Goal: Task Accomplishment & Management: Complete application form

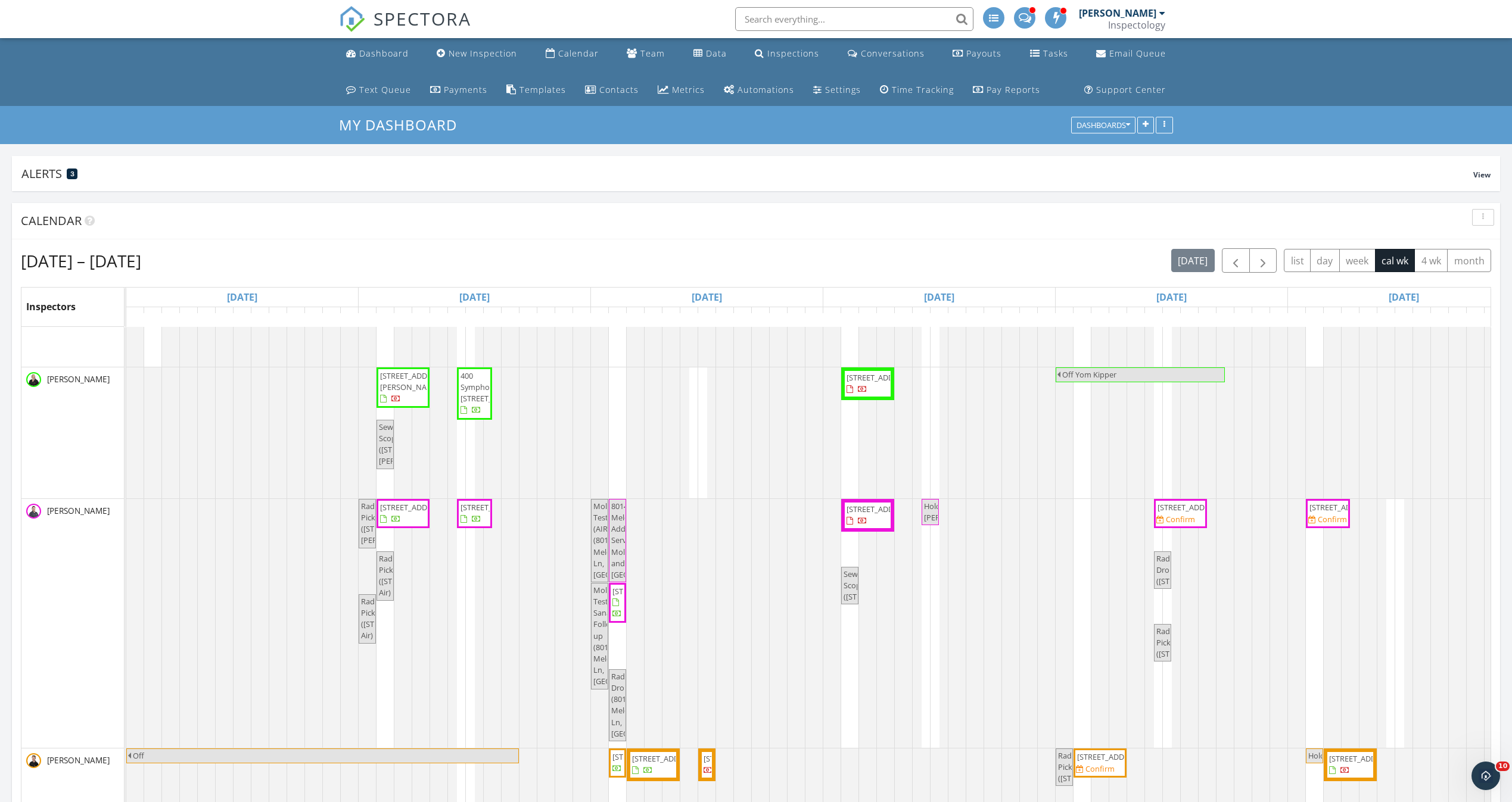
scroll to position [268, 0]
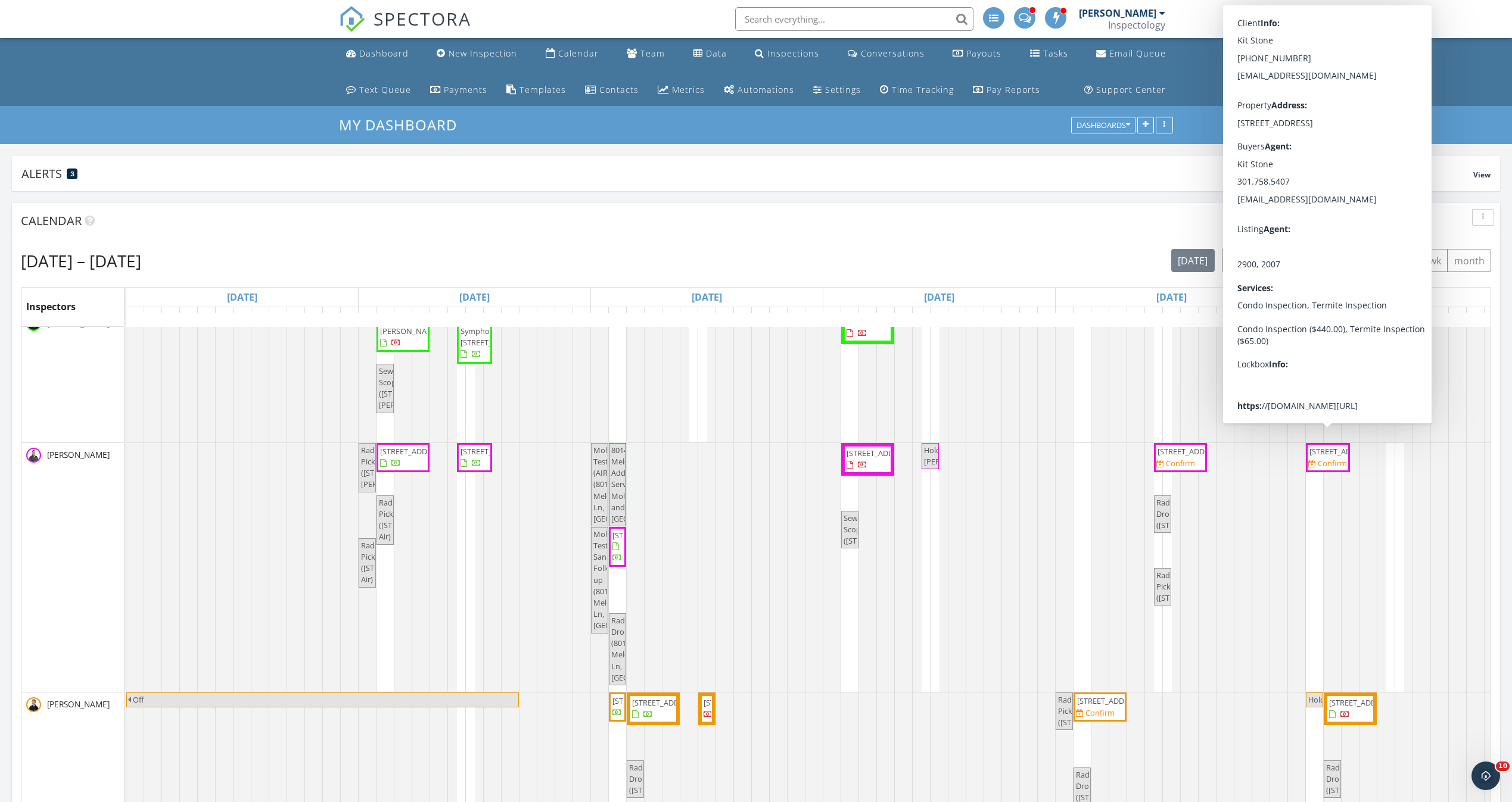
drag, startPoint x: 1357, startPoint y: 473, endPoint x: 1333, endPoint y: 465, distance: 25.3
click at [1333, 457] on span "801 Key Hwy 151, Baltimore 21230" at bounding box center [1343, 451] width 67 height 11
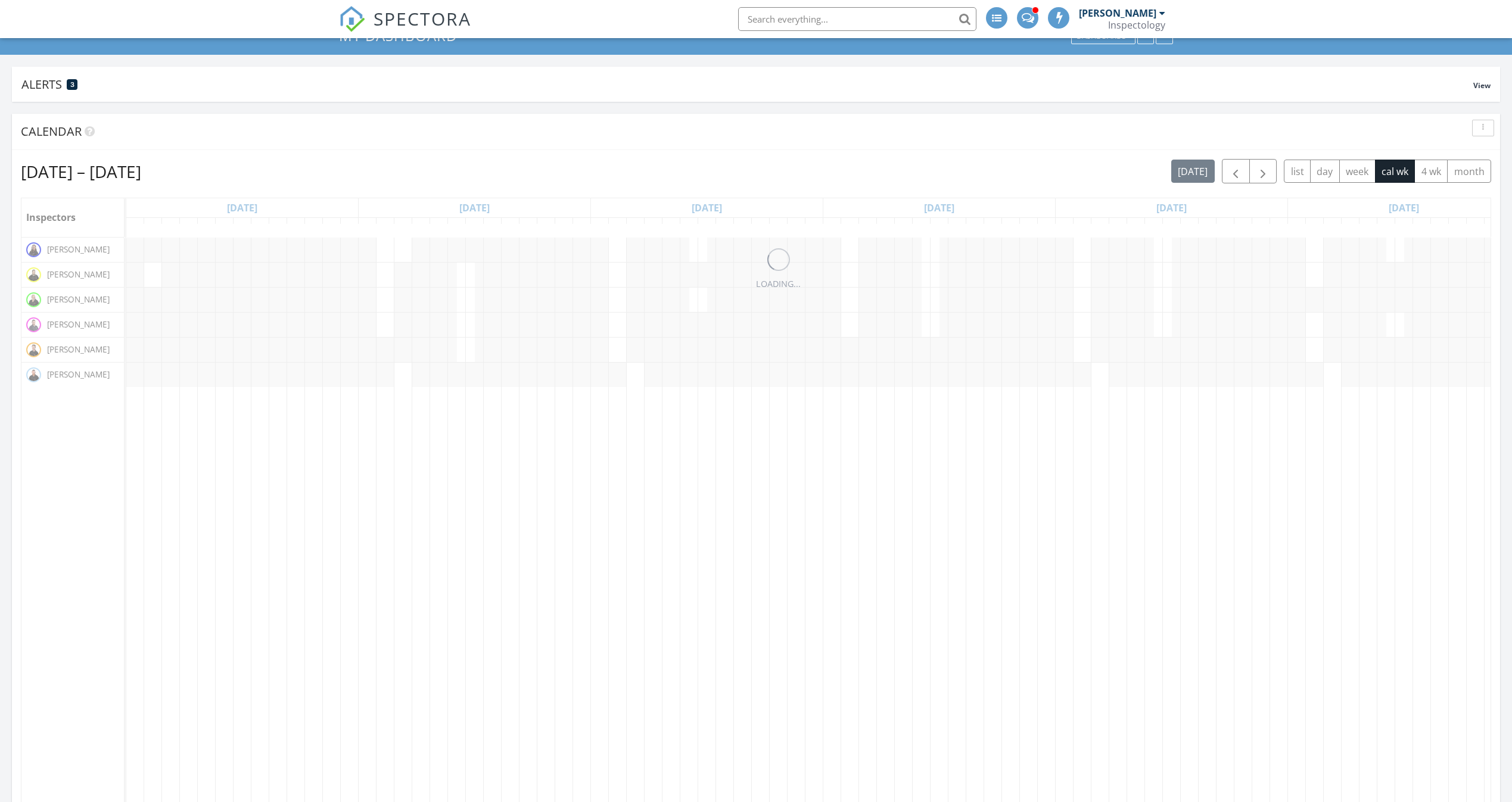
click at [1039, 23] on div at bounding box center [1027, 17] width 21 height 21
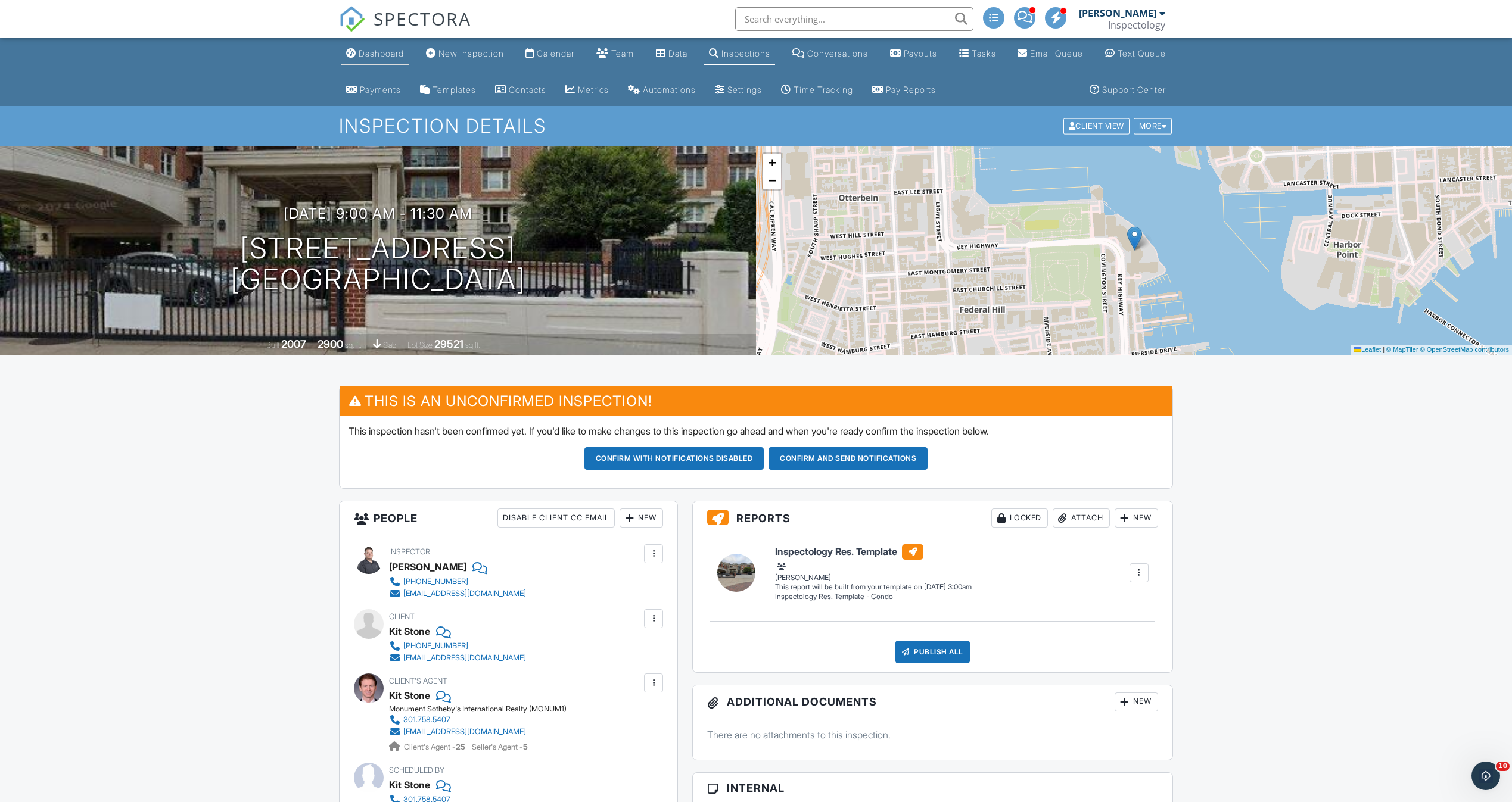
click at [372, 55] on div "Dashboard" at bounding box center [381, 53] width 45 height 10
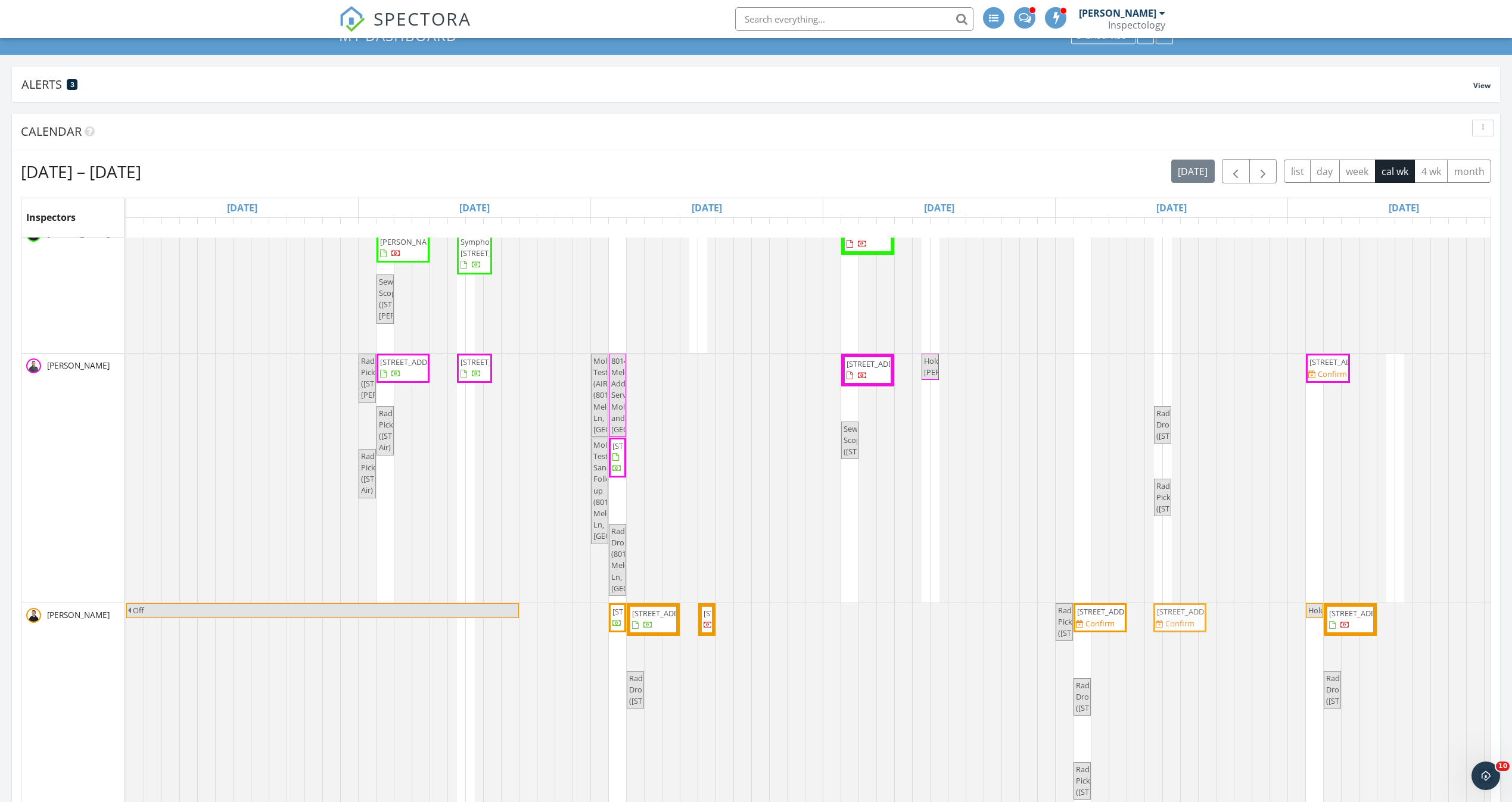
drag, startPoint x: 1177, startPoint y: 354, endPoint x: 1172, endPoint y: 642, distance: 288.0
click at [1172, 642] on tbody "710 Clearview Dr, Bel Air 21015 Mold Test Sanair Follow-up (12819 Folly Quarter…" at bounding box center [940, 496] width 1626 height 1029
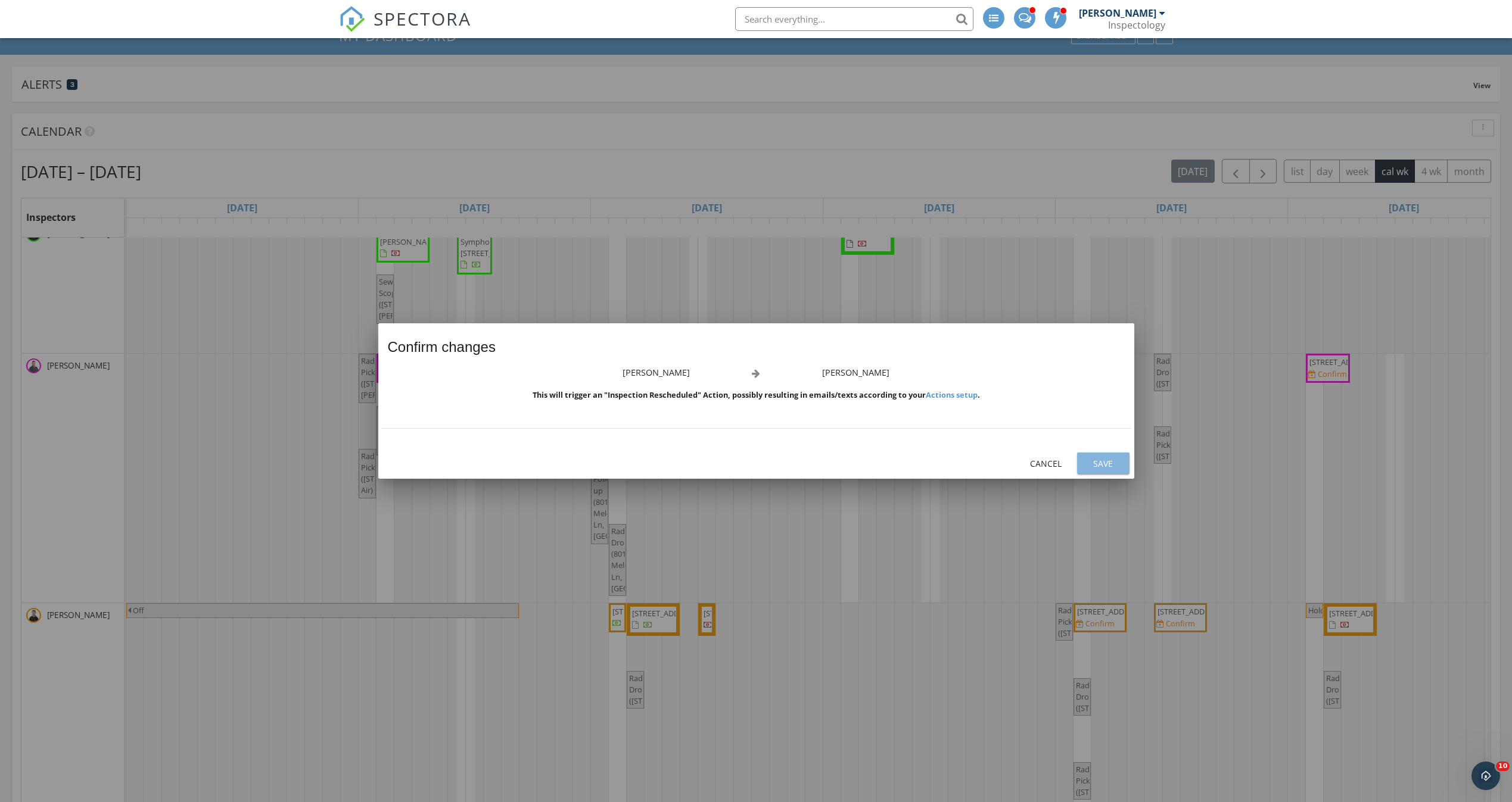
click at [1112, 466] on div "Save" at bounding box center [1104, 464] width 33 height 13
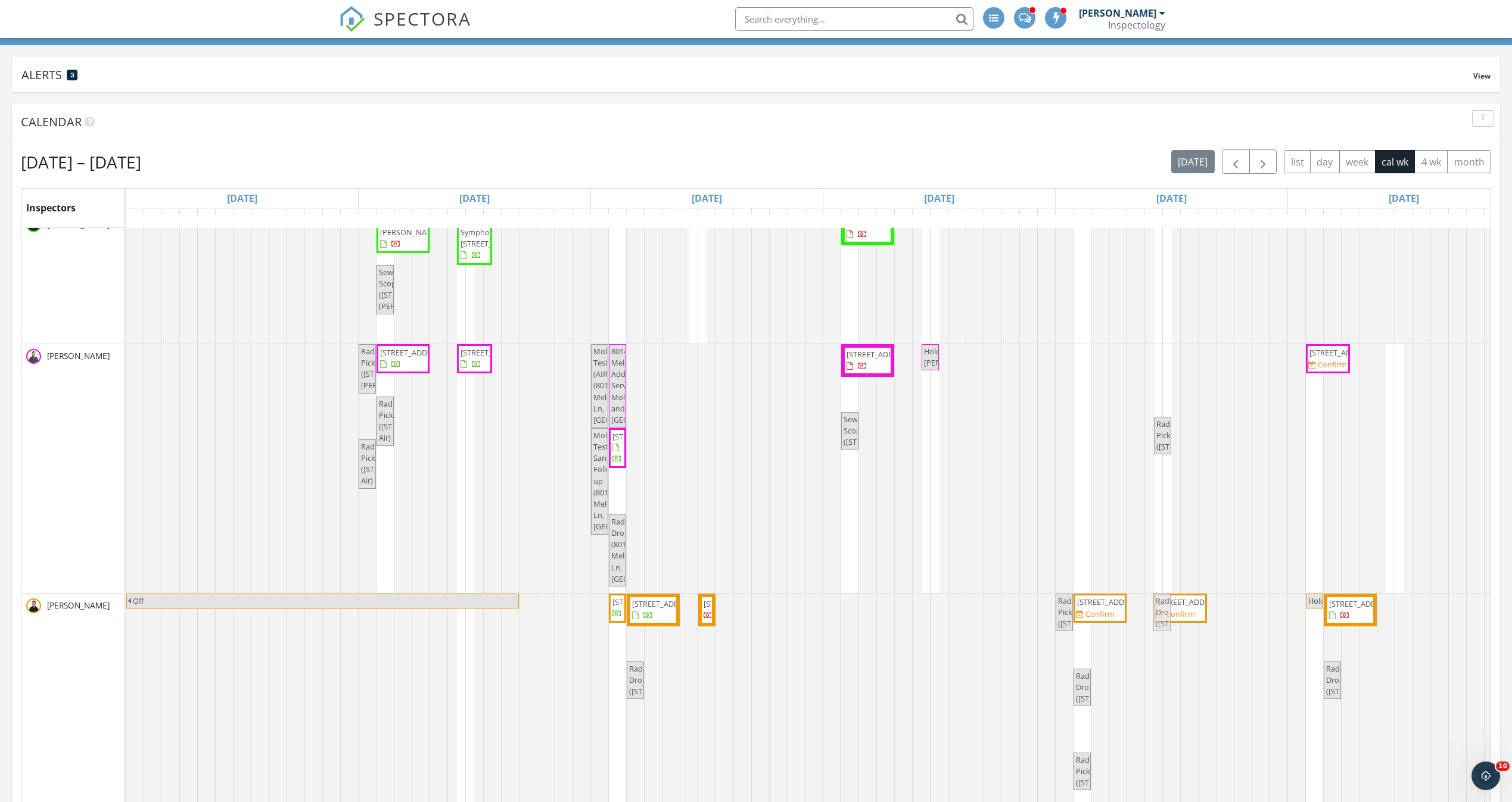
scroll to position [100, 0]
drag, startPoint x: 1160, startPoint y: 371, endPoint x: 1165, endPoint y: 725, distance: 354.0
click at [1165, 725] on tbody "710 Clearview Dr, Bel Air 21015 Mold Test Sanair Follow-up (12819 Folly Quarter…" at bounding box center [940, 486] width 1626 height 1029
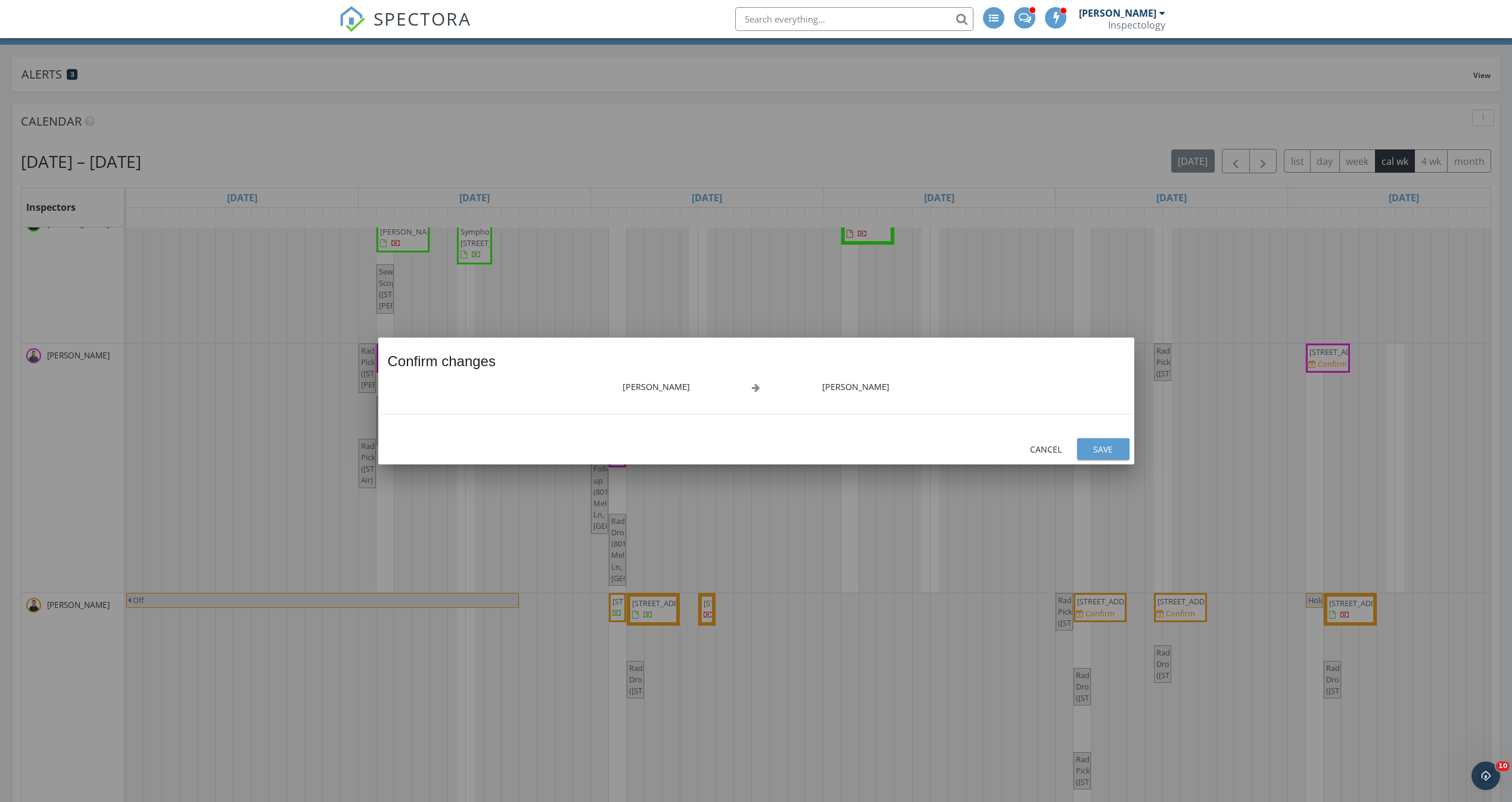
click at [1089, 446] on div "Save" at bounding box center [1104, 450] width 33 height 13
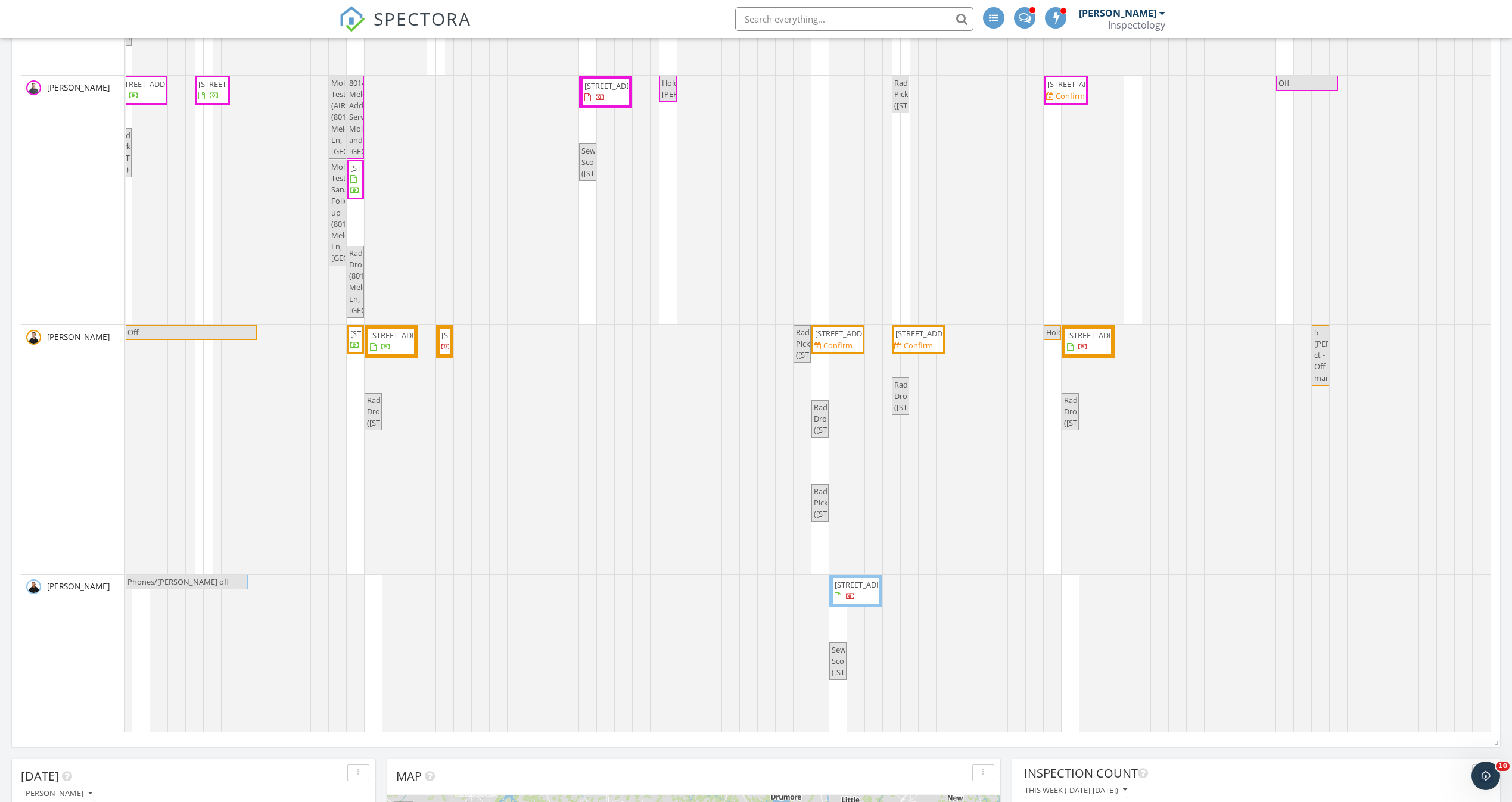
scroll to position [108, 0]
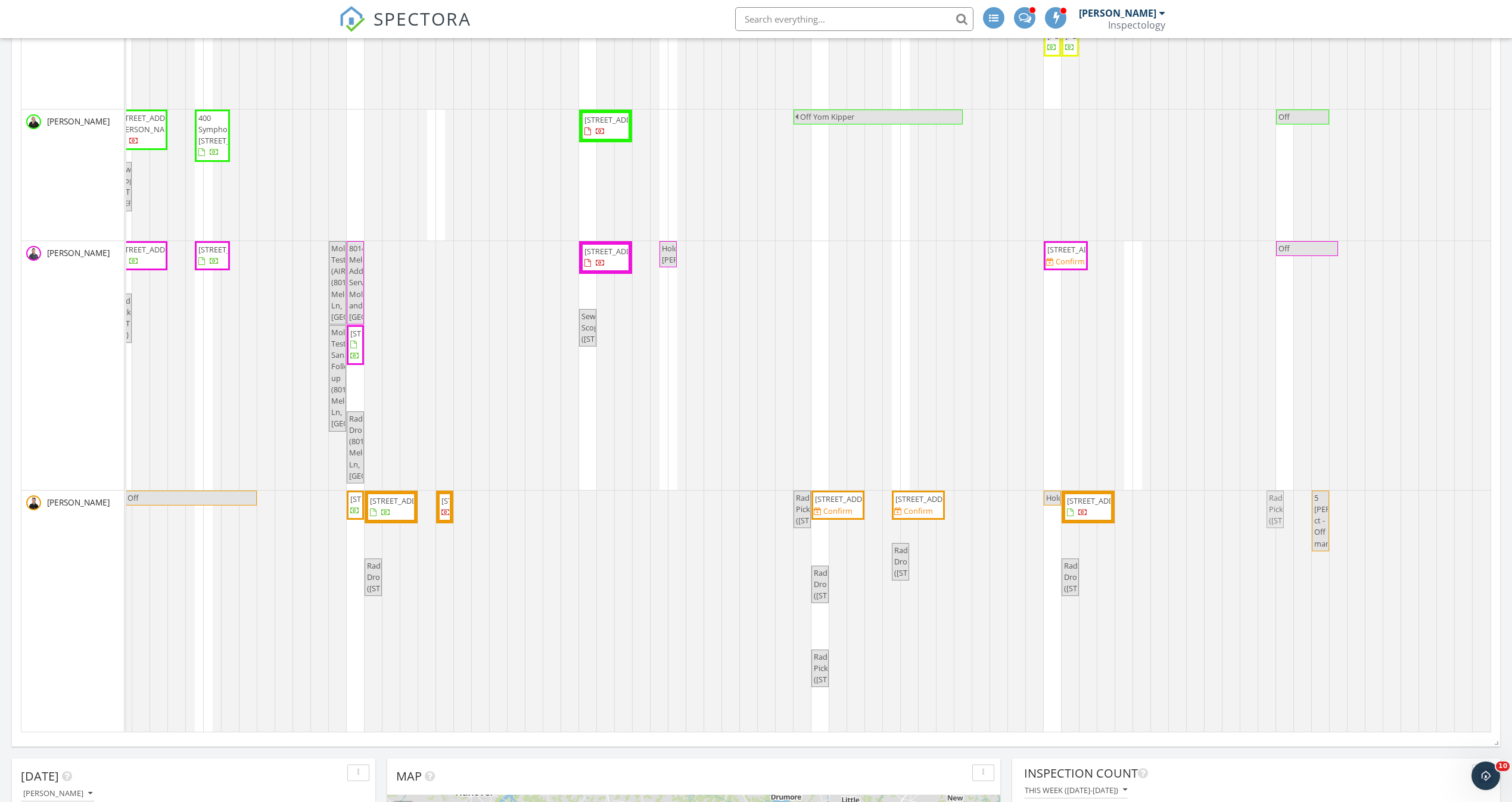
drag, startPoint x: 890, startPoint y: 285, endPoint x: 1270, endPoint y: 656, distance: 531.1
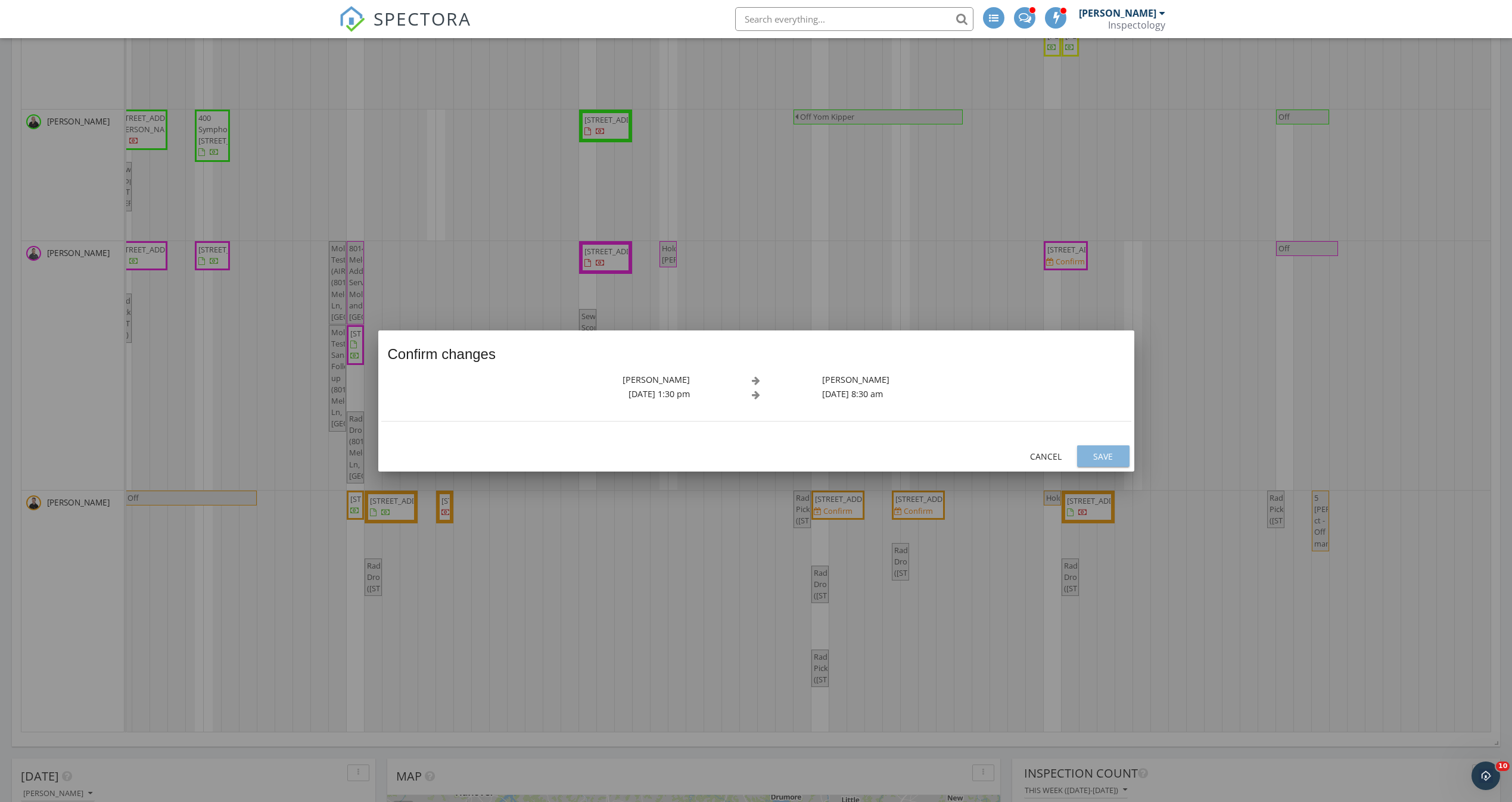
click at [1111, 450] on div "Save" at bounding box center [1104, 457] width 33 height 13
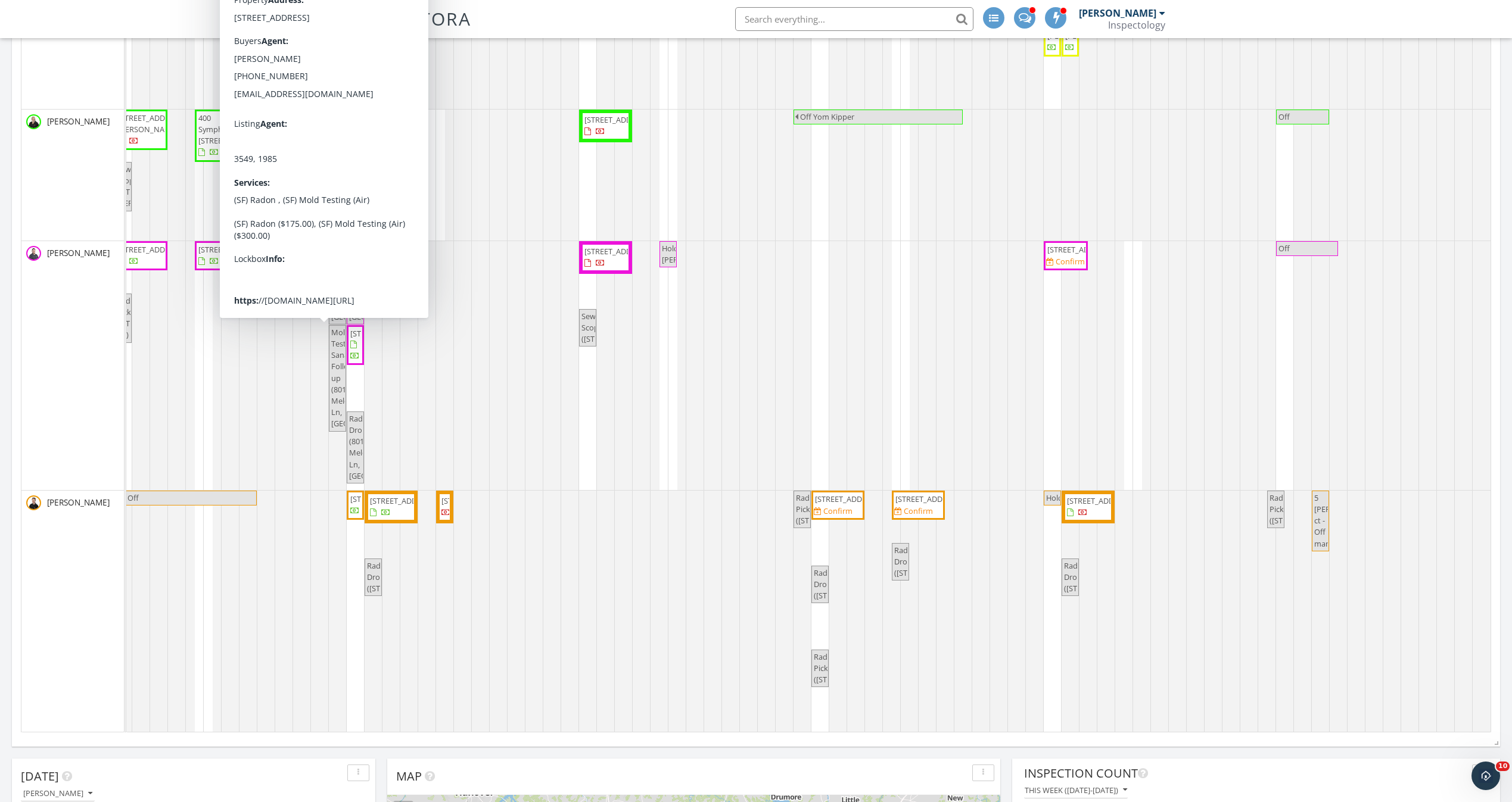
scroll to position [0, 0]
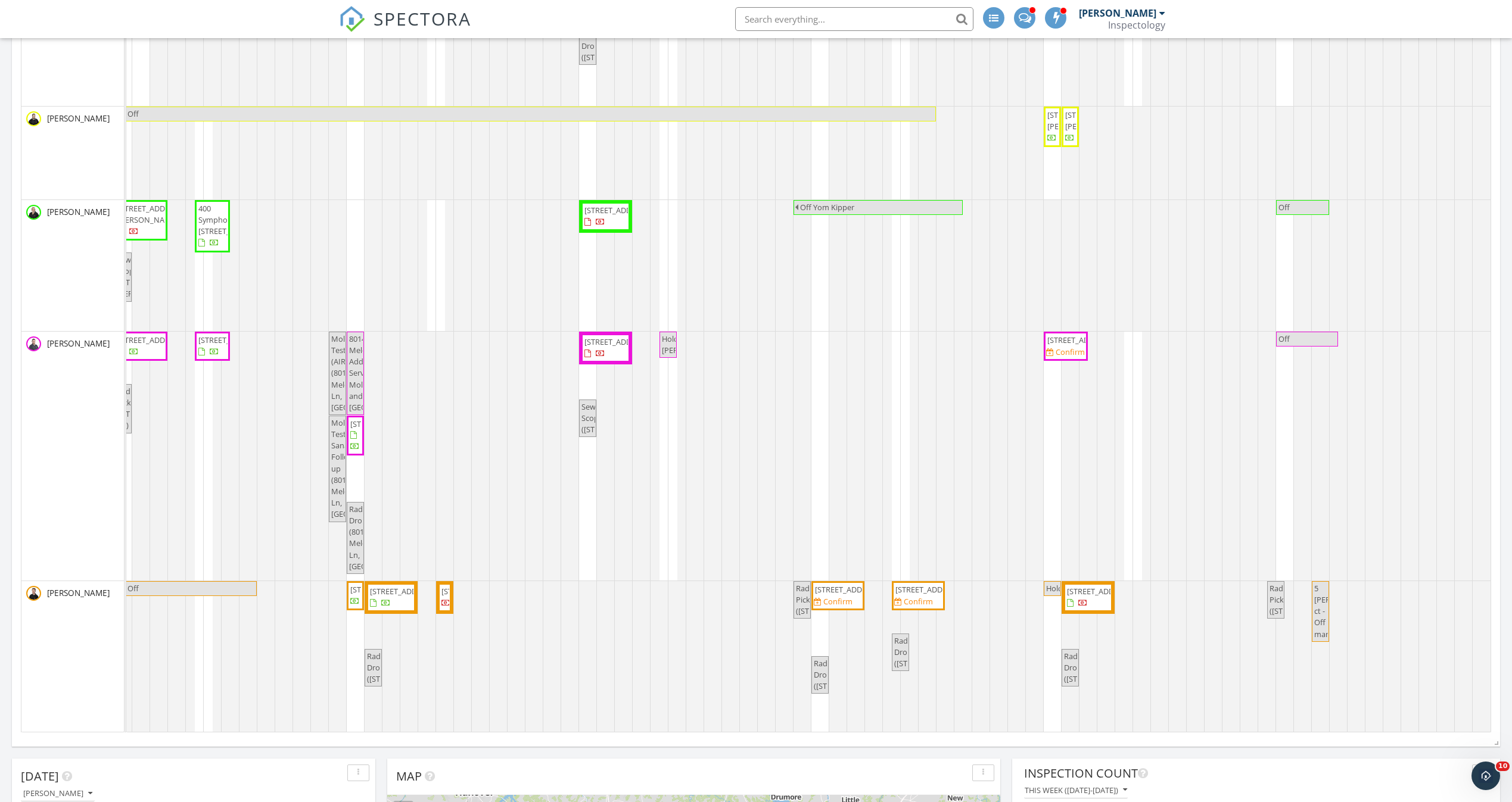
click at [904, 595] on span "8027 Strauff Rd, Towson 21204" at bounding box center [929, 590] width 67 height 11
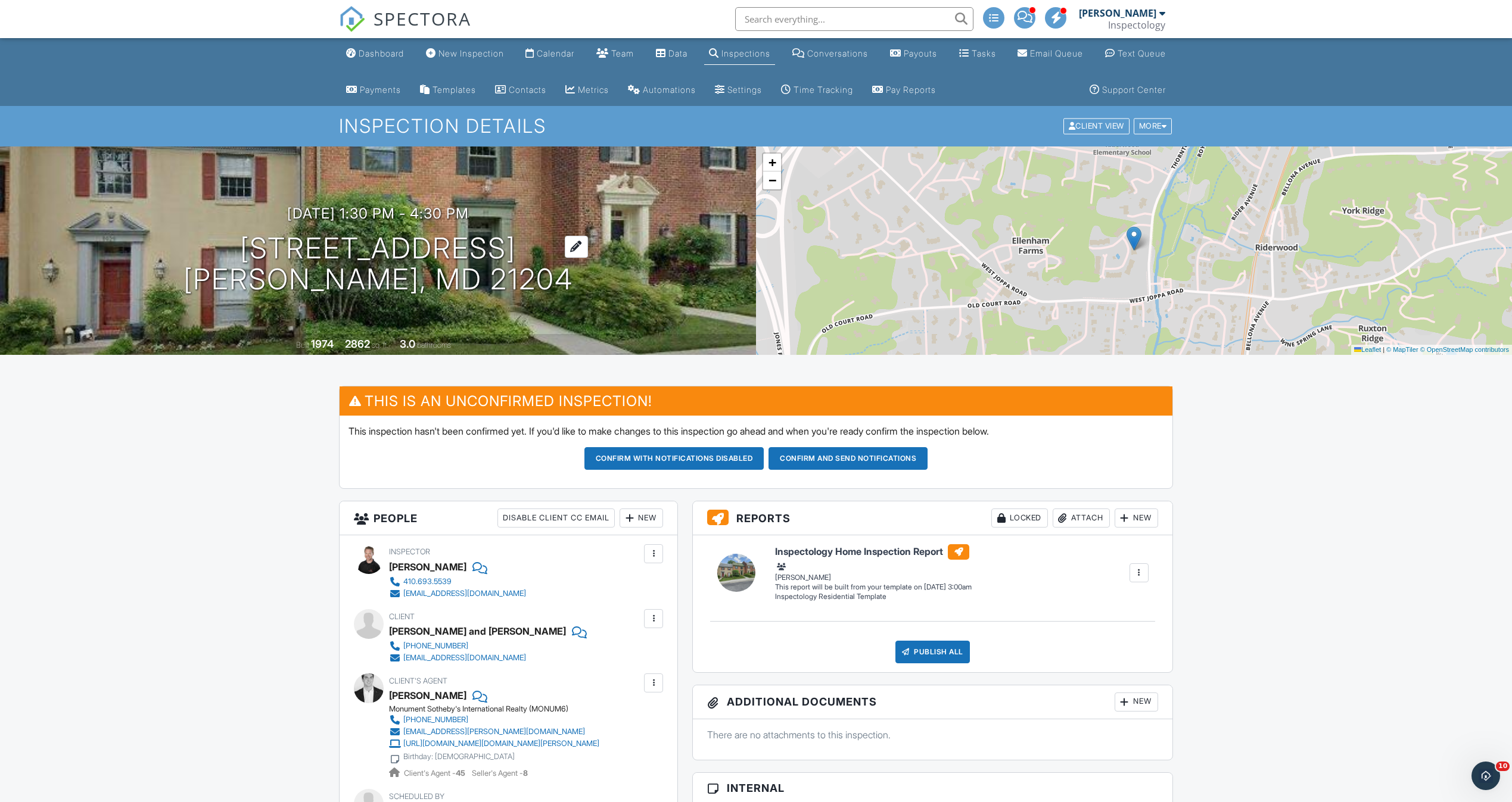
click at [419, 288] on h1 "8027 Strauff Rd Towson, MD 21204" at bounding box center [377, 264] width 389 height 63
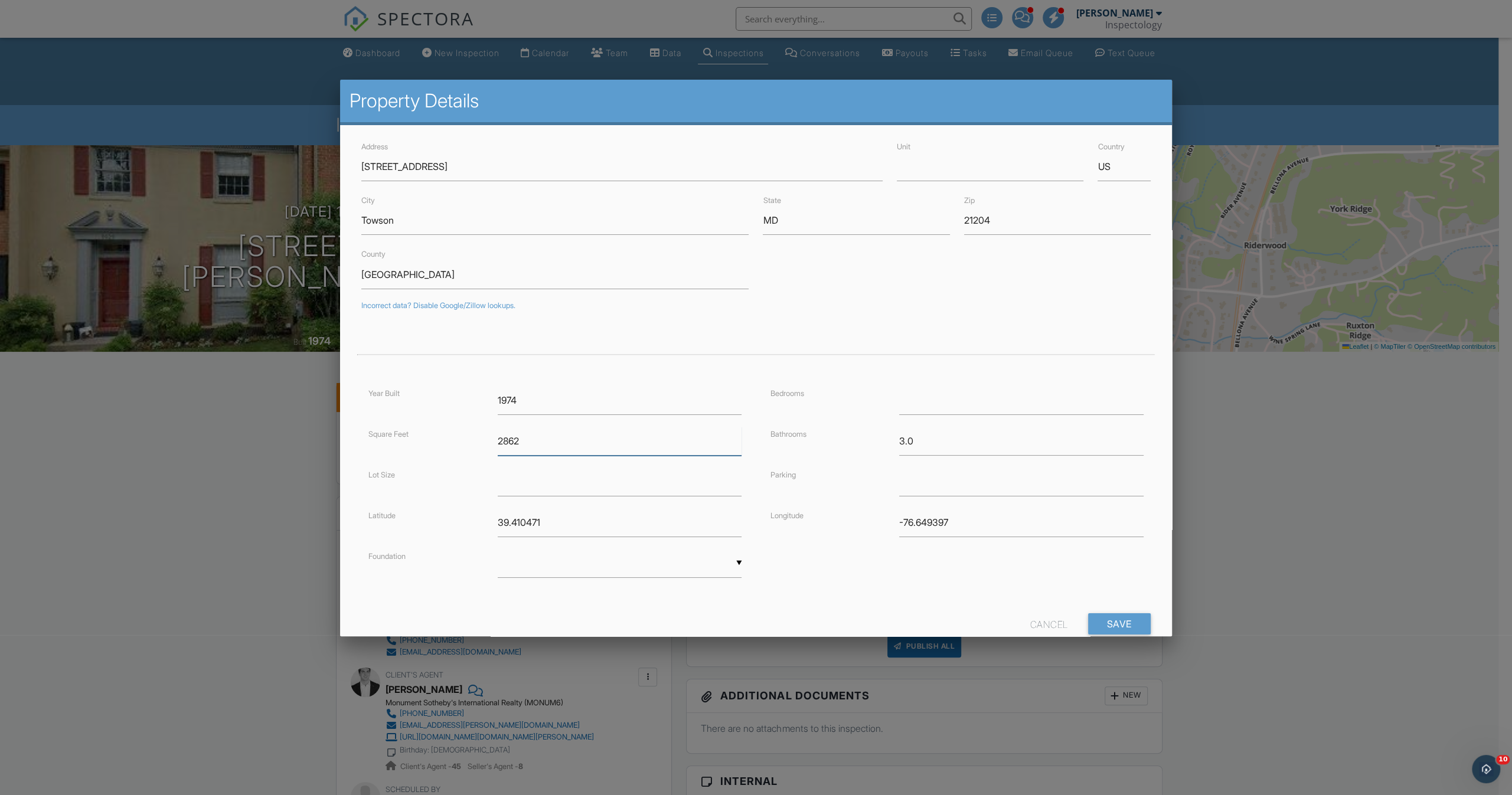
drag, startPoint x: 561, startPoint y: 441, endPoint x: 417, endPoint y: 420, distance: 145.5
click at [417, 420] on div "Year Built 1974 Square Feet 2862 Lot Size Latitude 39.410471 Foundation ▼ Basem…" at bounding box center [555, 493] width 401 height 215
type input "3830"
click at [1110, 619] on input "Save" at bounding box center [1119, 623] width 63 height 21
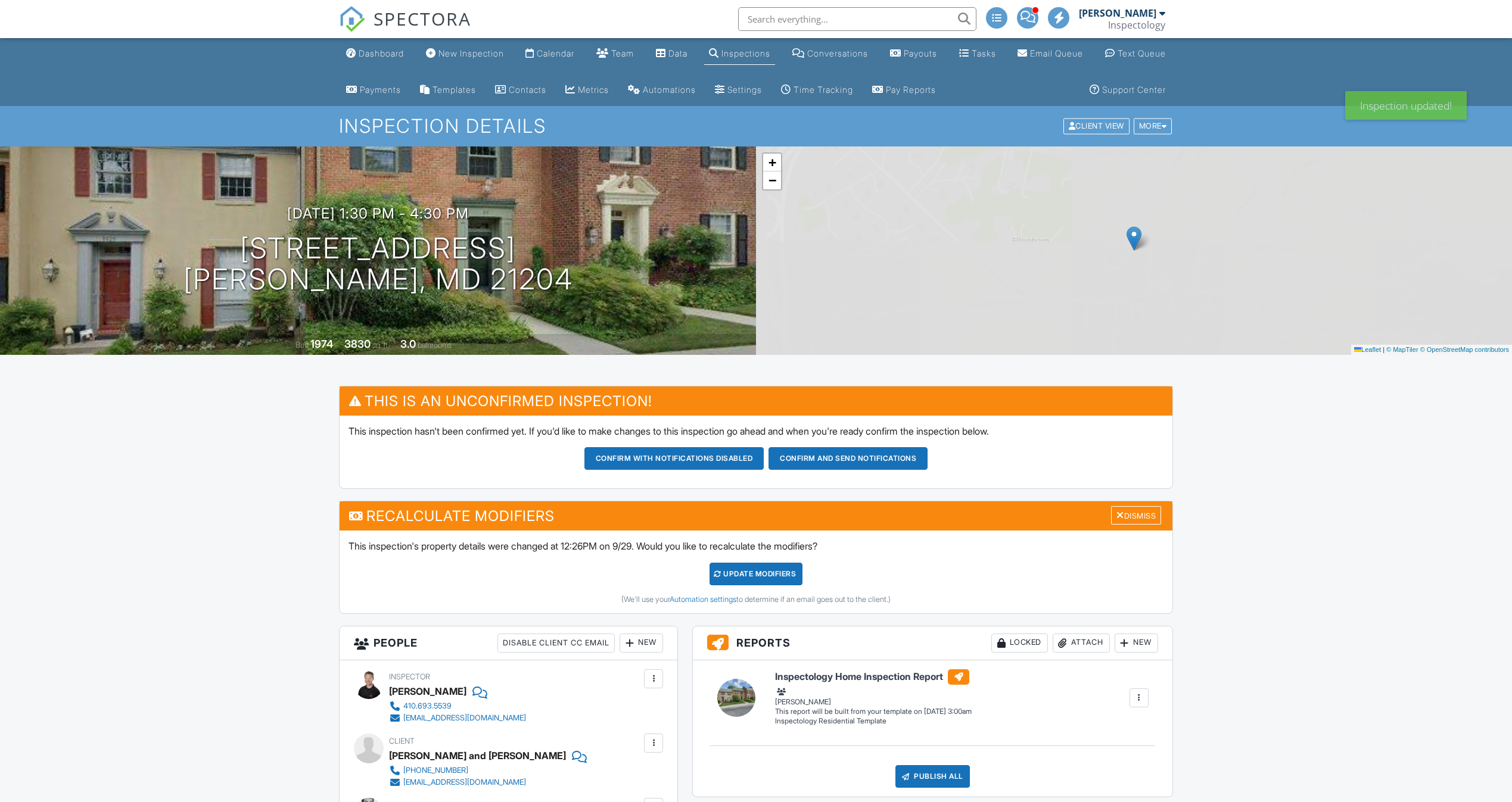
click at [749, 570] on div "UPDATE Modifiers" at bounding box center [756, 574] width 93 height 23
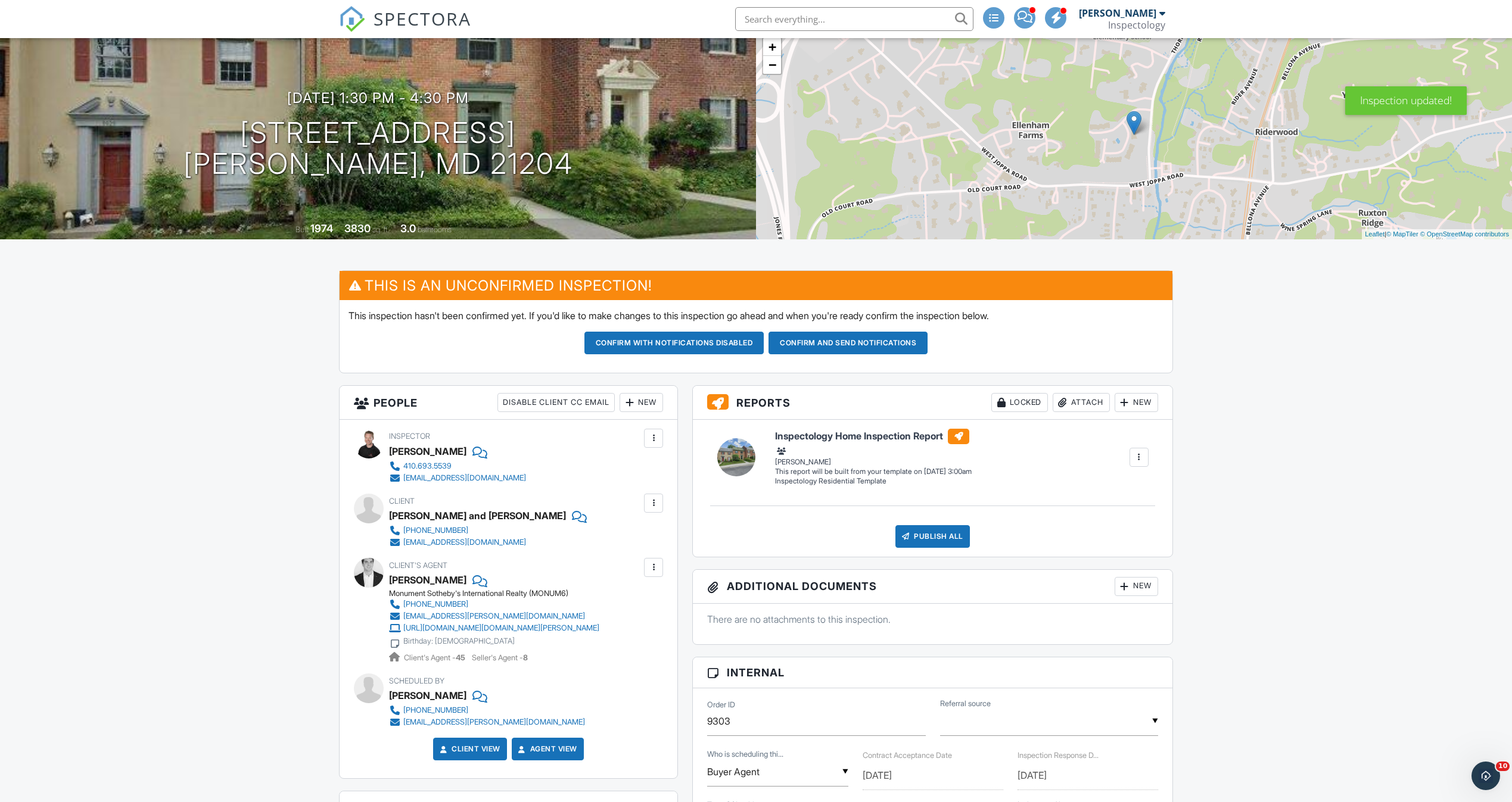
scroll to position [111, 0]
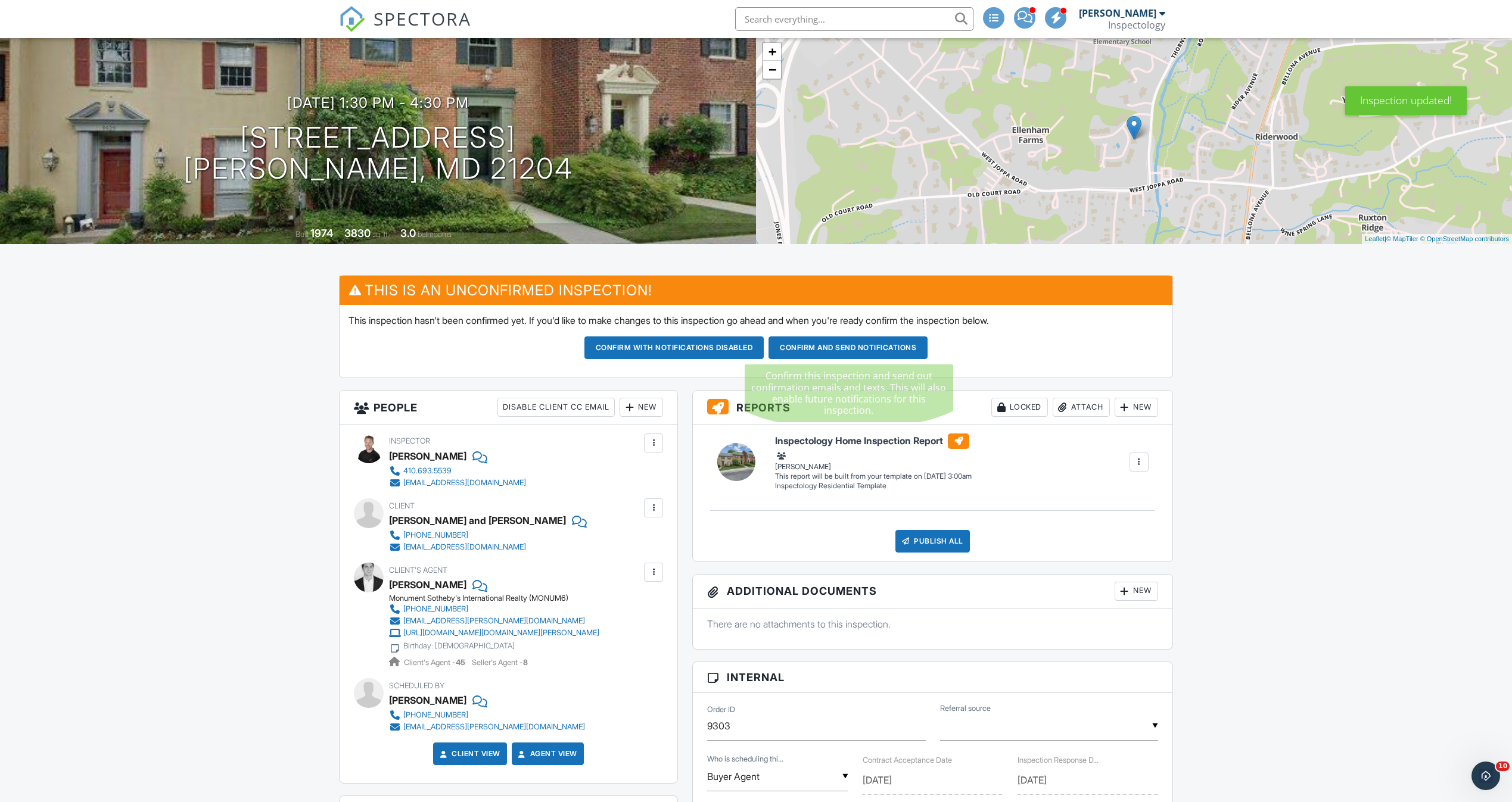
click at [875, 338] on button "Confirm and send notifications" at bounding box center [848, 348] width 159 height 23
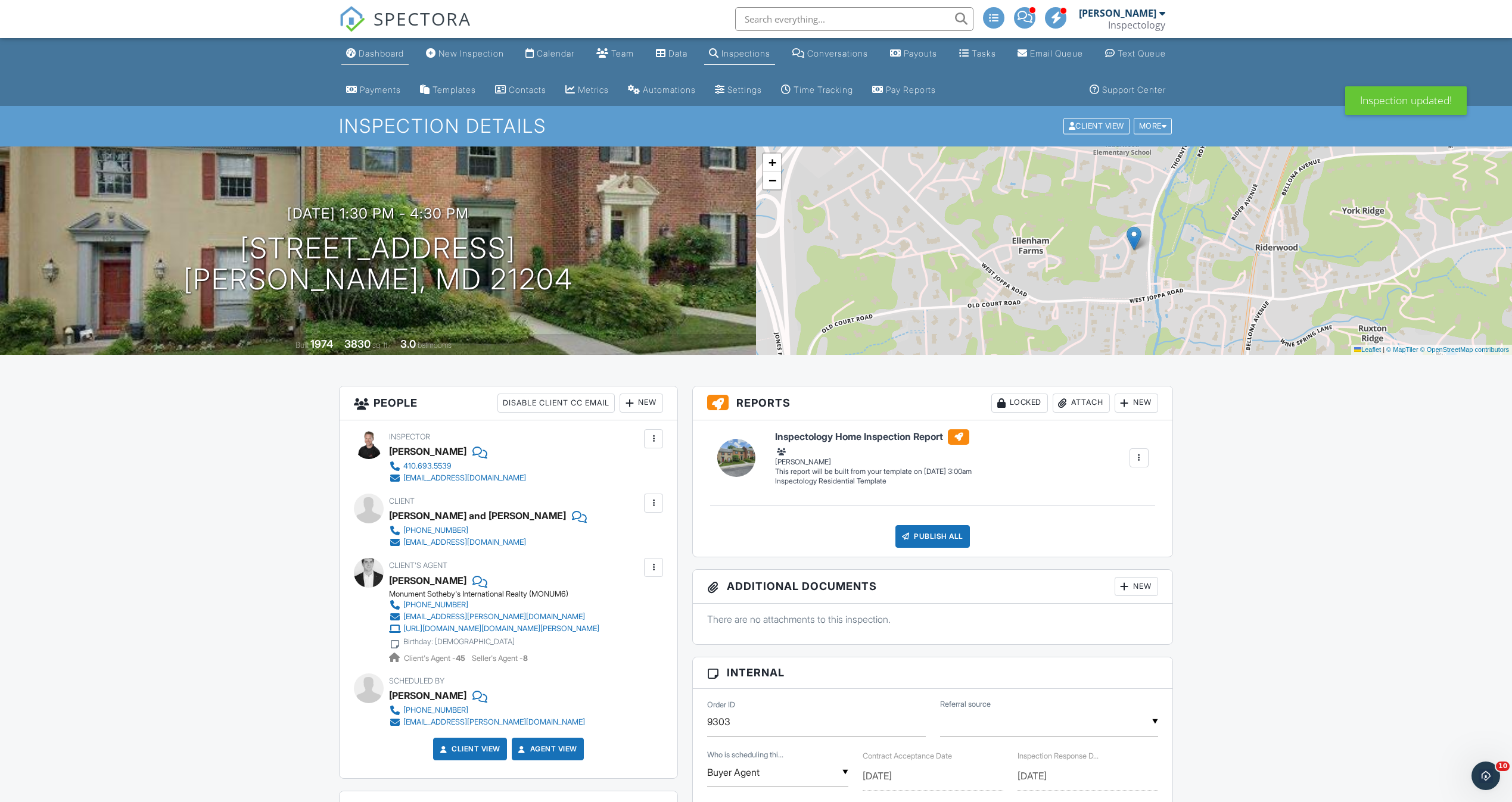
click at [389, 52] on div "Dashboard" at bounding box center [381, 53] width 45 height 10
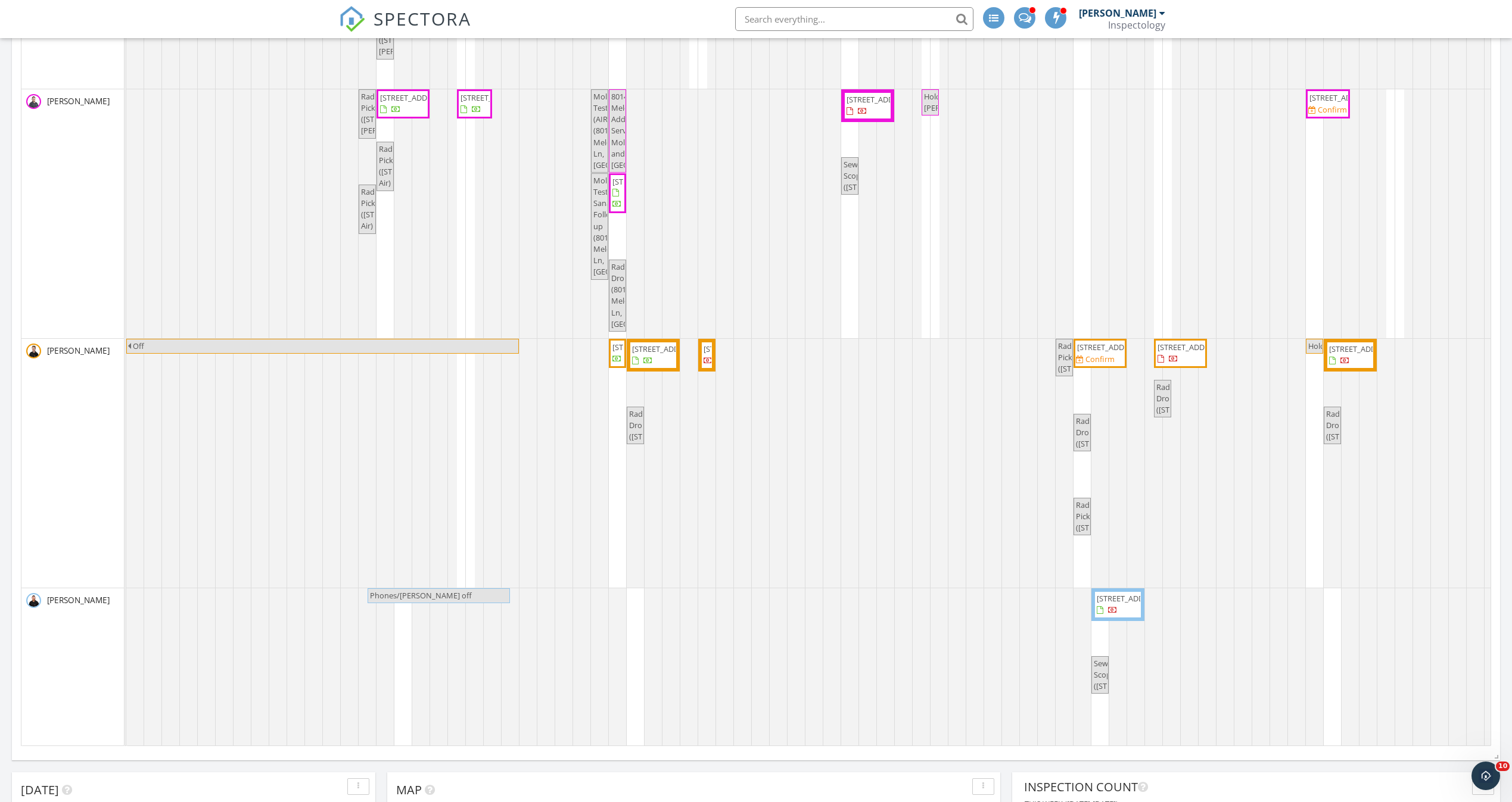
scroll to position [179, 0]
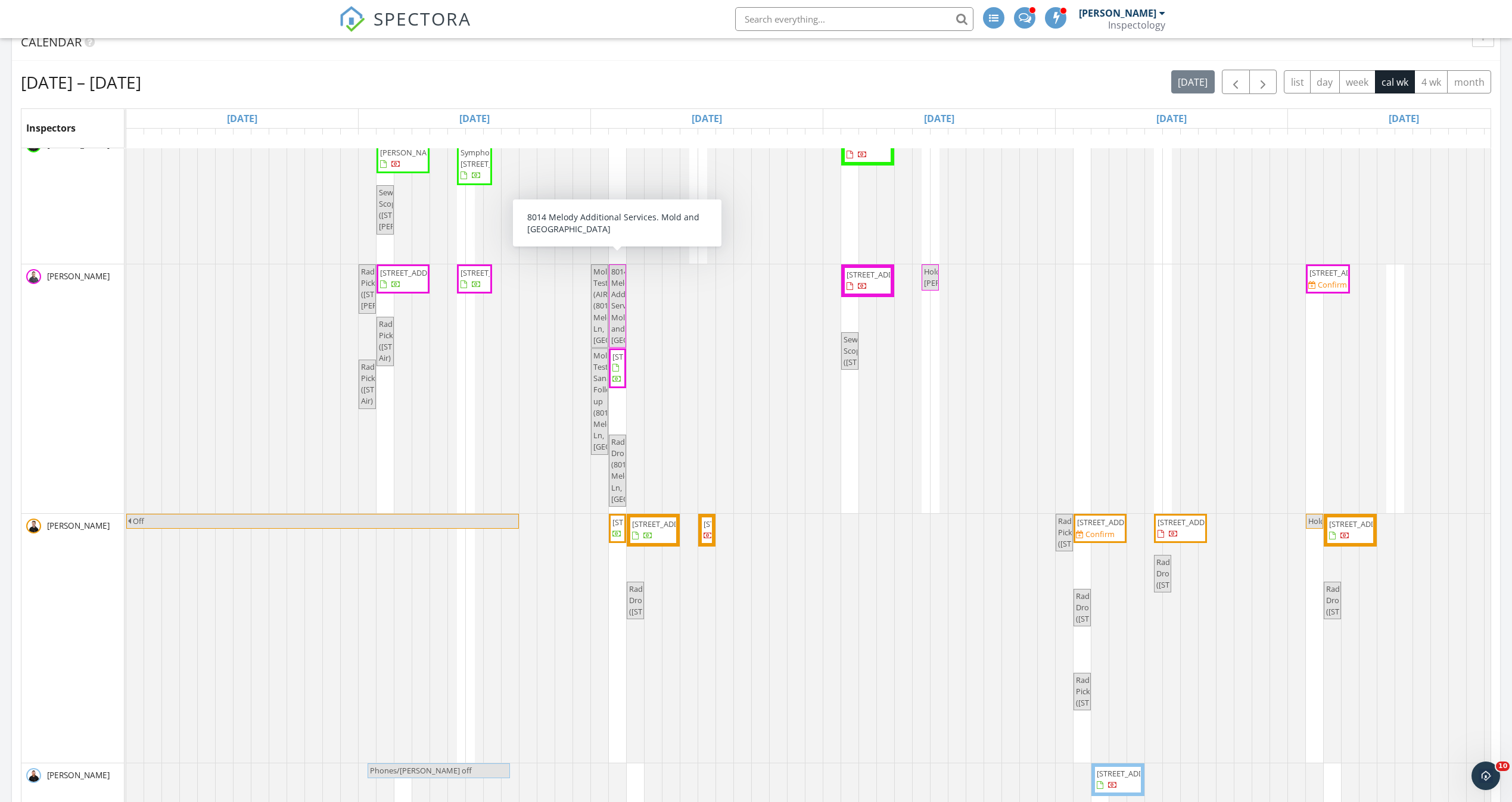
click at [617, 274] on span "8014 Melody Additional Services. Mold and Radon" at bounding box center [648, 306] width 75 height 80
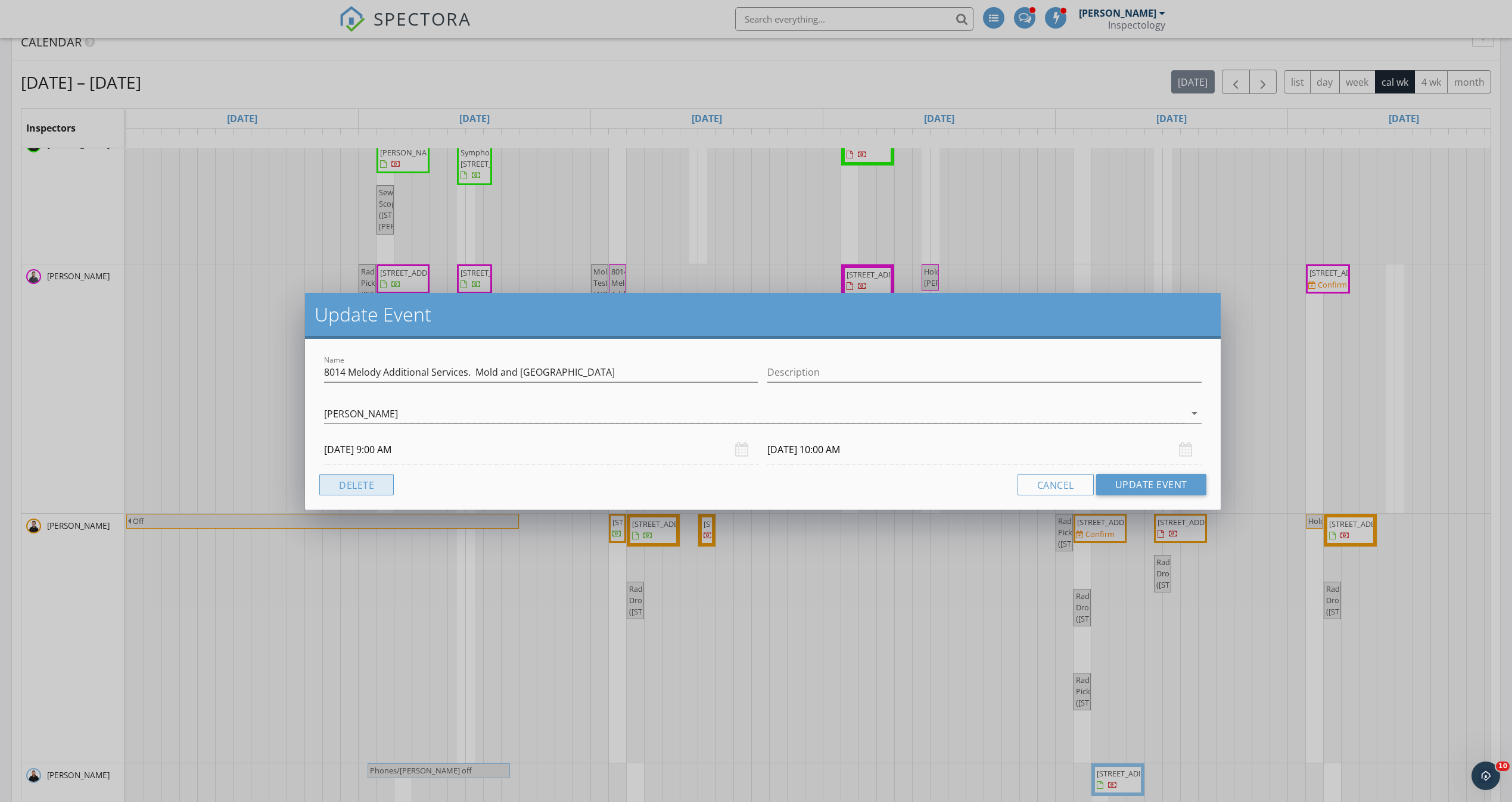
click at [364, 480] on button "Delete" at bounding box center [356, 484] width 74 height 21
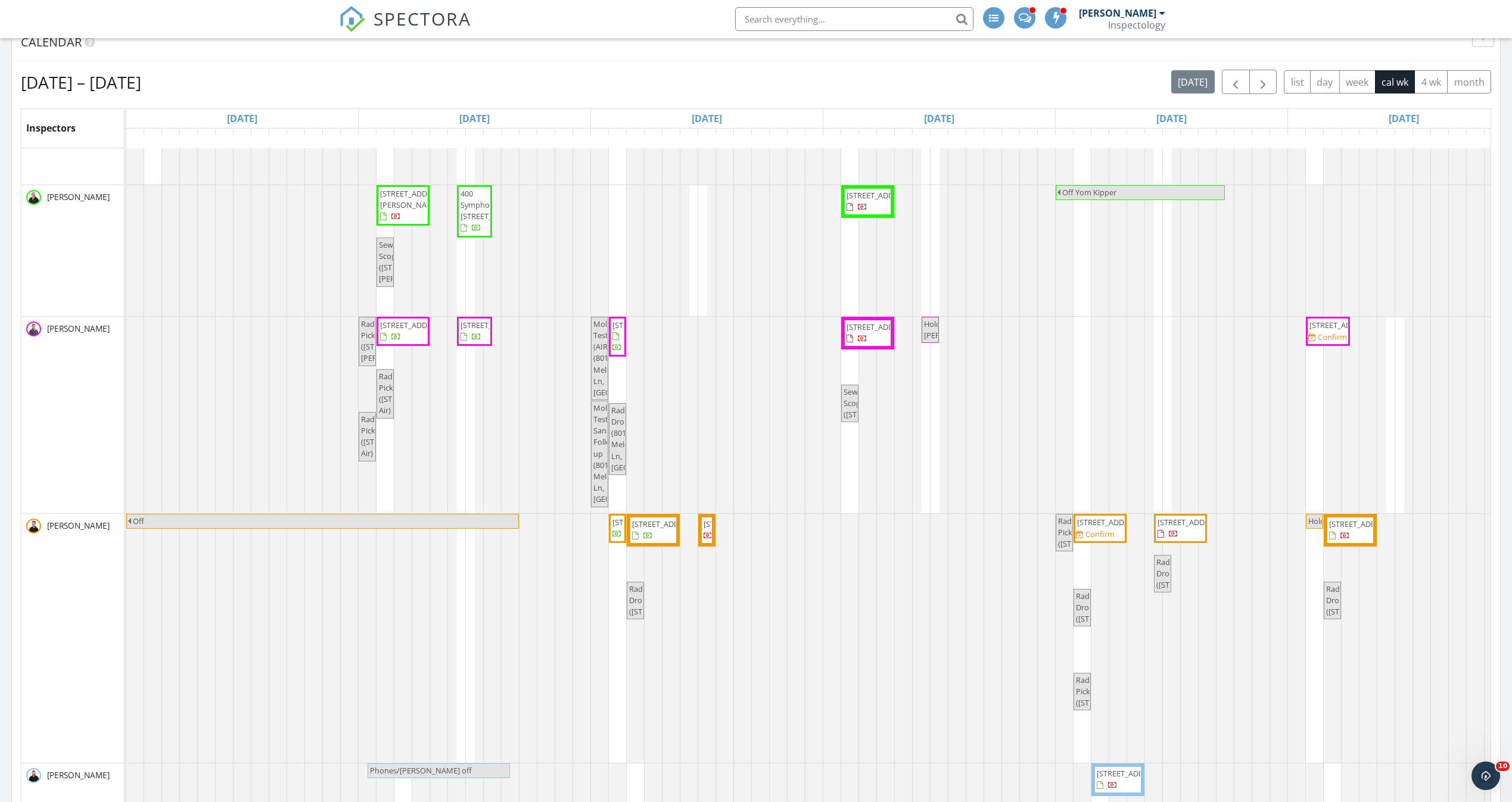
scroll to position [215, 0]
click at [597, 439] on span "Mold Test Sanair Follow-up (8014 Melody Ln, Pikesville)" at bounding box center [632, 454] width 78 height 103
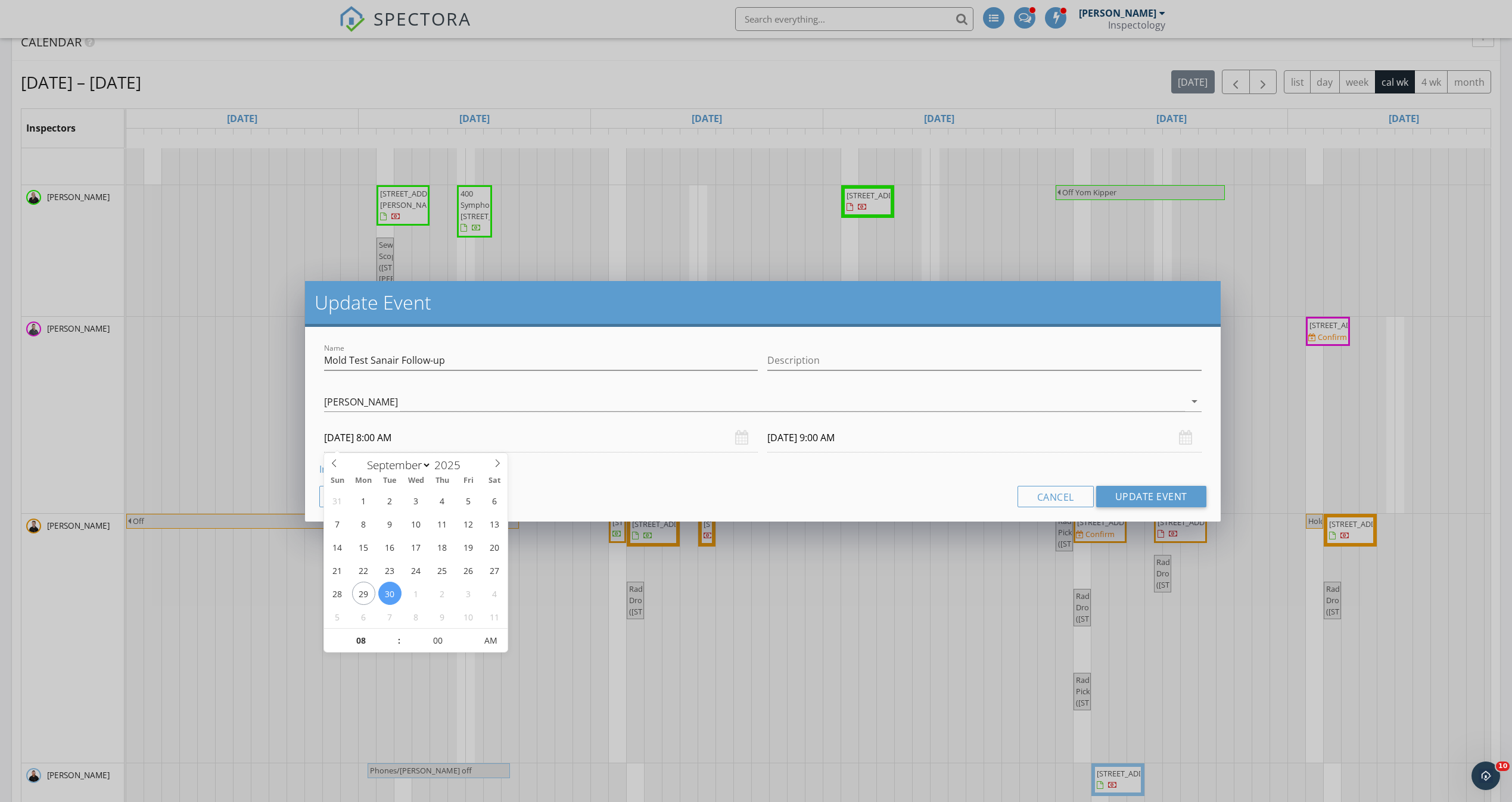
click at [522, 433] on input "09/30/2025 8:00 AM" at bounding box center [541, 439] width 434 height 29
select select "9"
type input "10/06/2025 8:00 AM"
type input "10/06/2025 9:00 AM"
click at [1159, 492] on button "Update Event" at bounding box center [1151, 496] width 110 height 21
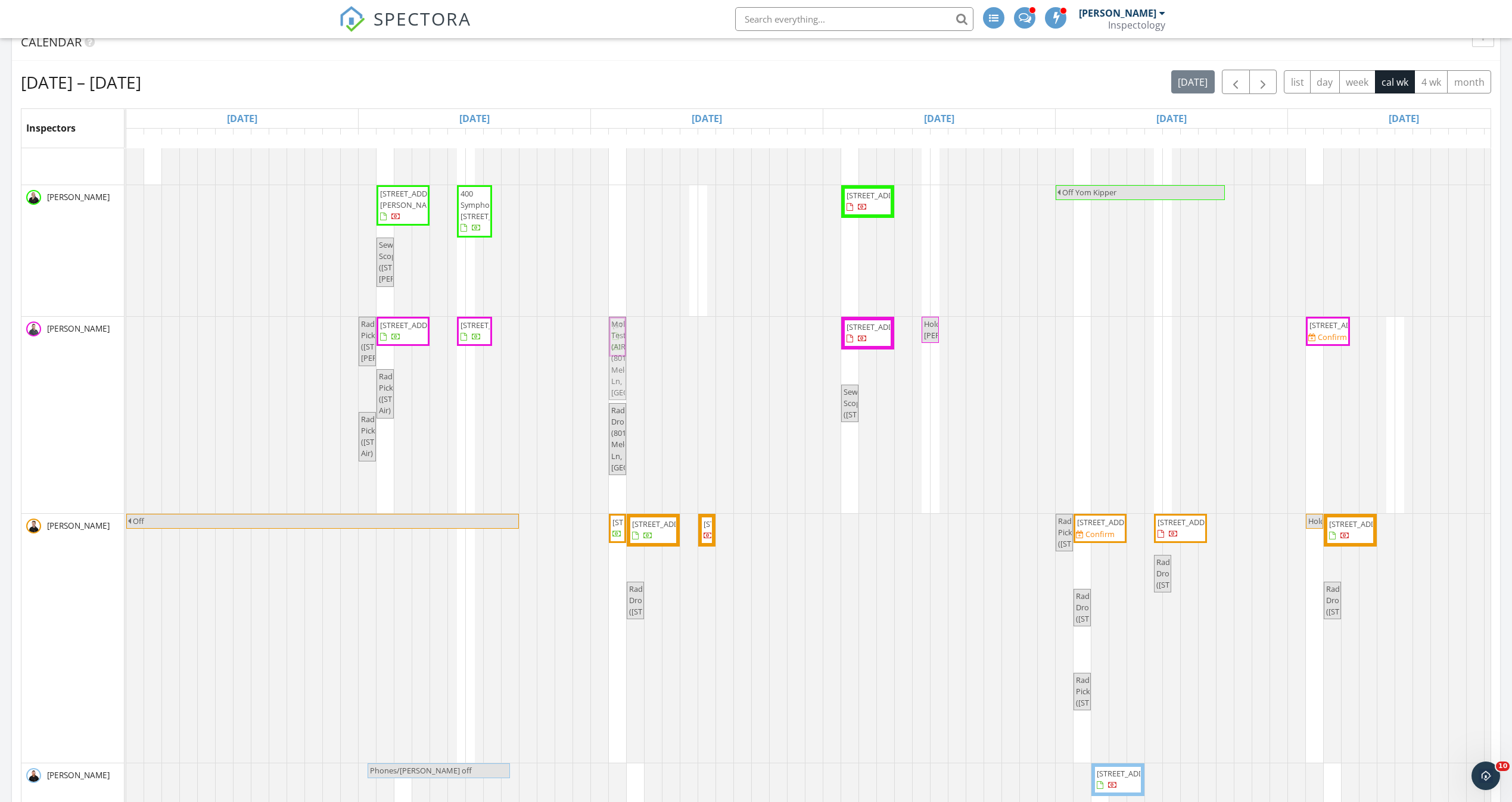
click at [126, 458] on div "Radon Pickup (334 S Patterson Park Ave, Baltimore) 710 Clearview Dr, Bel Air 21…" at bounding box center [126, 415] width 0 height 197
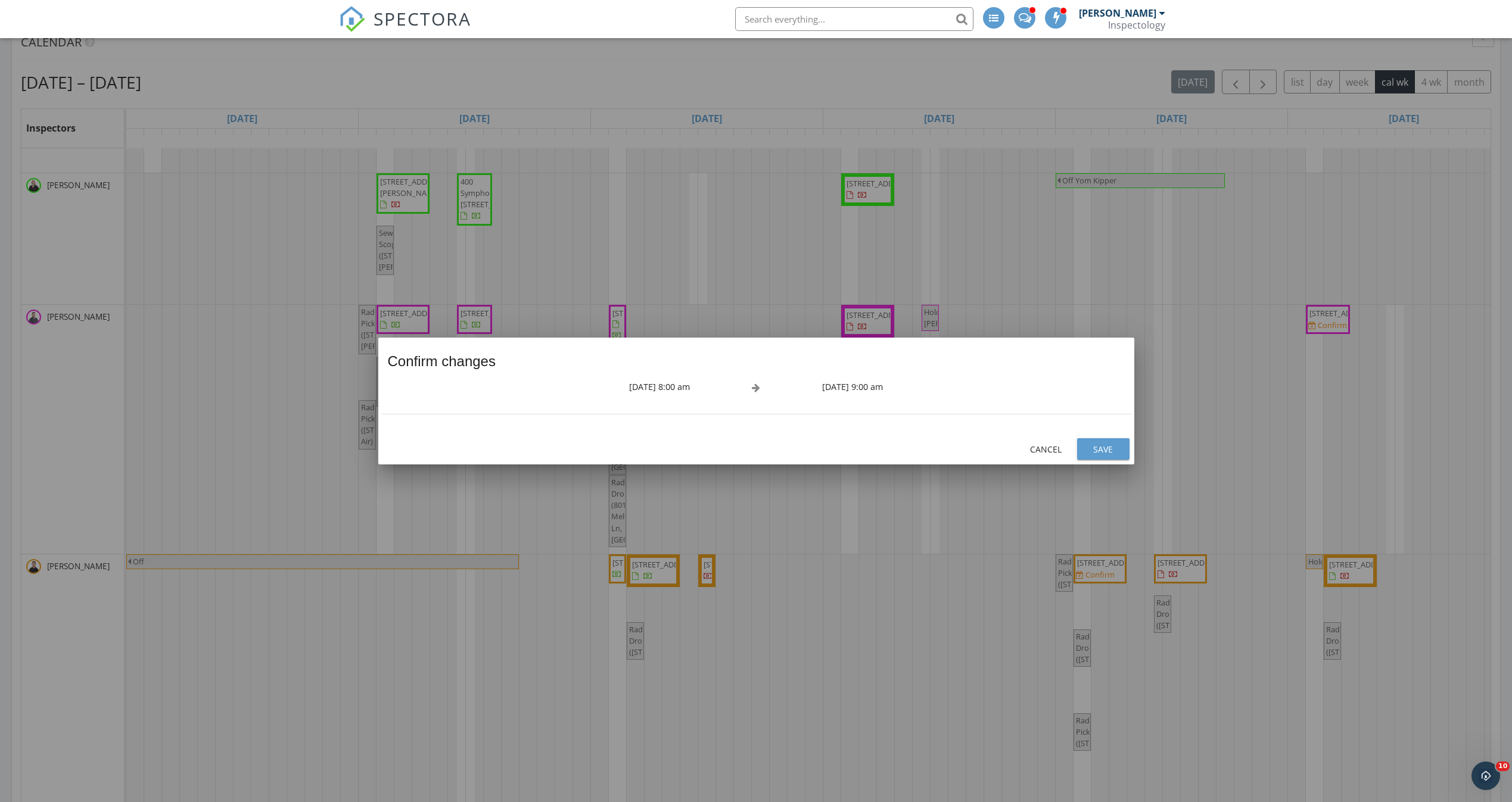
scroll to position [268, 0]
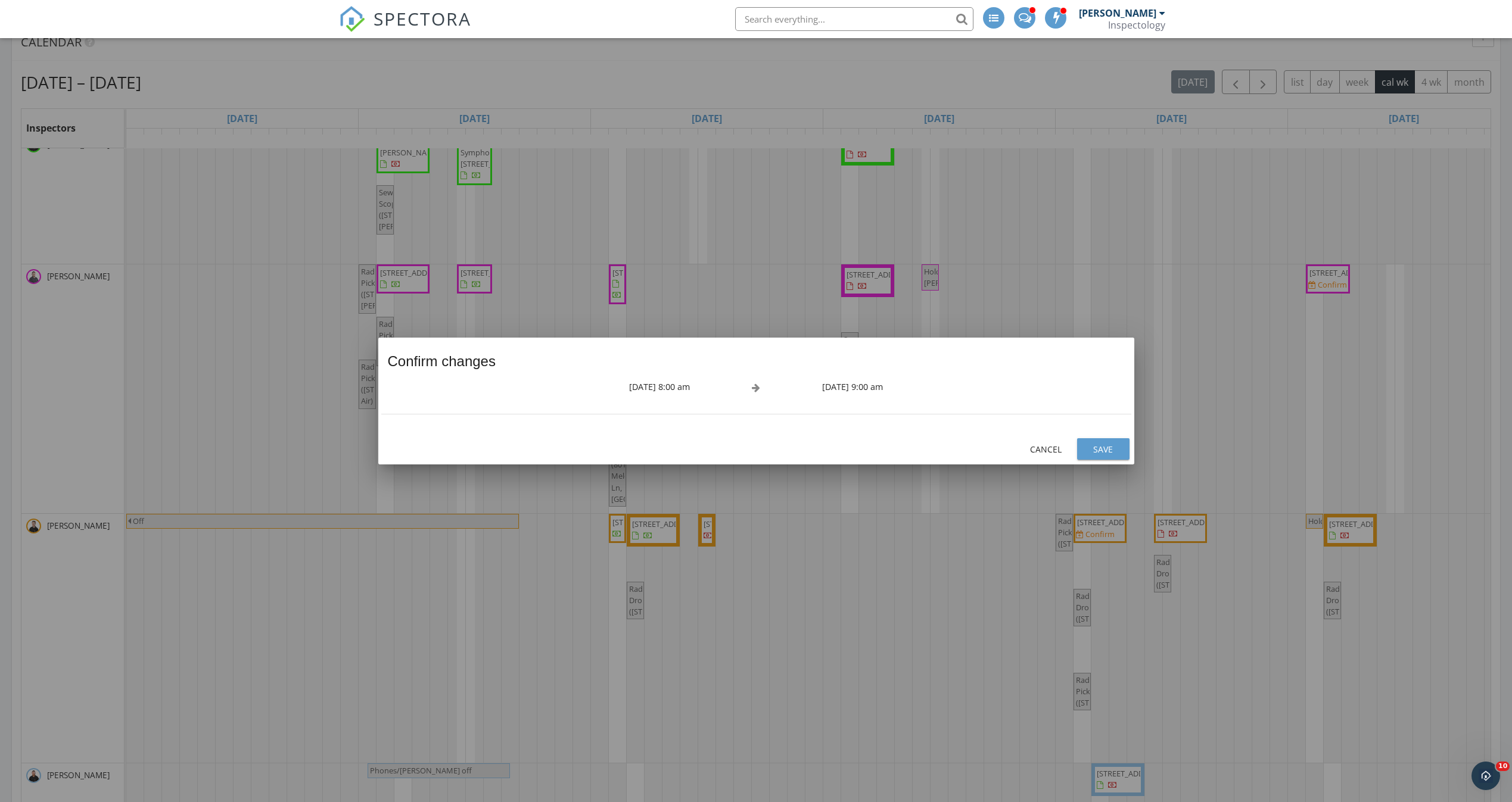
click at [1119, 458] on button "Save" at bounding box center [1103, 449] width 52 height 21
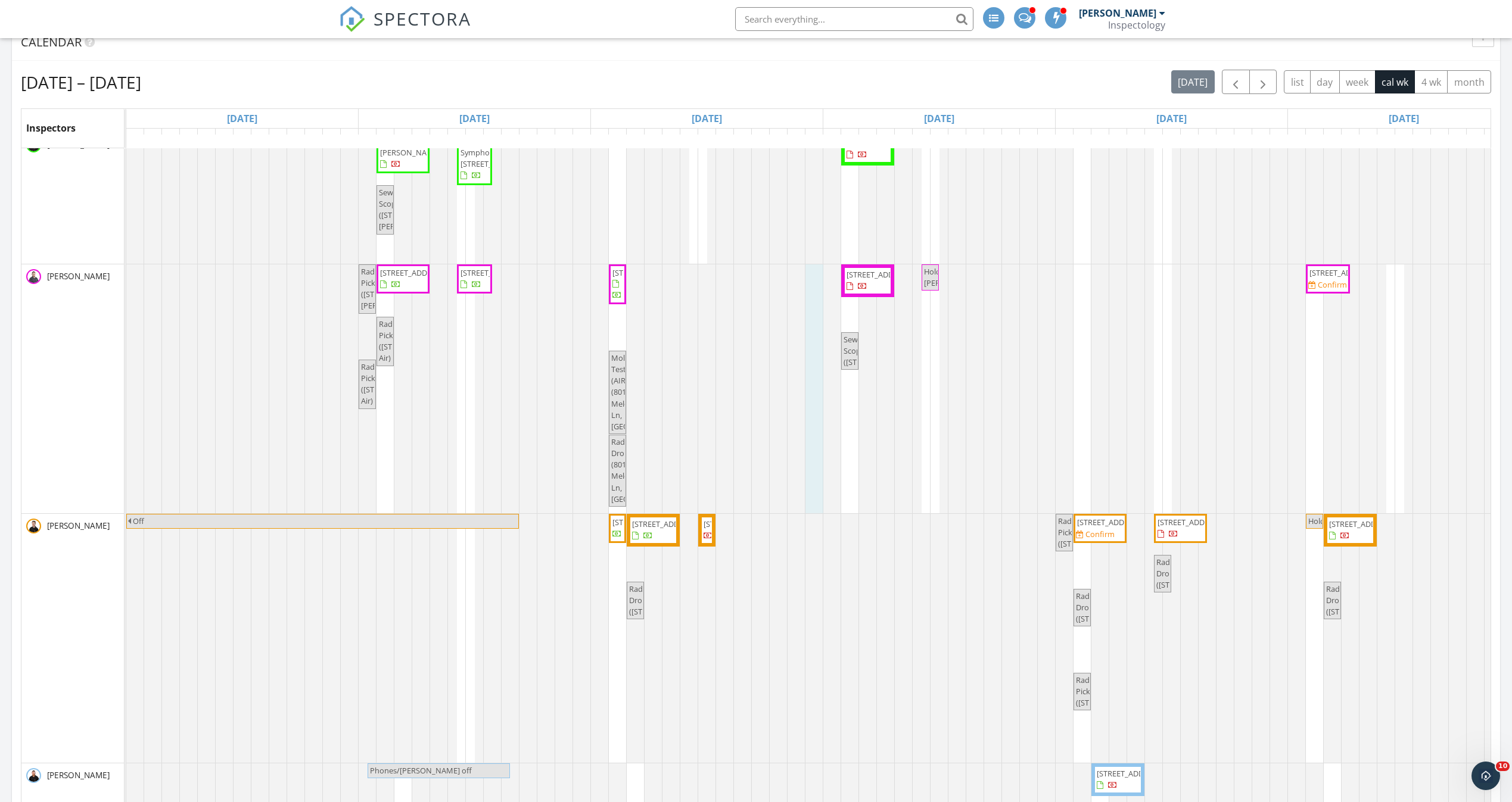
click at [126, 358] on div at bounding box center [126, 389] width 0 height 249
click at [126, 430] on div at bounding box center [126, 389] width 0 height 249
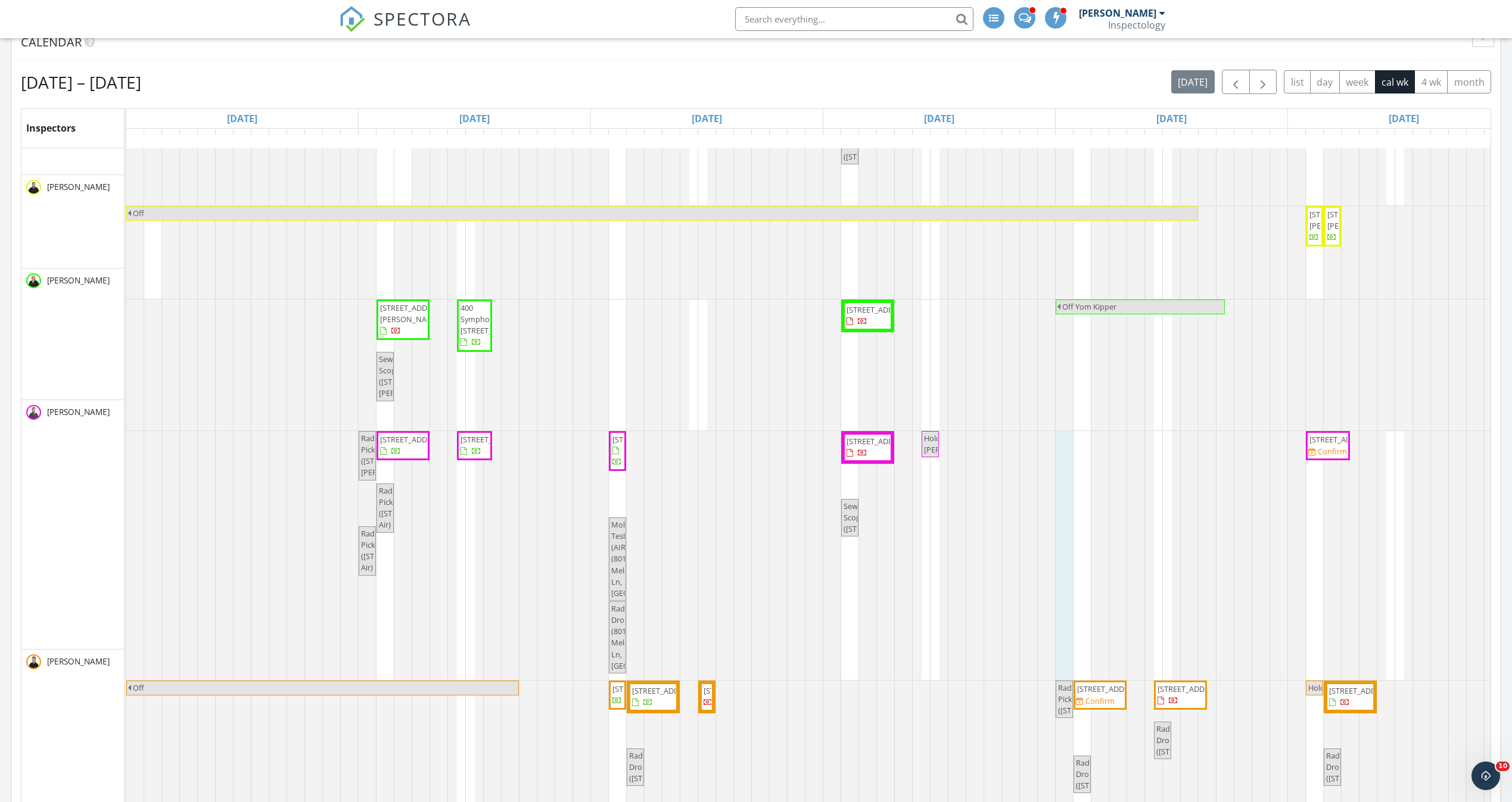
scroll to position [90, 0]
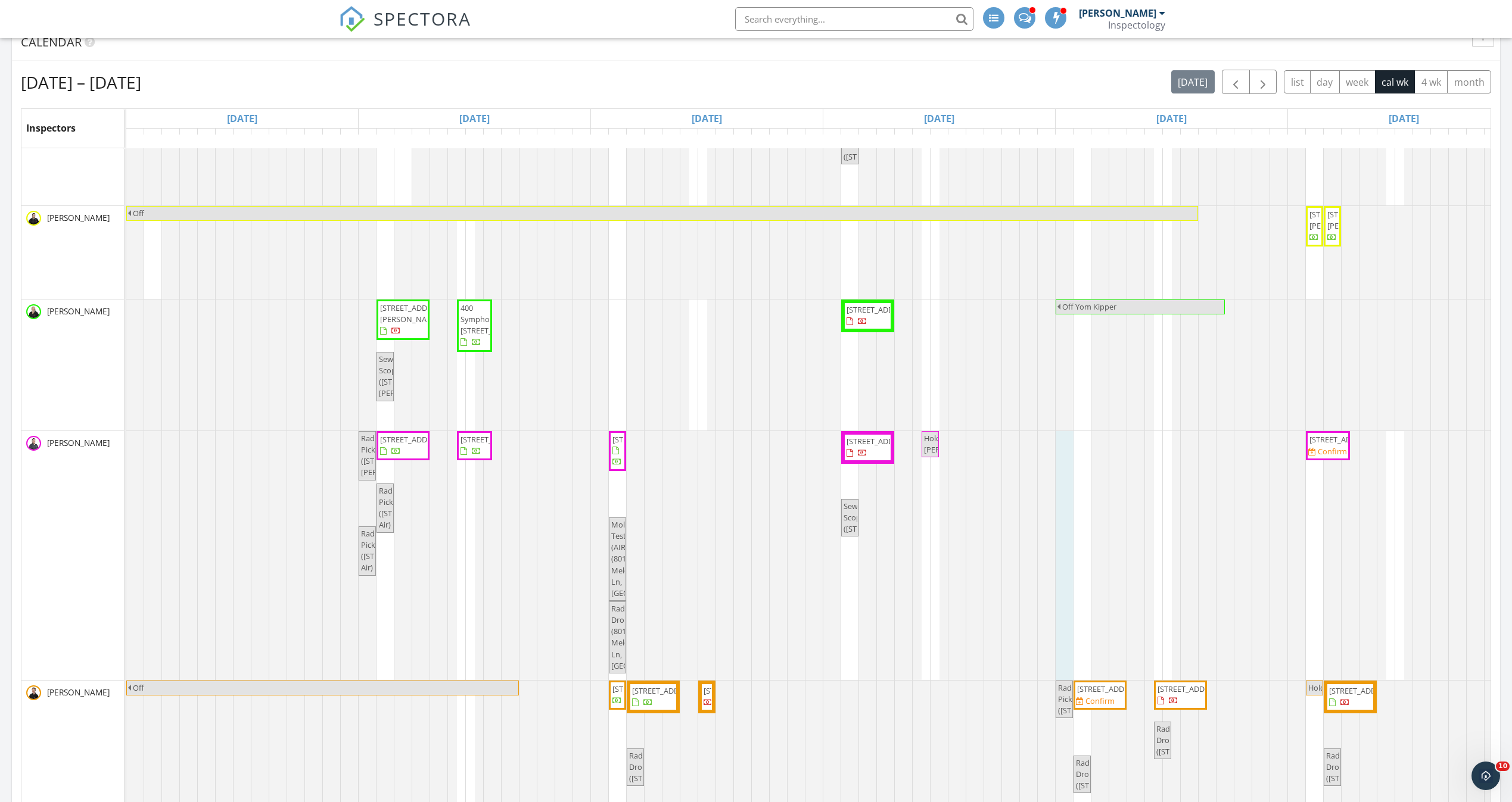
click at [126, 510] on div at bounding box center [126, 556] width 0 height 249
click at [126, 519] on div at bounding box center [126, 556] width 0 height 249
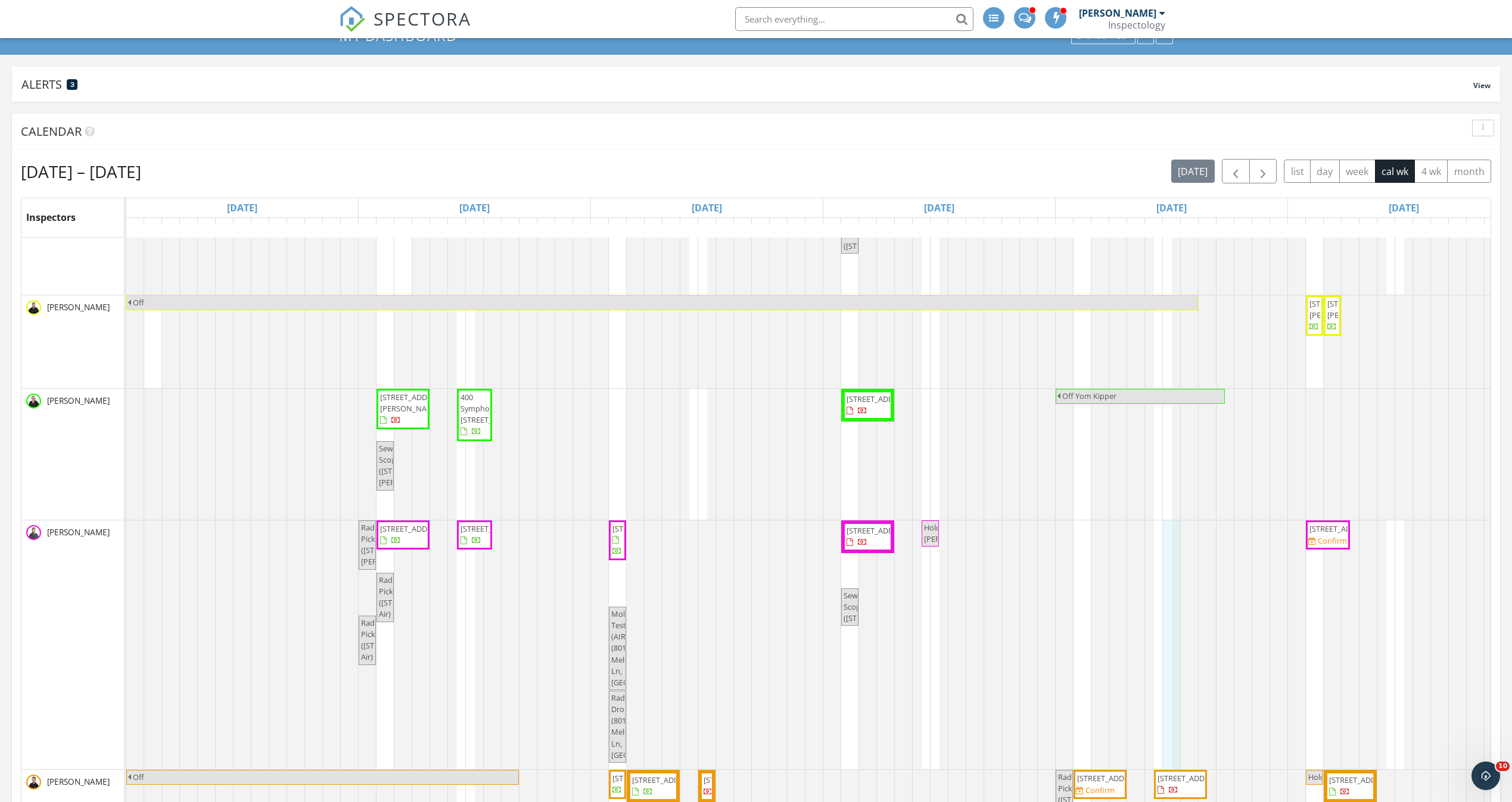
scroll to position [189, 0]
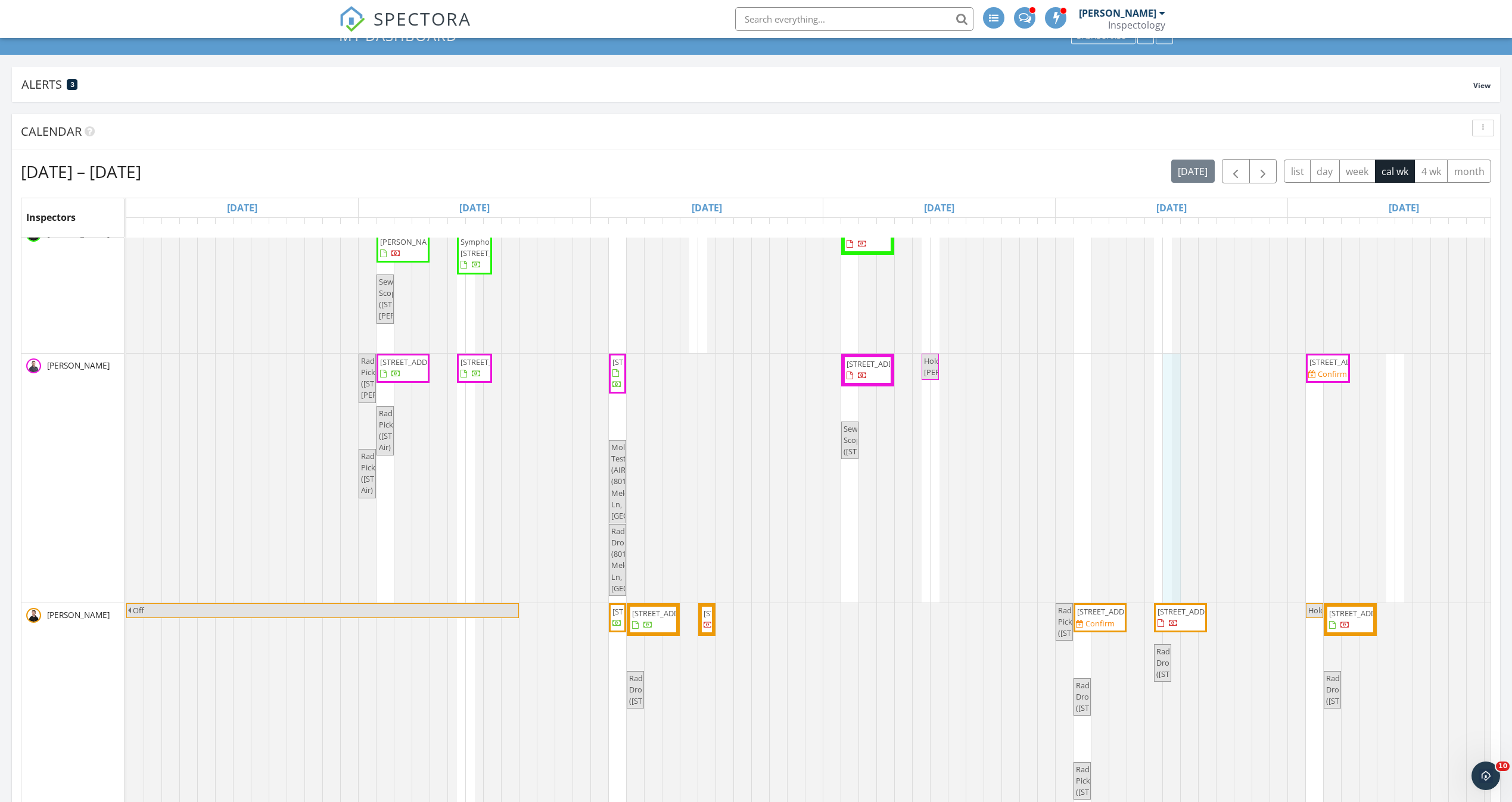
click at [126, 428] on div at bounding box center [126, 478] width 0 height 249
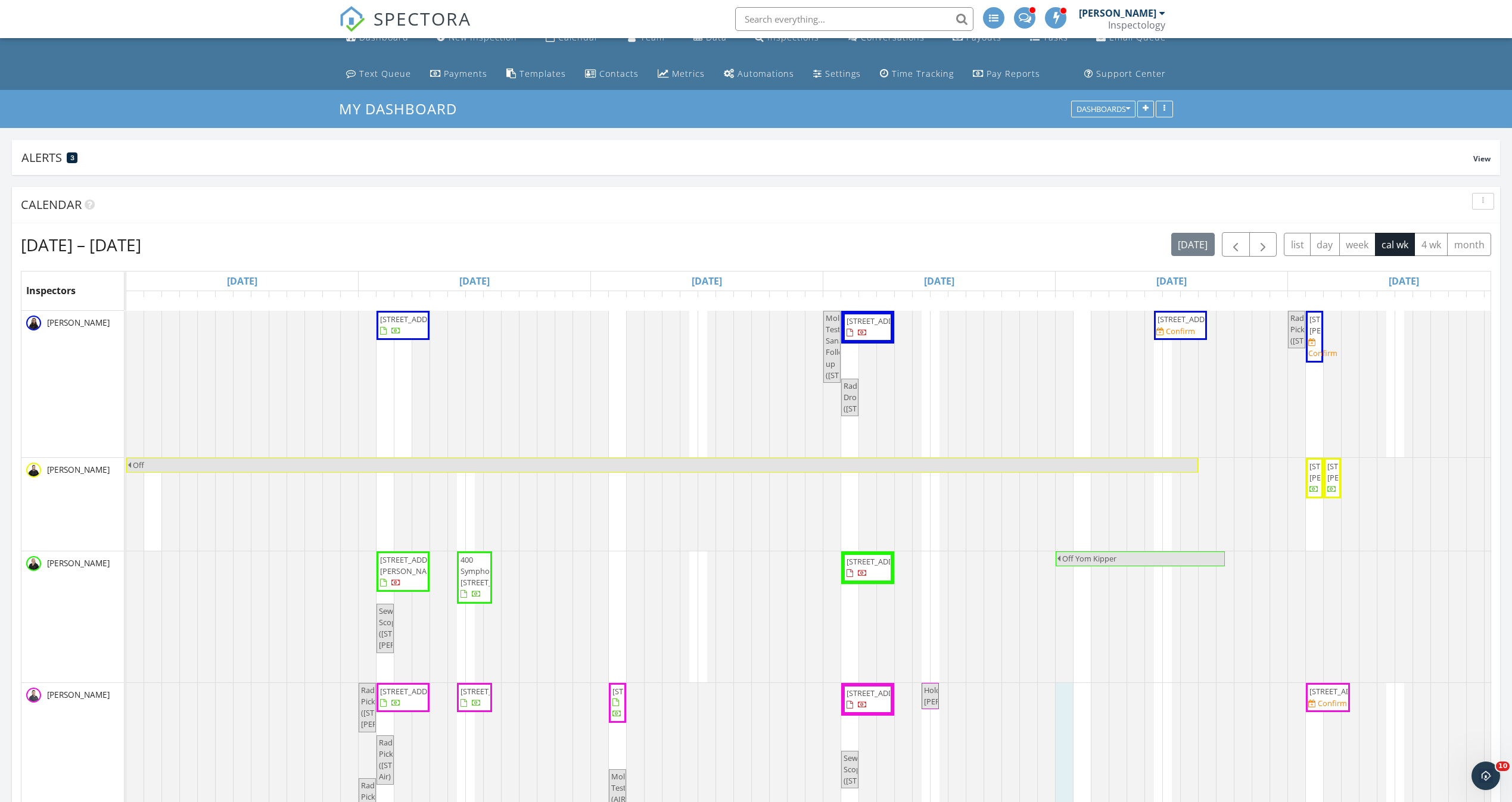
scroll to position [0, 0]
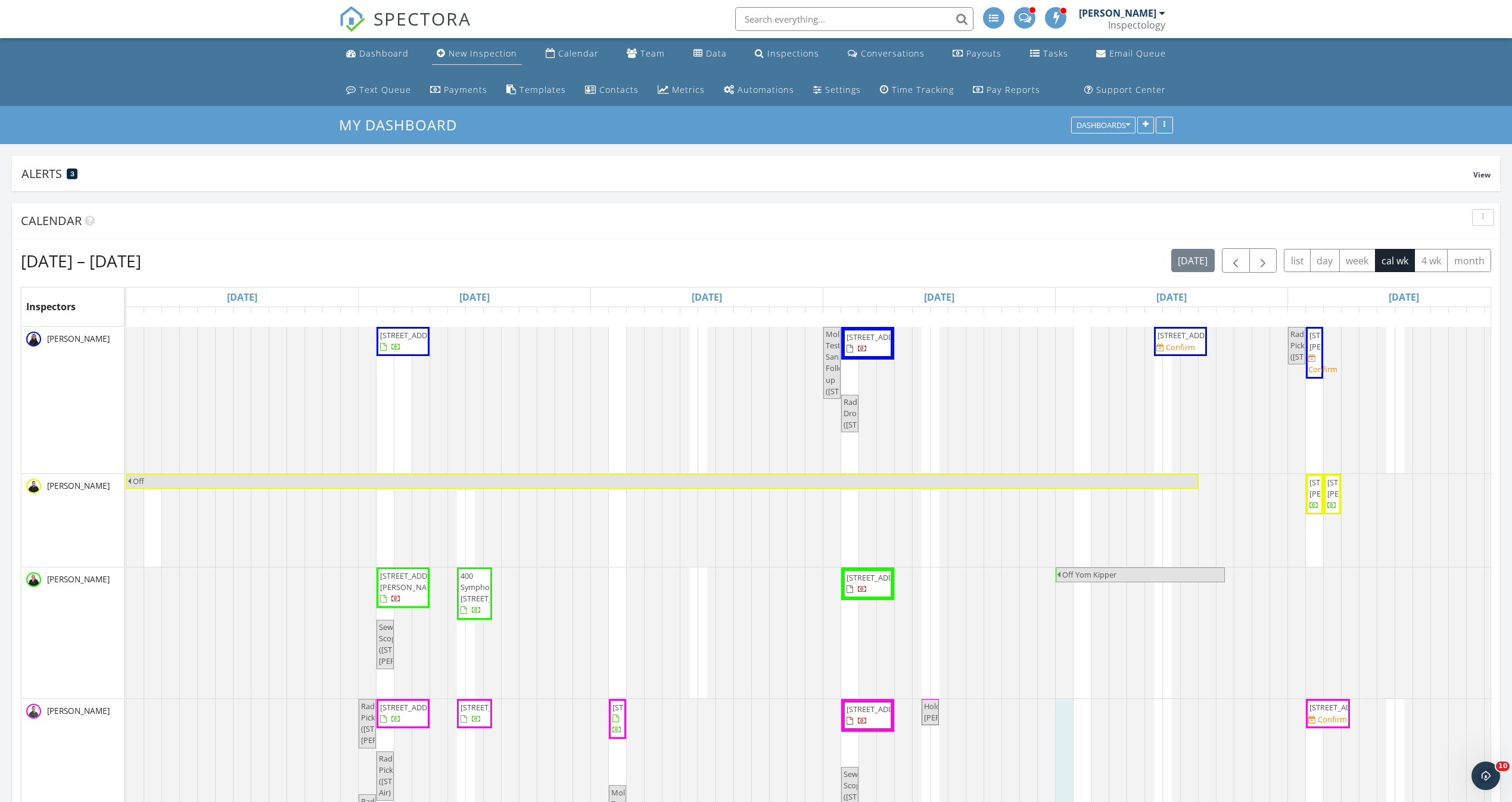
click at [476, 61] on link "New Inspection" at bounding box center [477, 54] width 90 height 22
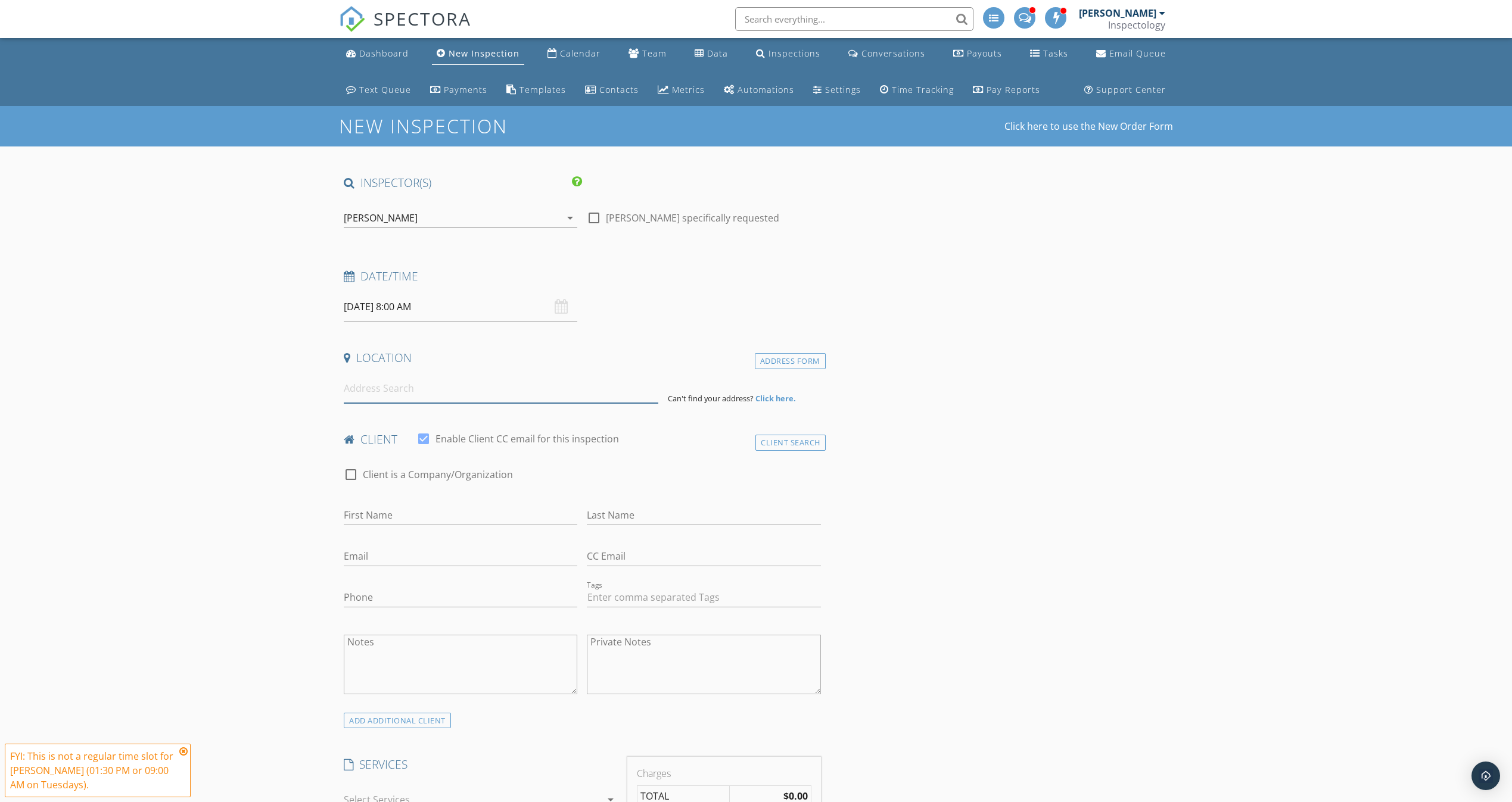
click at [451, 381] on input at bounding box center [500, 389] width 314 height 29
paste input "[STREET_ADDRESS]"
type input "[STREET_ADDRESS]"
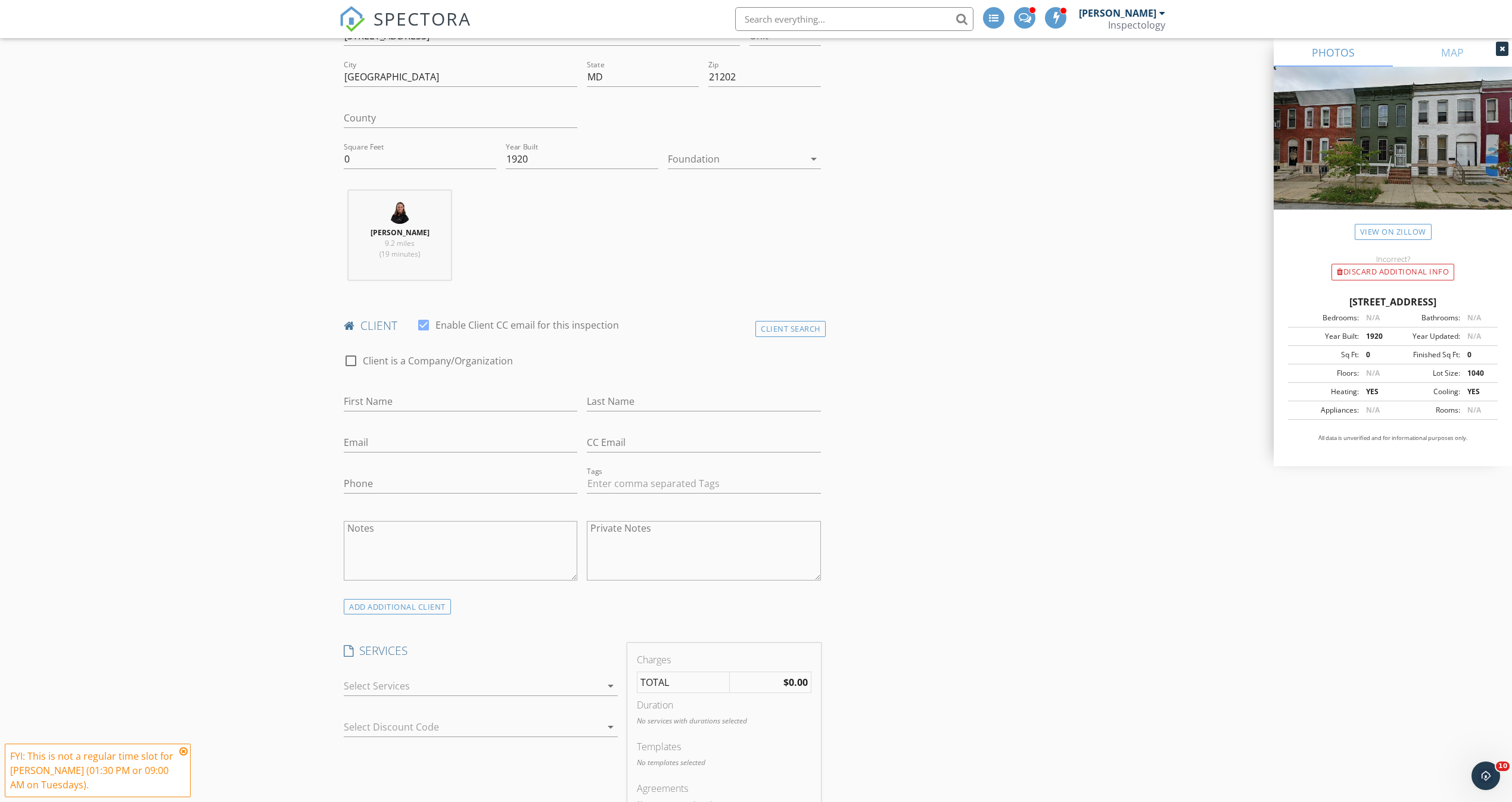
scroll to position [625, 0]
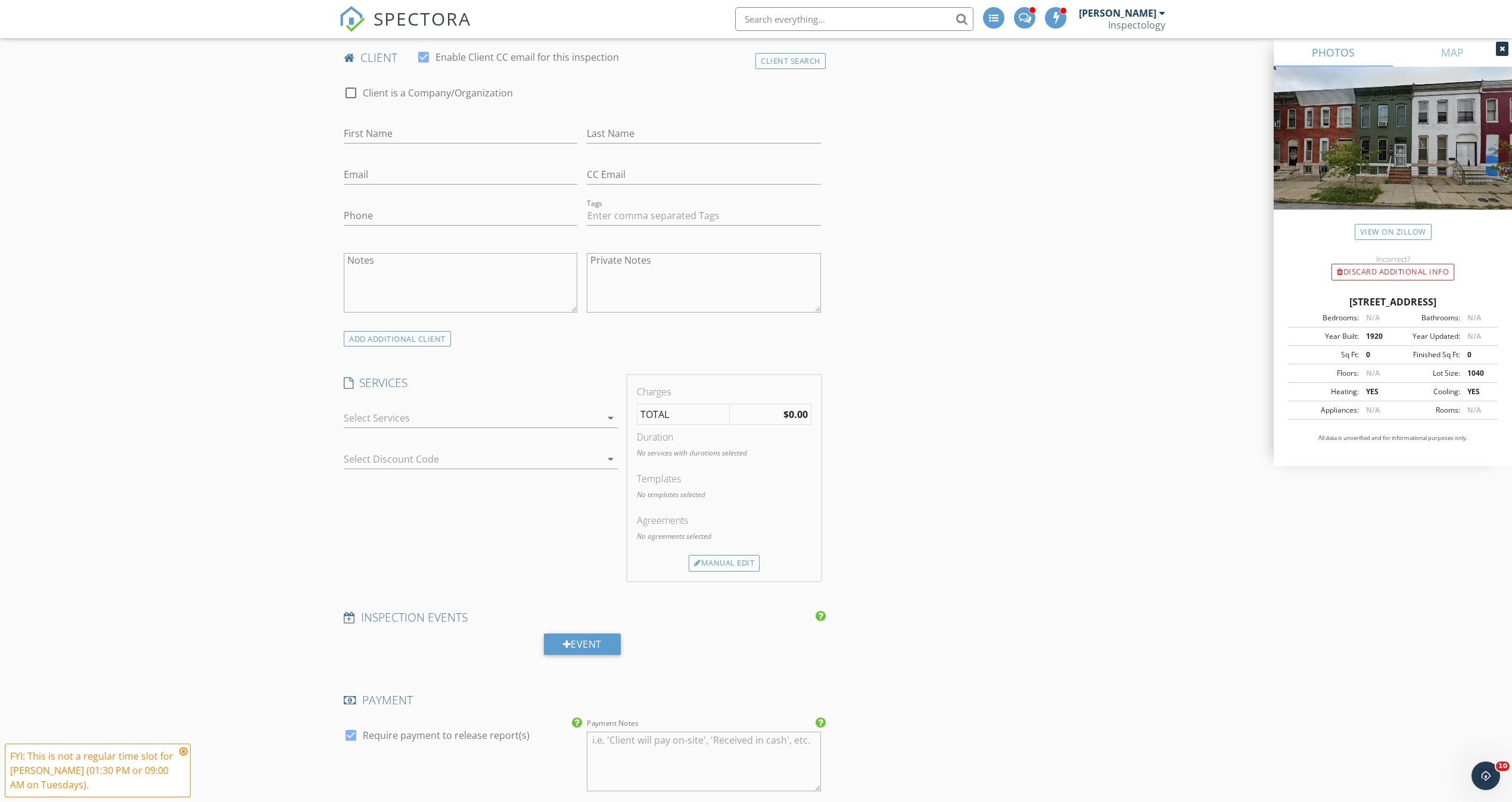
click at [528, 399] on div "check_box_outline_blank Single-Family Home Inspection Inspection of a Single Fa…" at bounding box center [481, 419] width 284 height 41
click at [528, 408] on div at bounding box center [472, 417] width 257 height 19
click at [538, 417] on div at bounding box center [472, 417] width 257 height 19
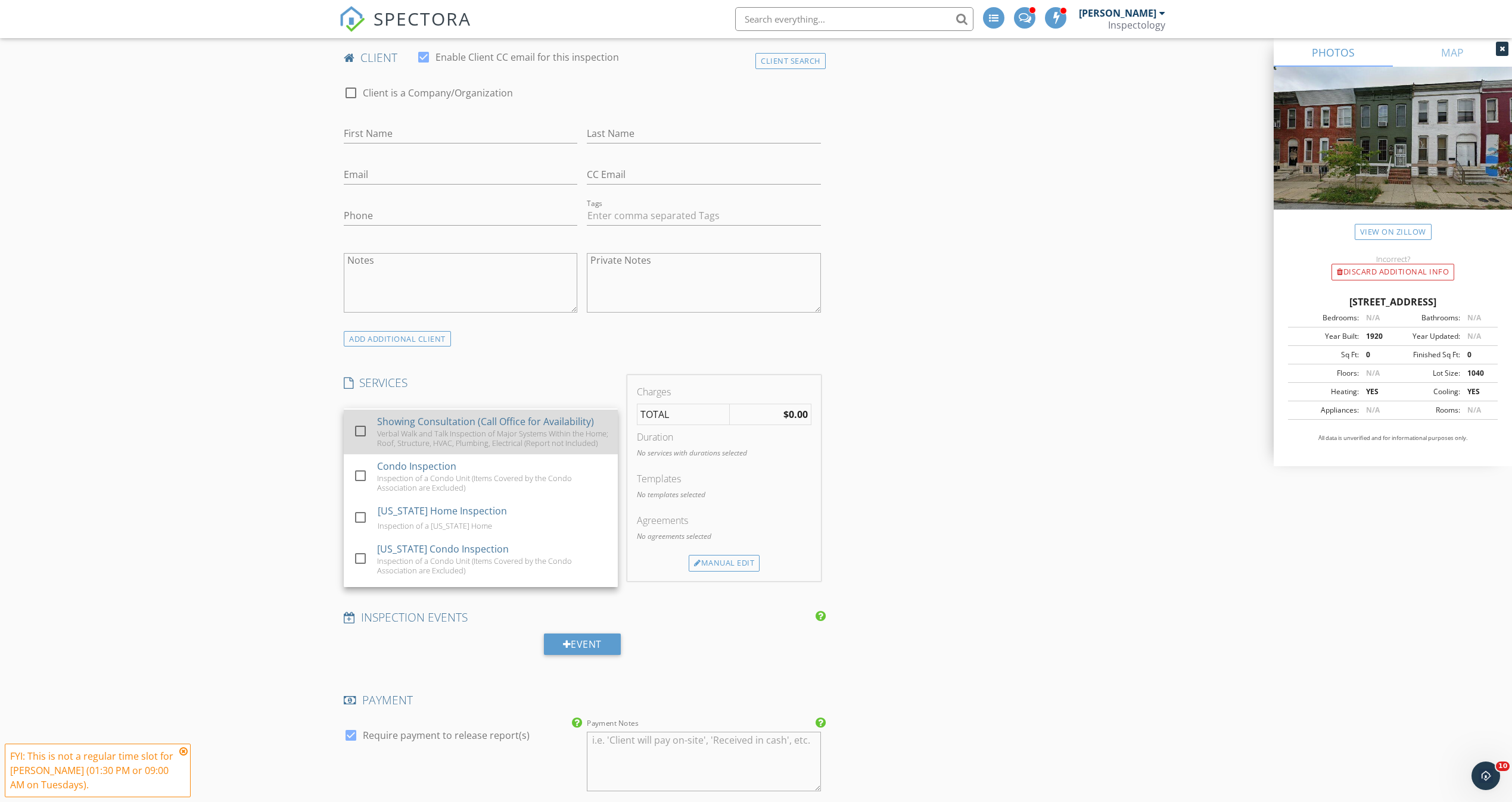
scroll to position [0, 0]
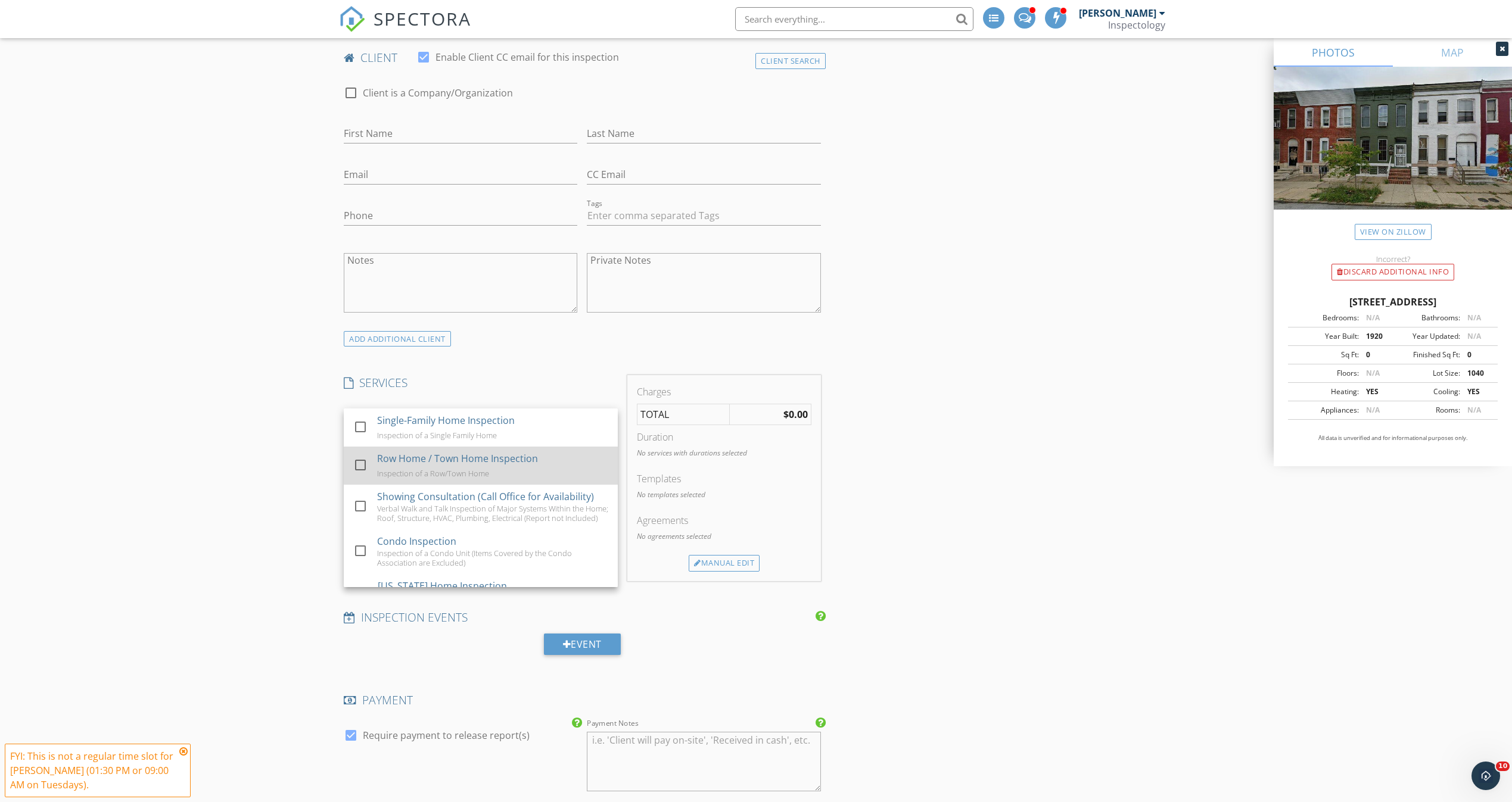
click at [562, 452] on div "Row Home / Town Home Inspection Inspection of a Row/Town Home" at bounding box center [493, 466] width 231 height 38
checkbox input "true"
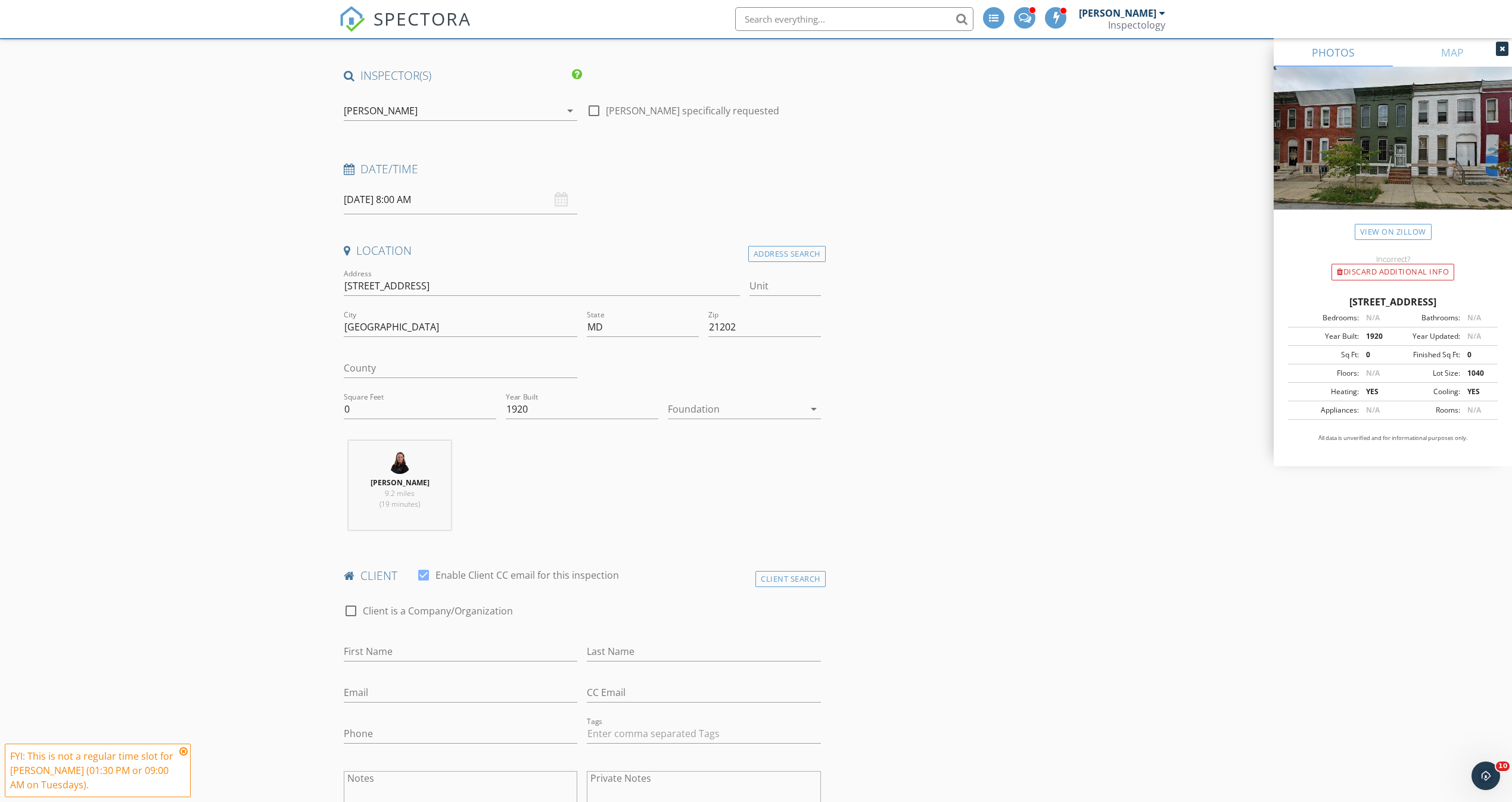
scroll to position [90, 0]
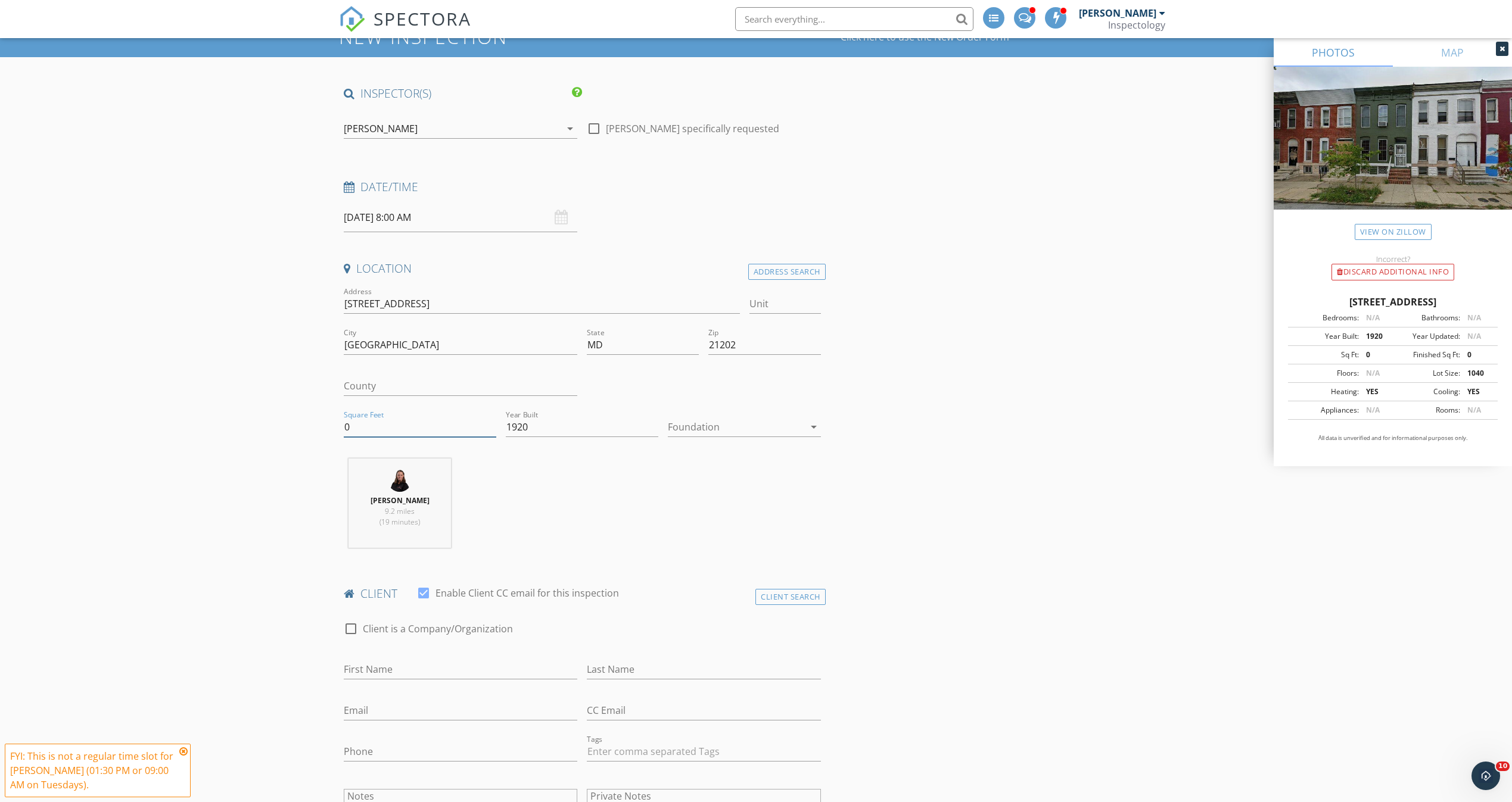
click at [412, 428] on input "0" at bounding box center [419, 427] width 153 height 19
type input "1500"
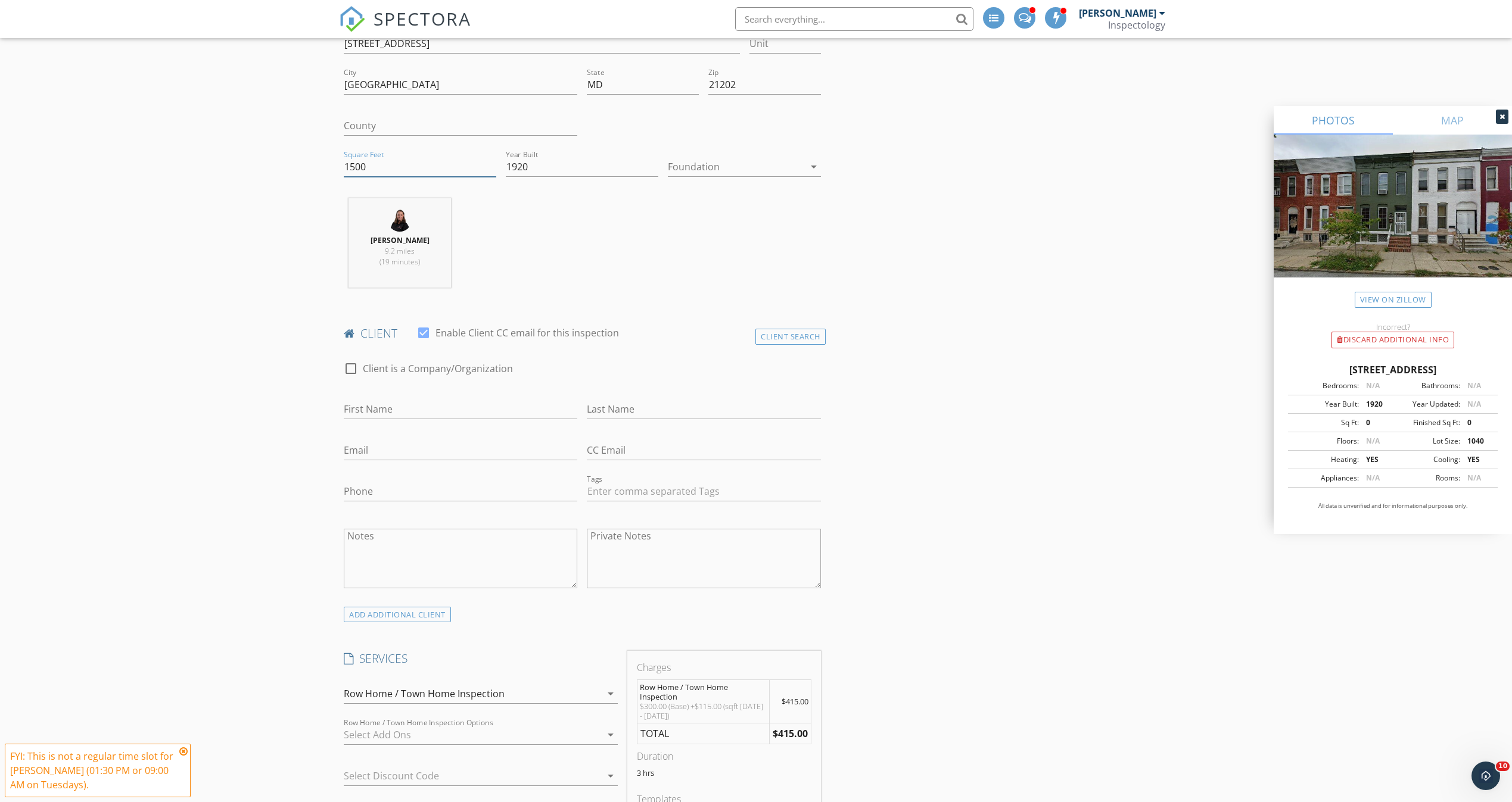
scroll to position [0, 0]
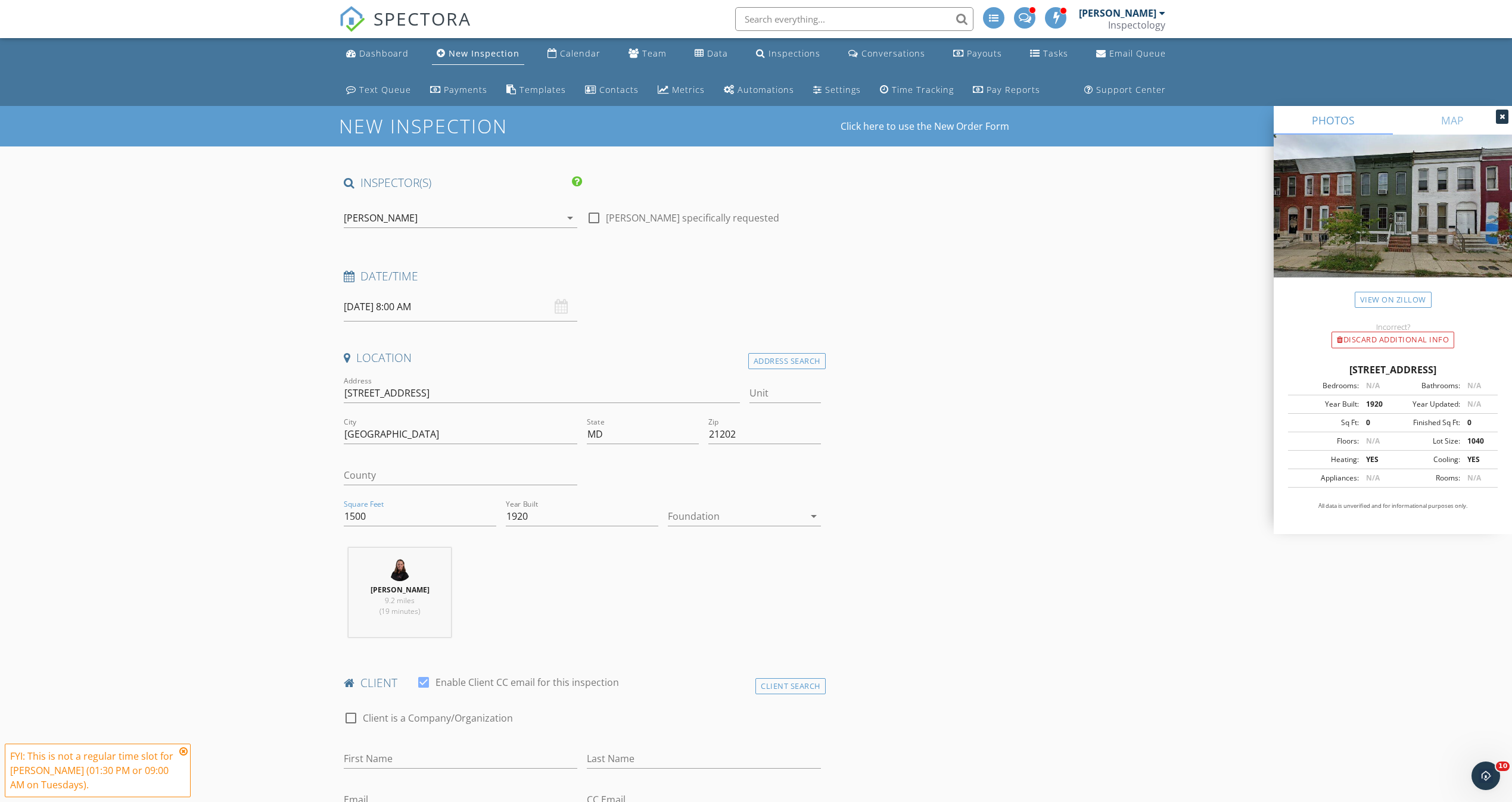
click at [452, 64] on link "New Inspection" at bounding box center [478, 54] width 92 height 22
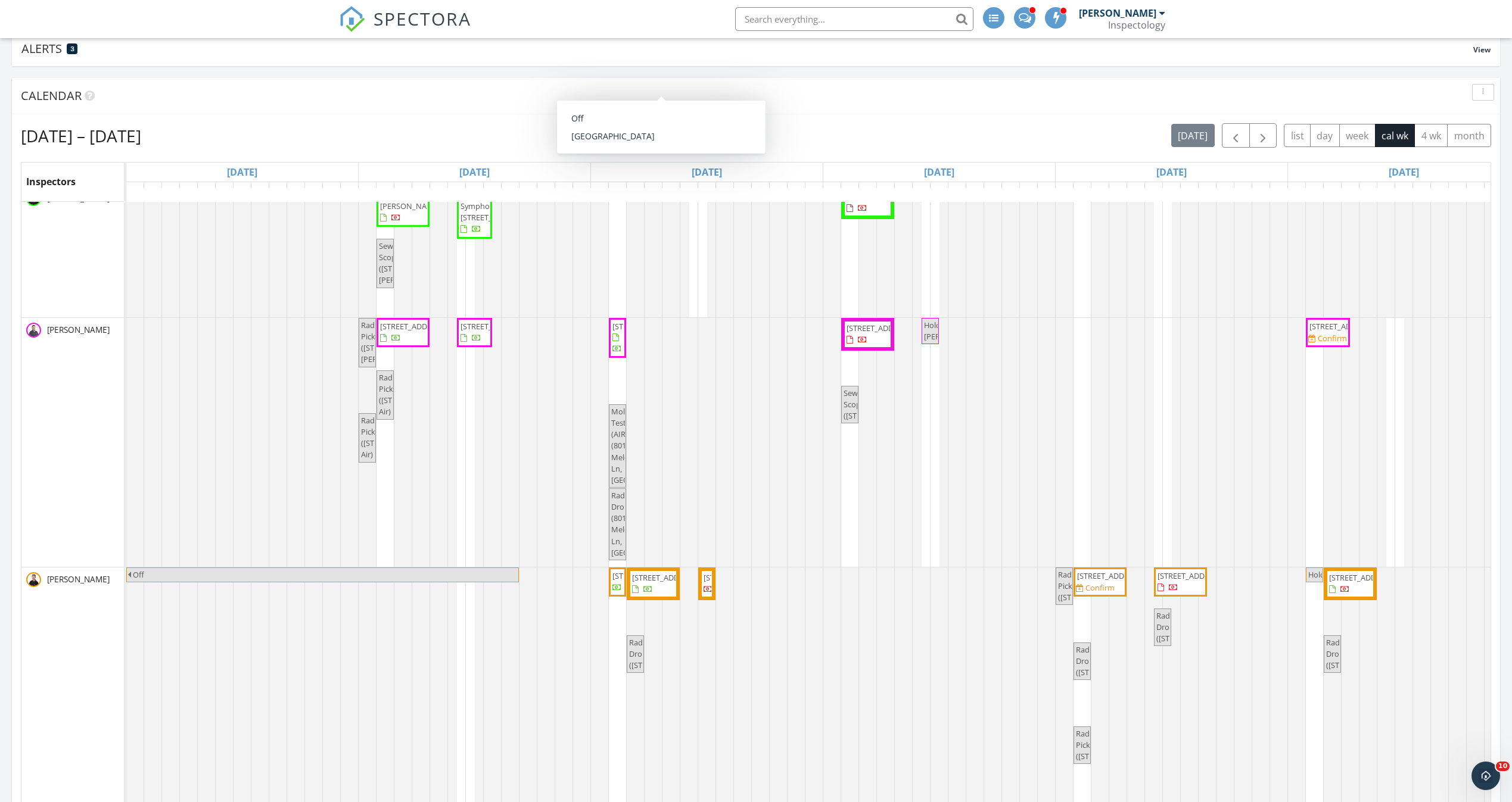
scroll to position [179, 0]
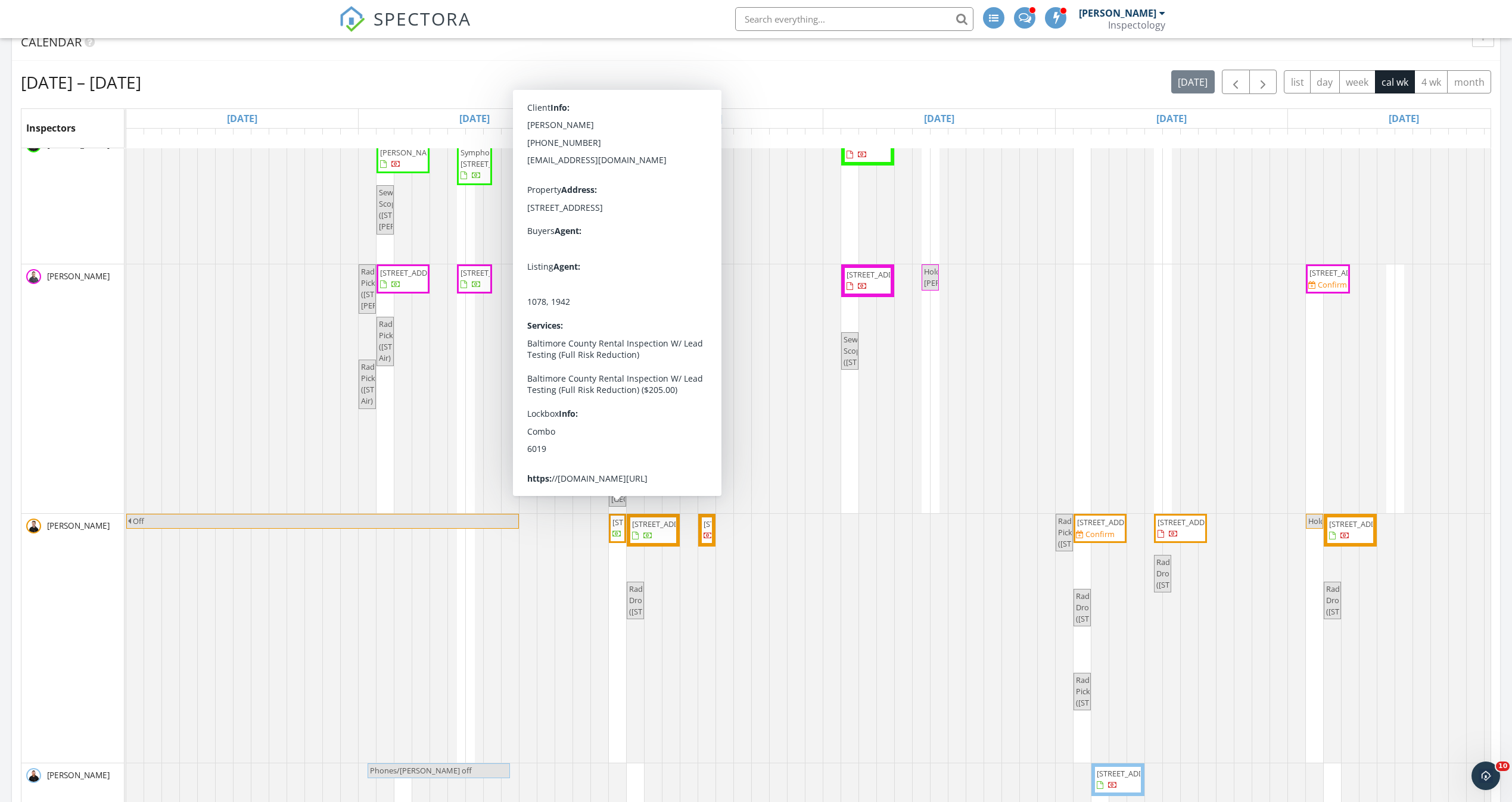
click at [616, 527] on span "22 Longeron Dr, Middle River 21220" at bounding box center [646, 523] width 67 height 11
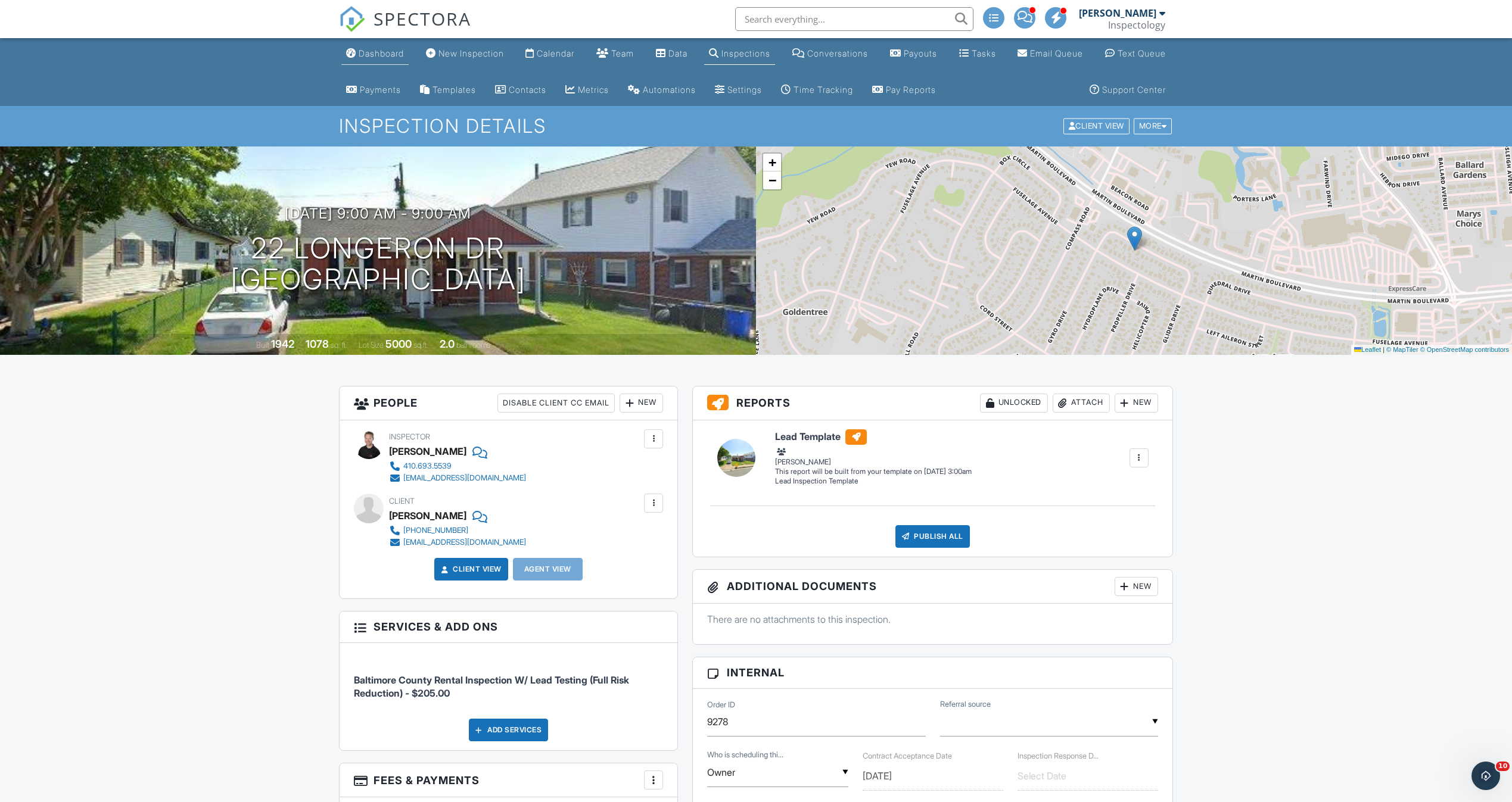
click at [389, 50] on div "Dashboard" at bounding box center [381, 53] width 45 height 10
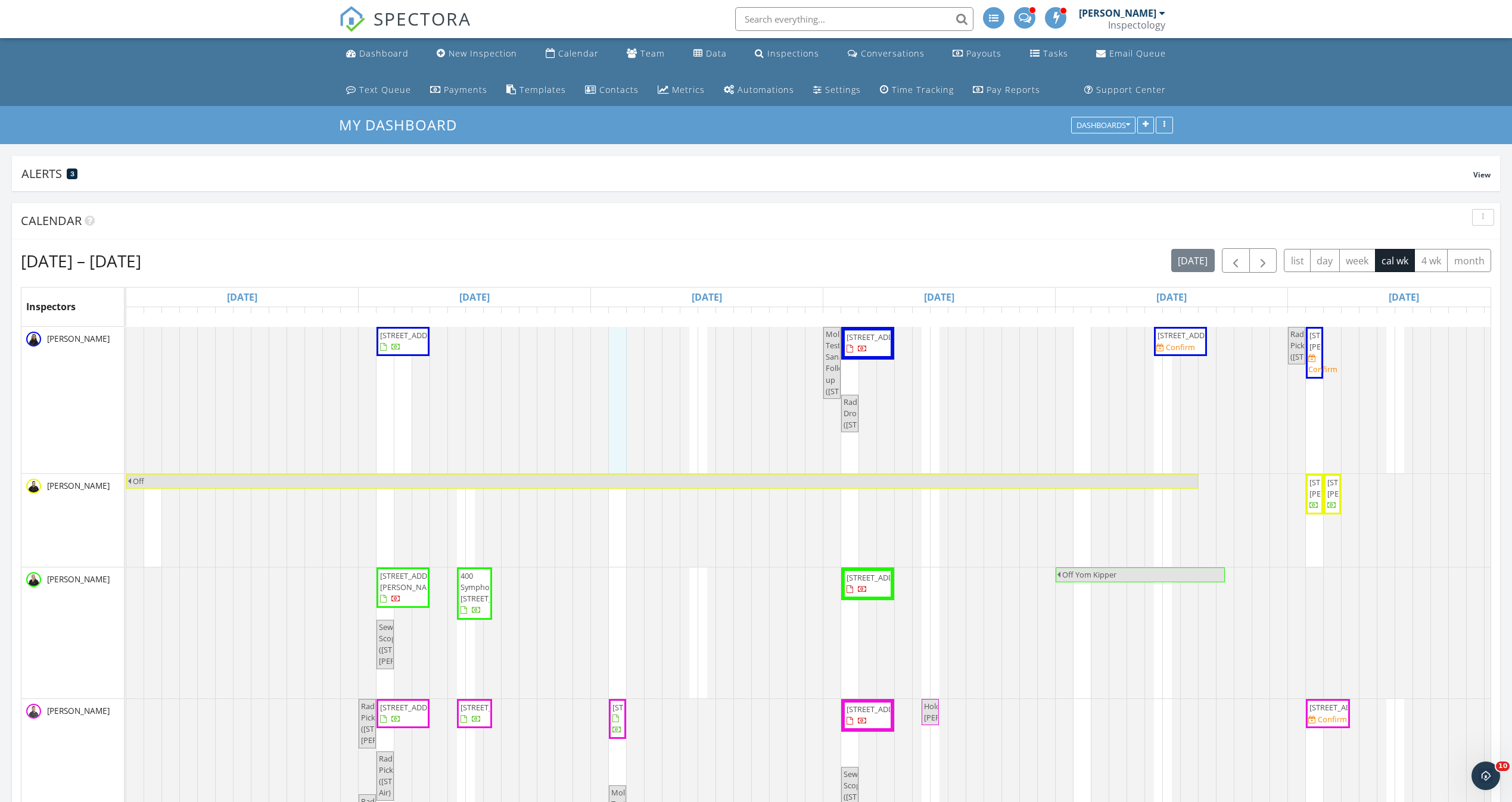
click at [629, 302] on link "Inspection" at bounding box center [615, 302] width 61 height 19
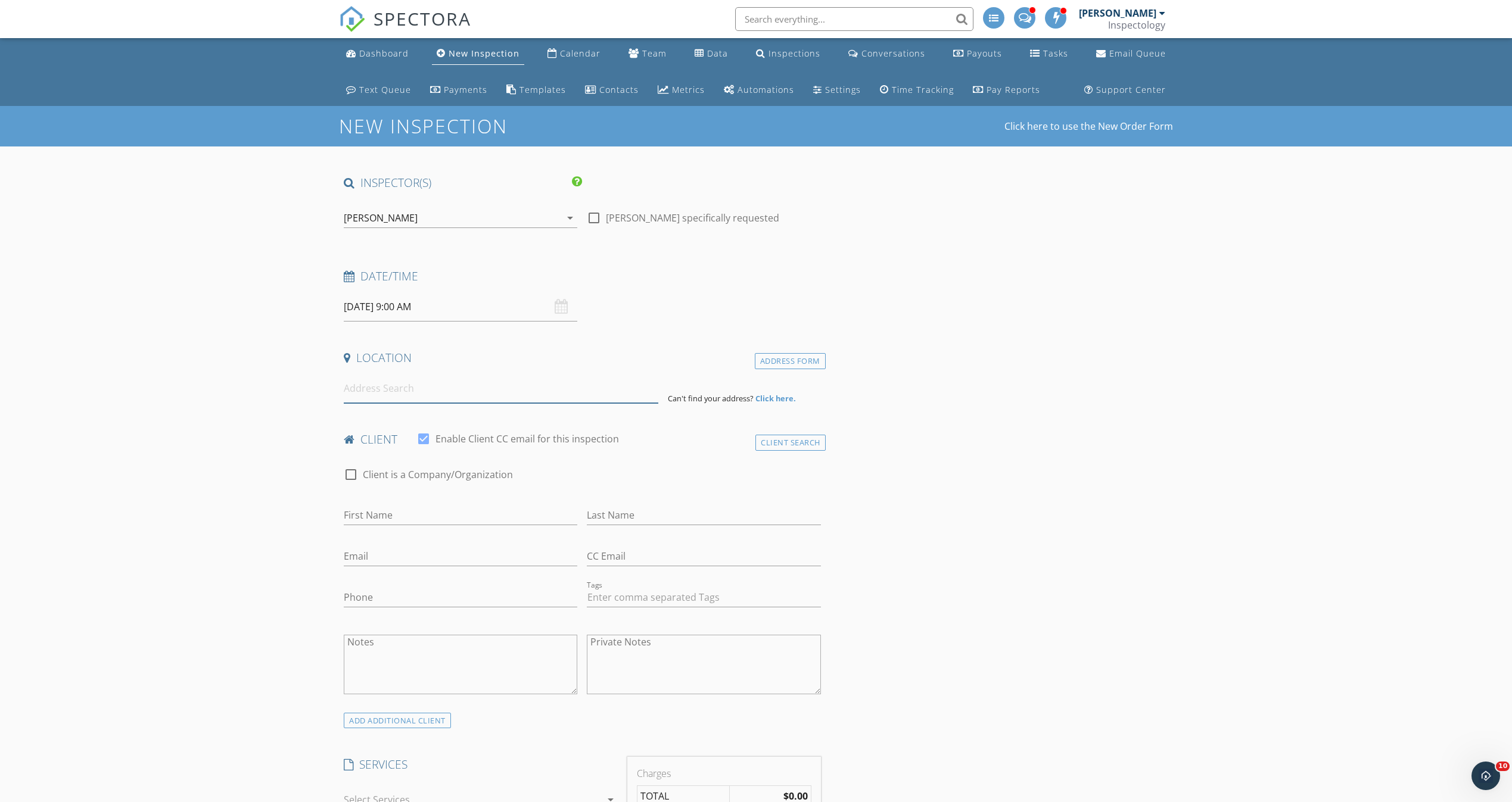
click at [422, 385] on input at bounding box center [500, 389] width 314 height 29
type input "[STREET_ADDRESS]"
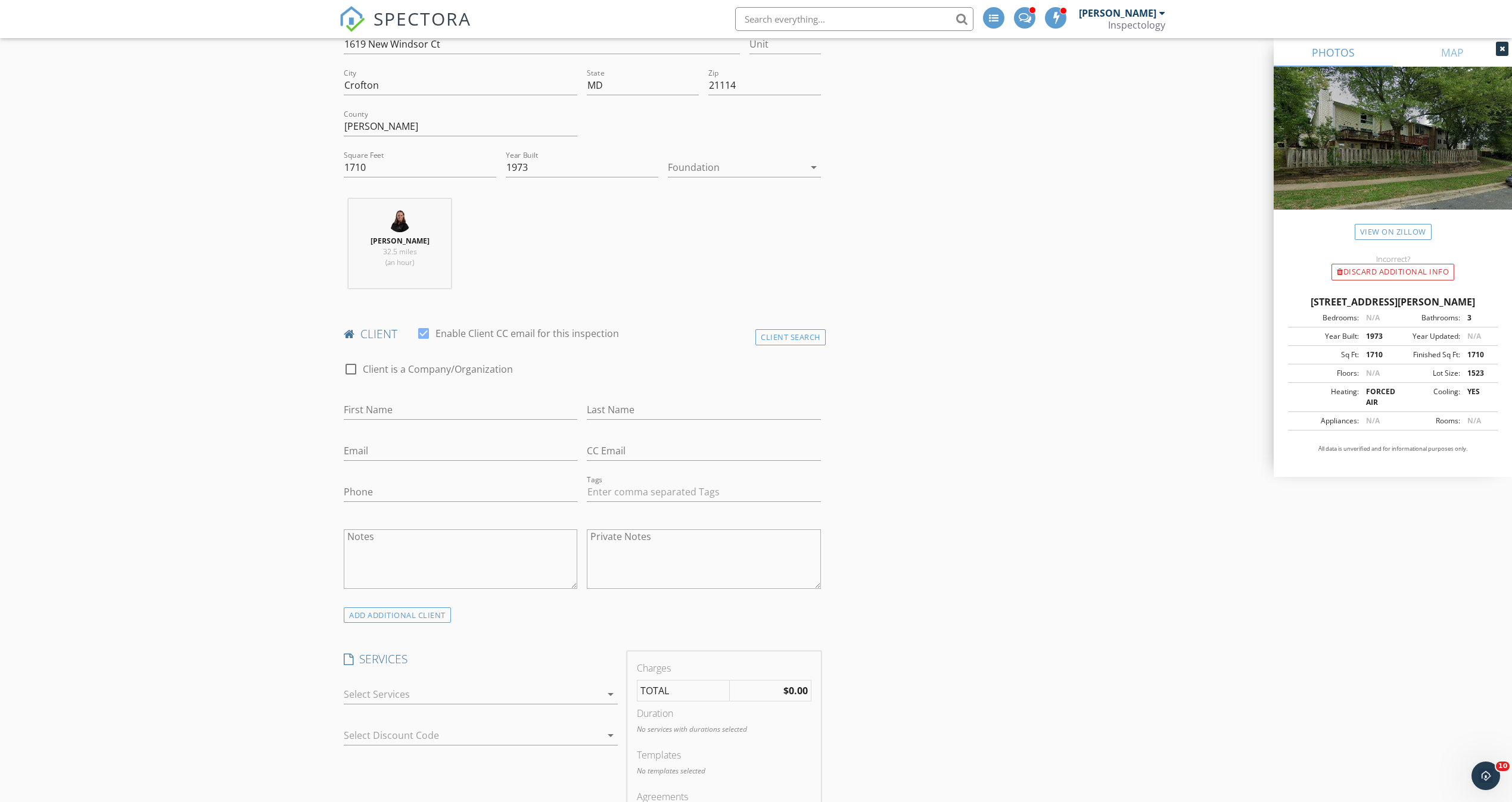
scroll to position [447, 0]
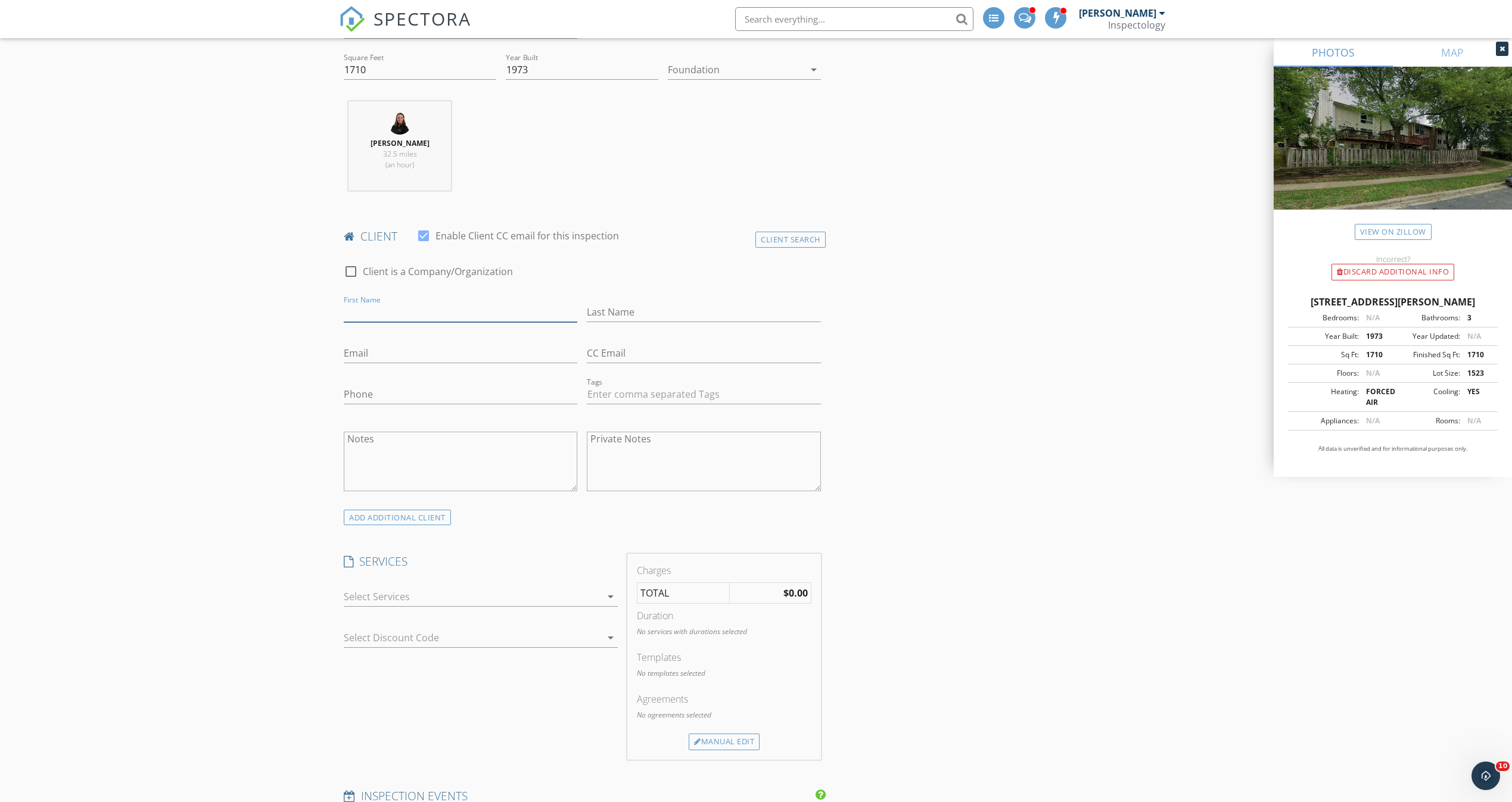
click at [425, 302] on input "First Name" at bounding box center [460, 311] width 234 height 19
click at [791, 229] on div "client check_box Enable Client CC email for this inspection Client Search check…" at bounding box center [582, 377] width 486 height 297
click at [793, 247] on div "client check_box Enable Client CC email for this inspection" at bounding box center [582, 241] width 486 height 24
click at [796, 236] on div "Client Search" at bounding box center [790, 240] width 71 height 16
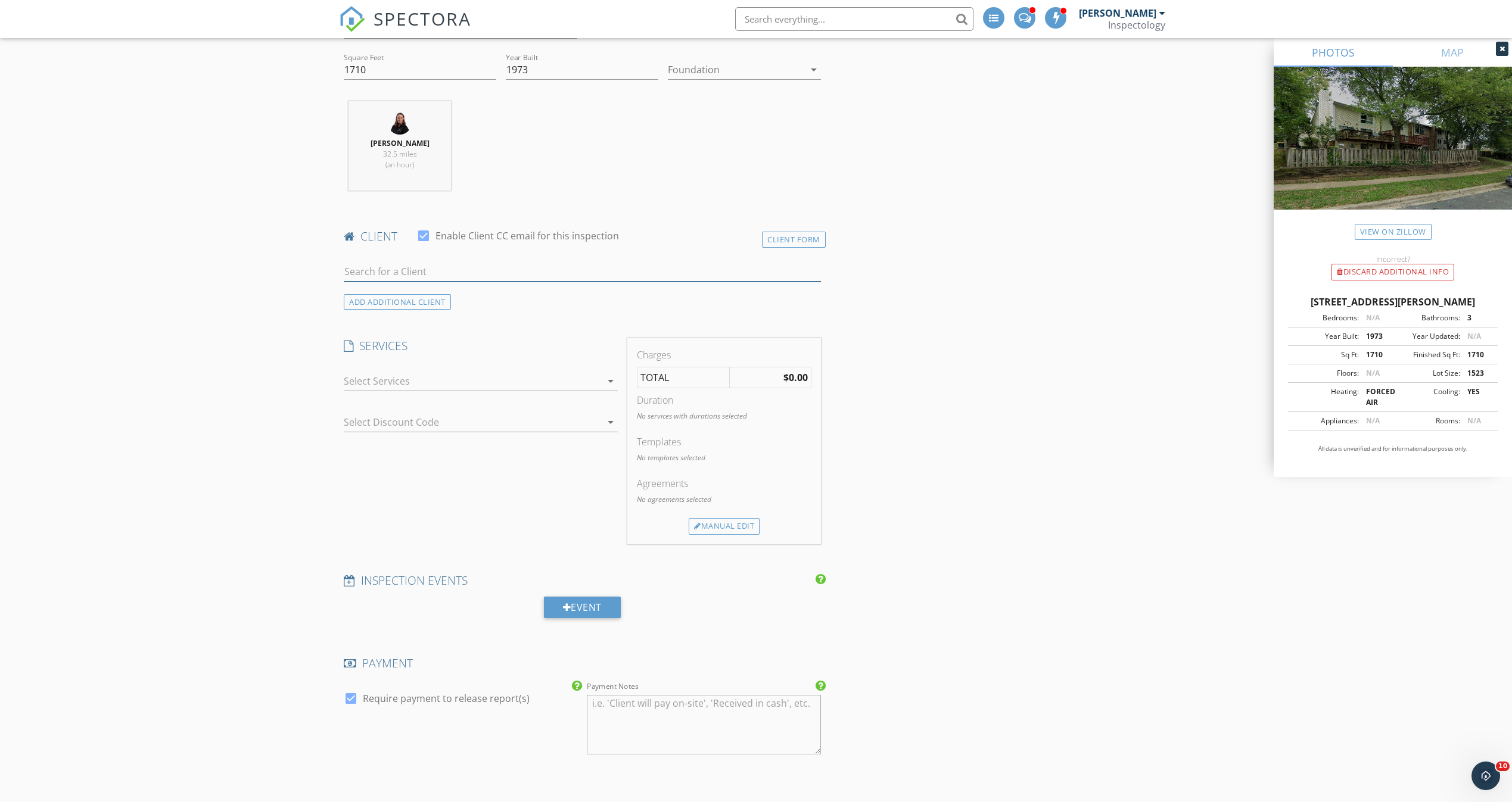
click at [543, 270] on input "text" at bounding box center [582, 271] width 477 height 19
type input "elhan"
drag, startPoint x: 444, startPoint y: 262, endPoint x: 234, endPoint y: 238, distance: 211.4
paste input "(240) 800-6002"
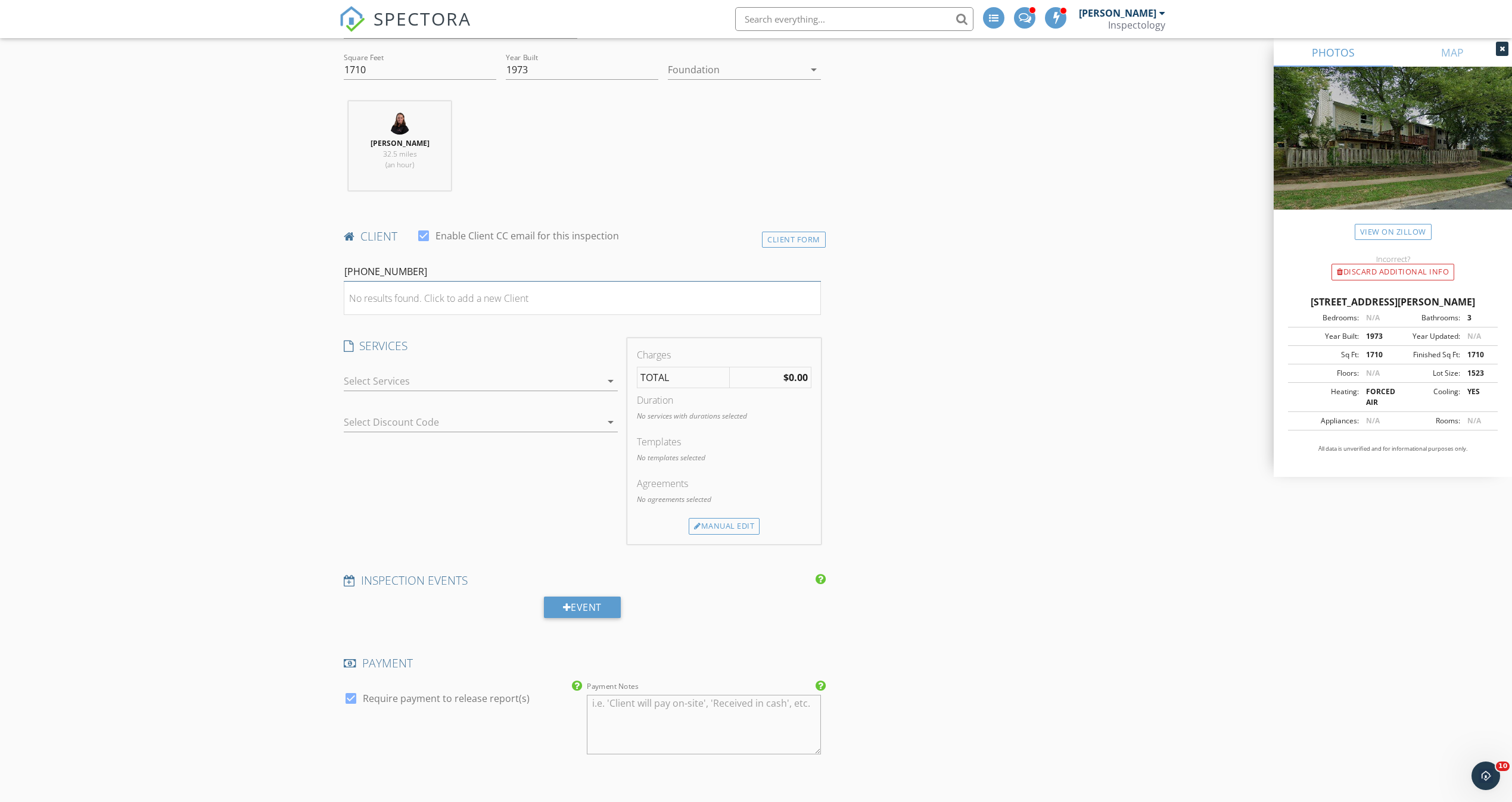
type input "(240) 800-6002"
drag, startPoint x: 472, startPoint y: 267, endPoint x: 316, endPoint y: 262, distance: 156.1
click at [802, 238] on div "Client Form" at bounding box center [794, 240] width 64 height 16
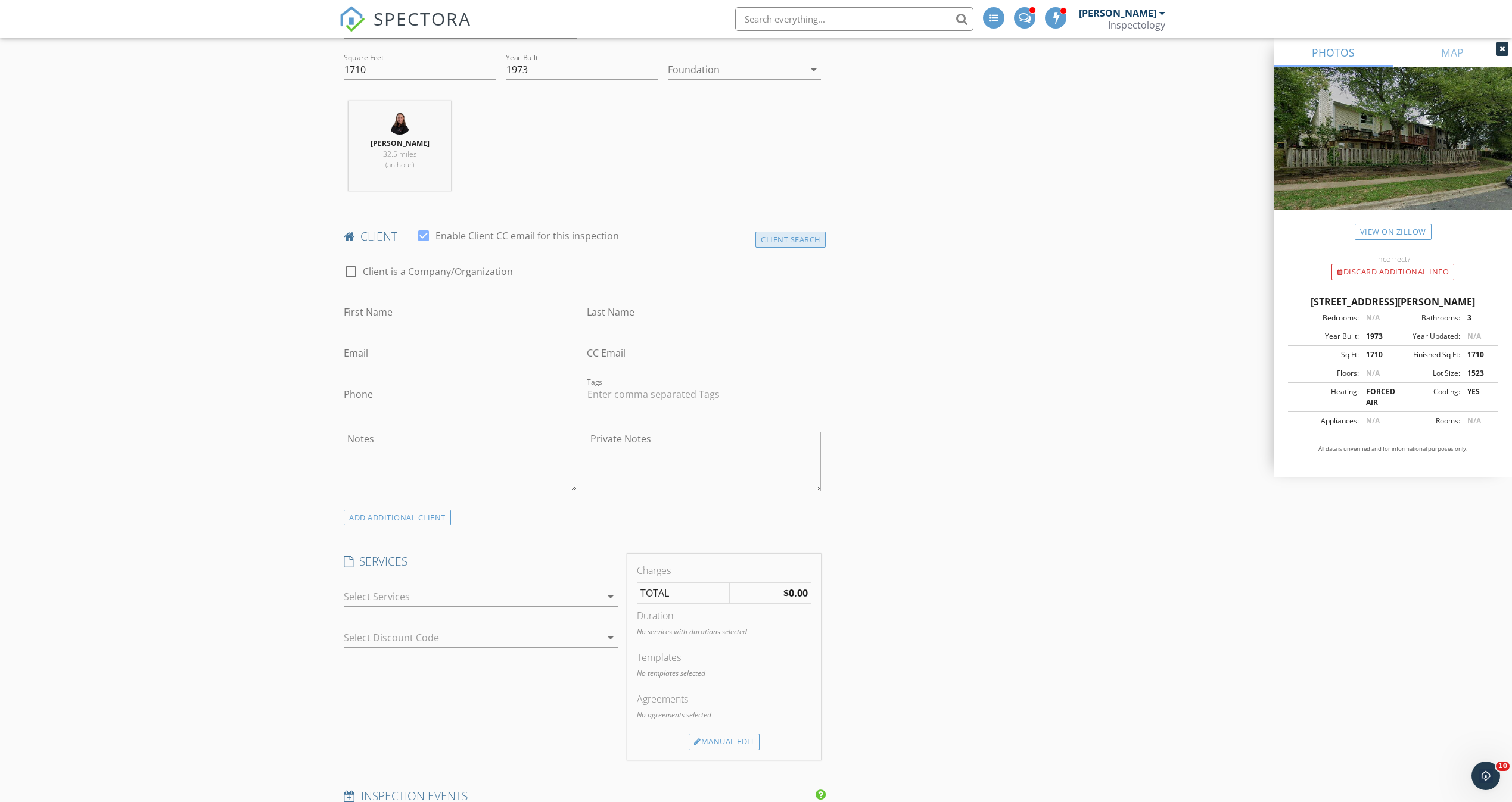
click at [770, 234] on div "Client Search" at bounding box center [790, 240] width 71 height 16
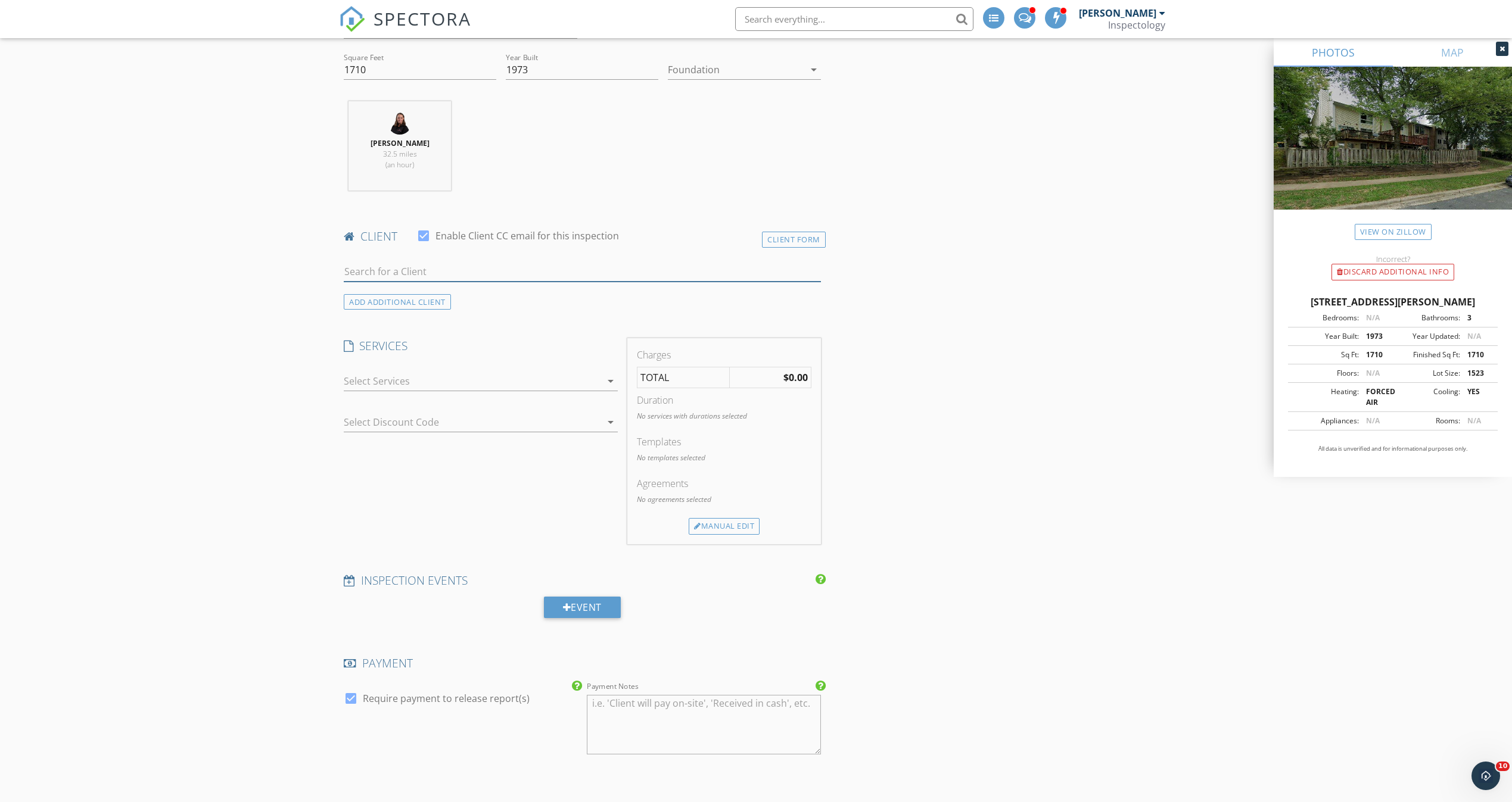
click at [481, 264] on input "text" at bounding box center [582, 271] width 477 height 19
type input "elkhan"
click at [504, 303] on li "Elkhan Yusubov elxanyusubov@gmail.com" at bounding box center [582, 298] width 476 height 33
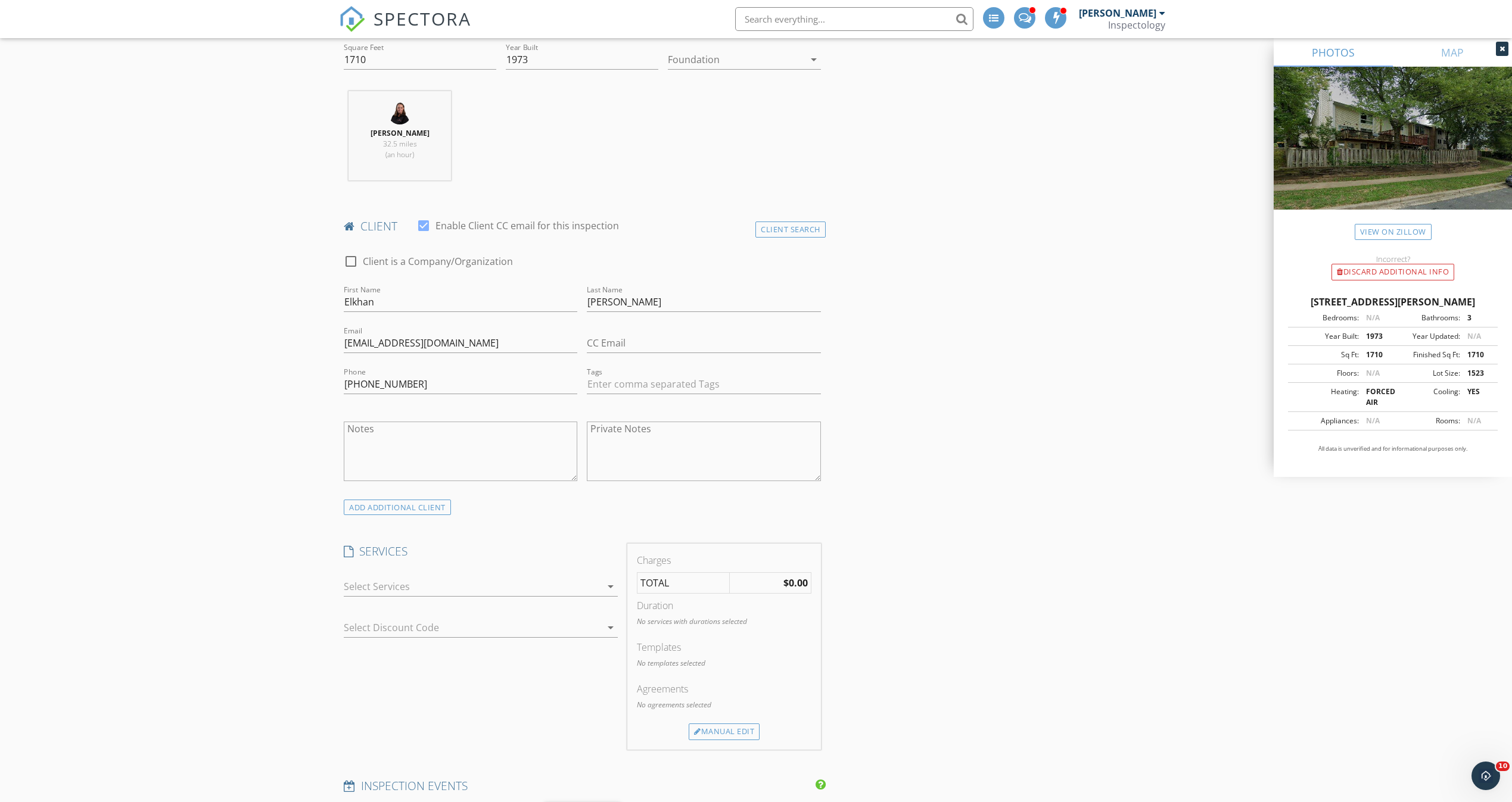
scroll to position [536, 0]
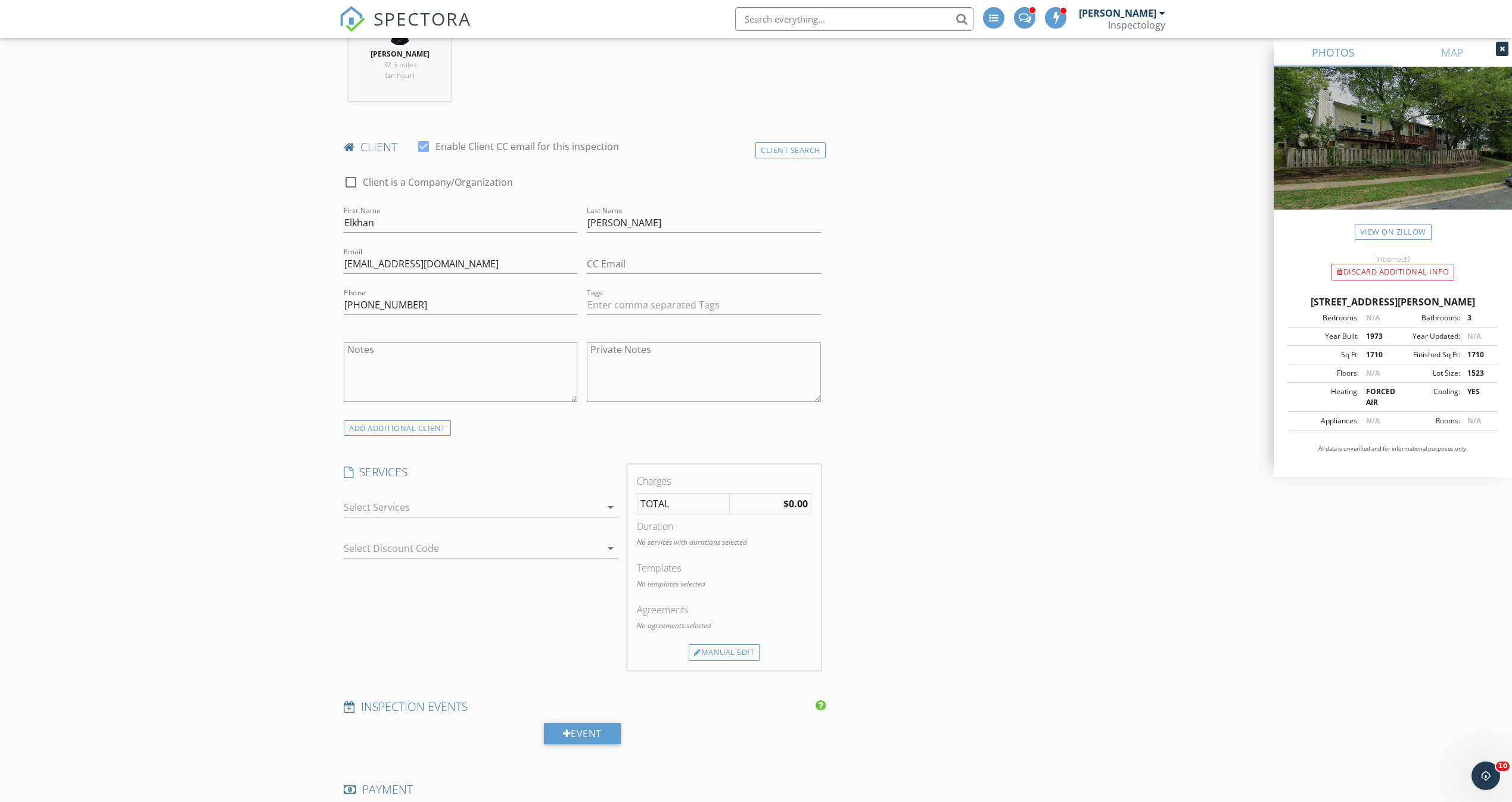
click at [577, 507] on div at bounding box center [472, 507] width 257 height 19
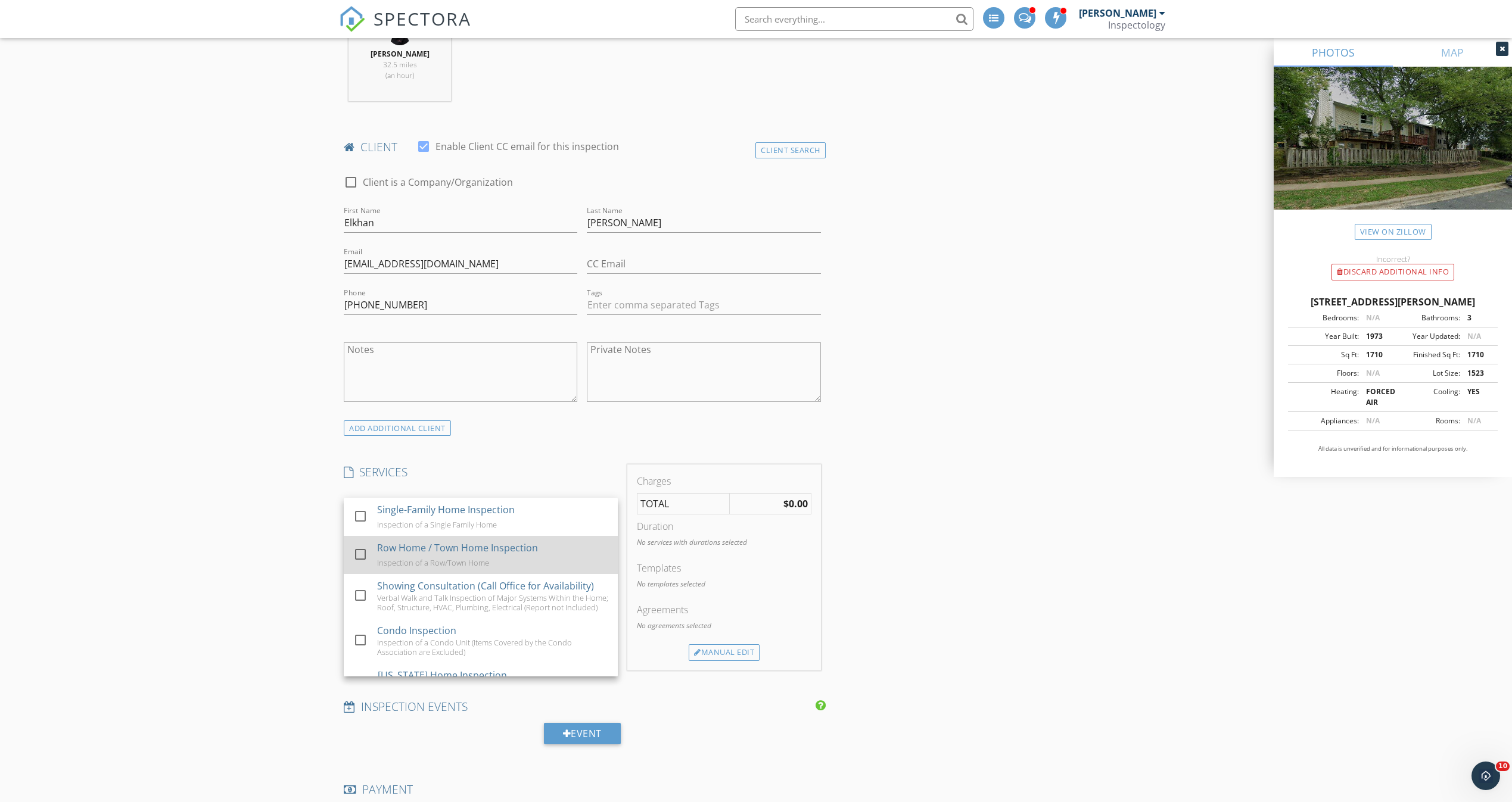
click at [559, 553] on div "Row Home / Town Home Inspection Inspection of a Row/Town Home" at bounding box center [493, 555] width 231 height 38
checkbox input "true"
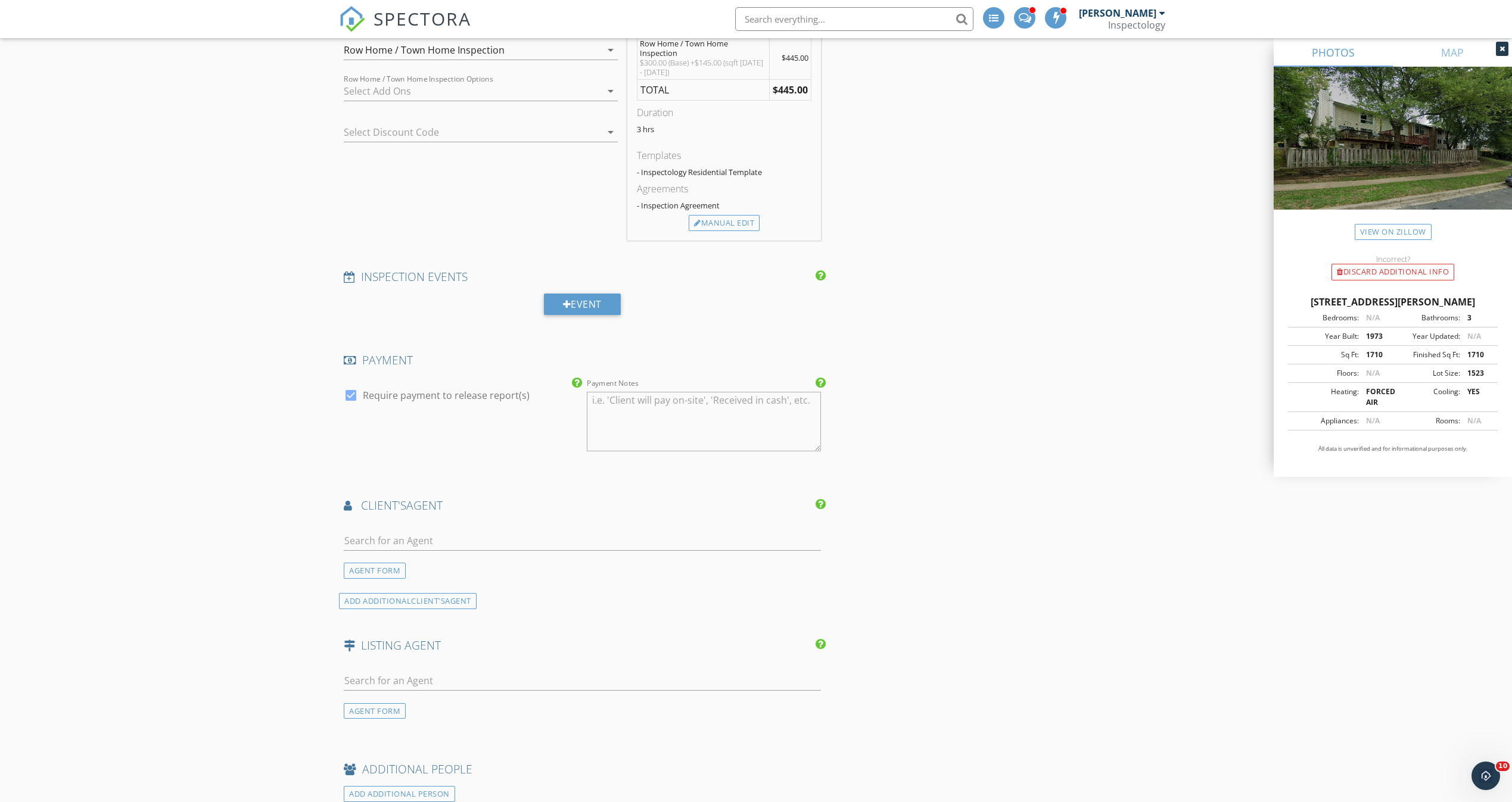
scroll to position [1072, 0]
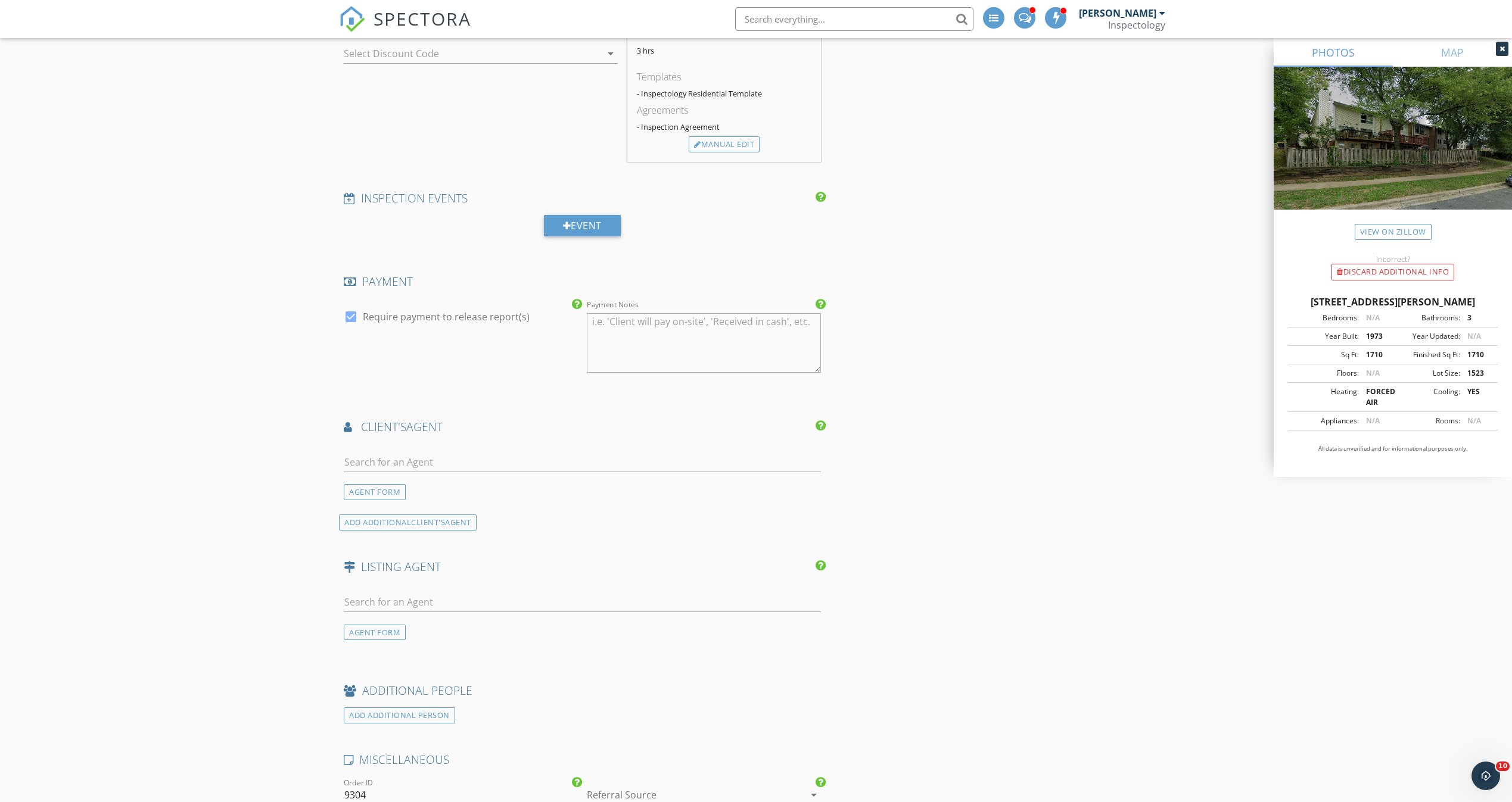
click at [440, 446] on div at bounding box center [582, 465] width 477 height 38
click at [444, 454] on input "text" at bounding box center [582, 461] width 477 height 19
type input "veli"
click at [432, 480] on li "Veli Altas" at bounding box center [582, 489] width 476 height 33
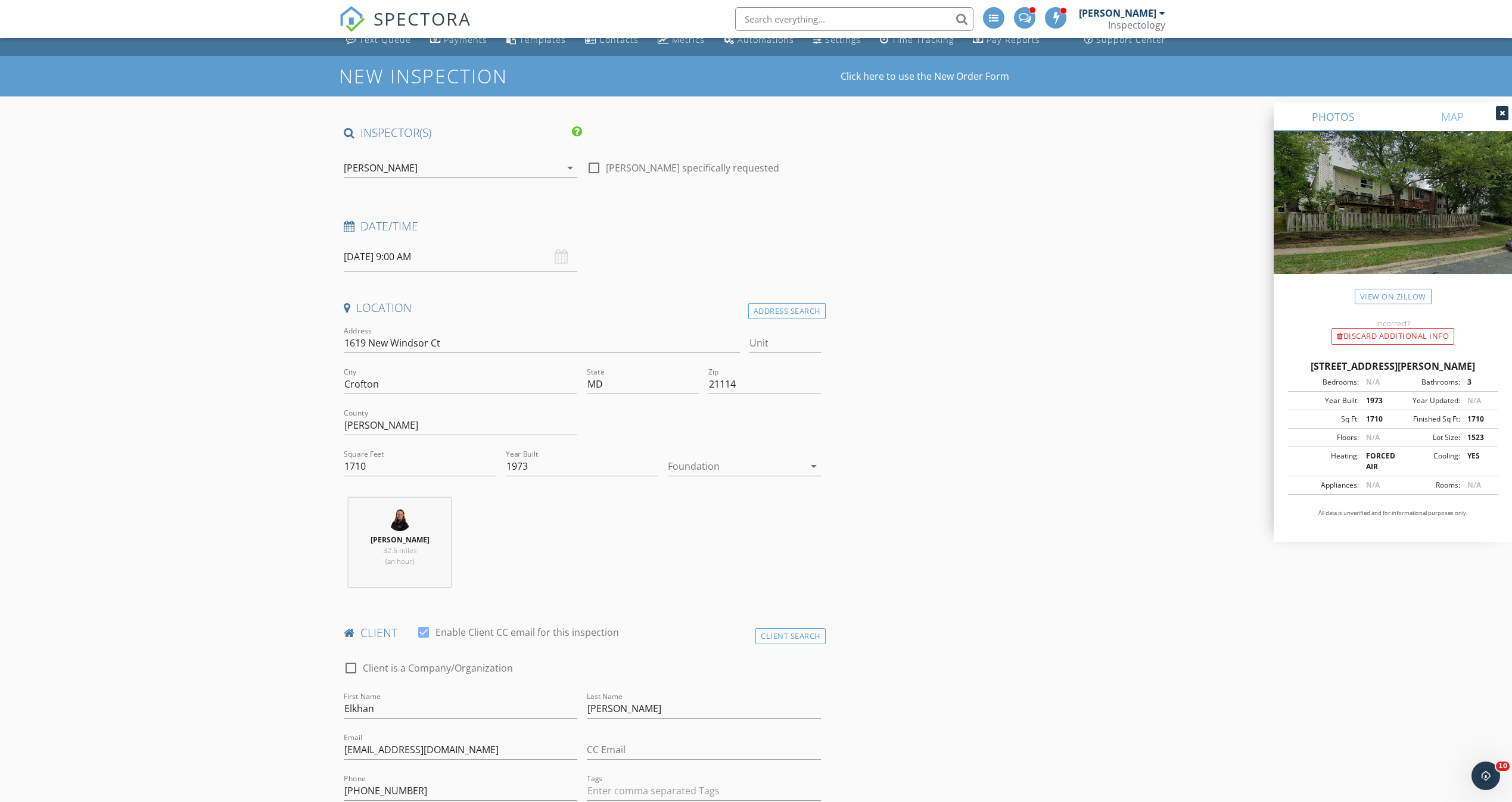
scroll to position [0, 0]
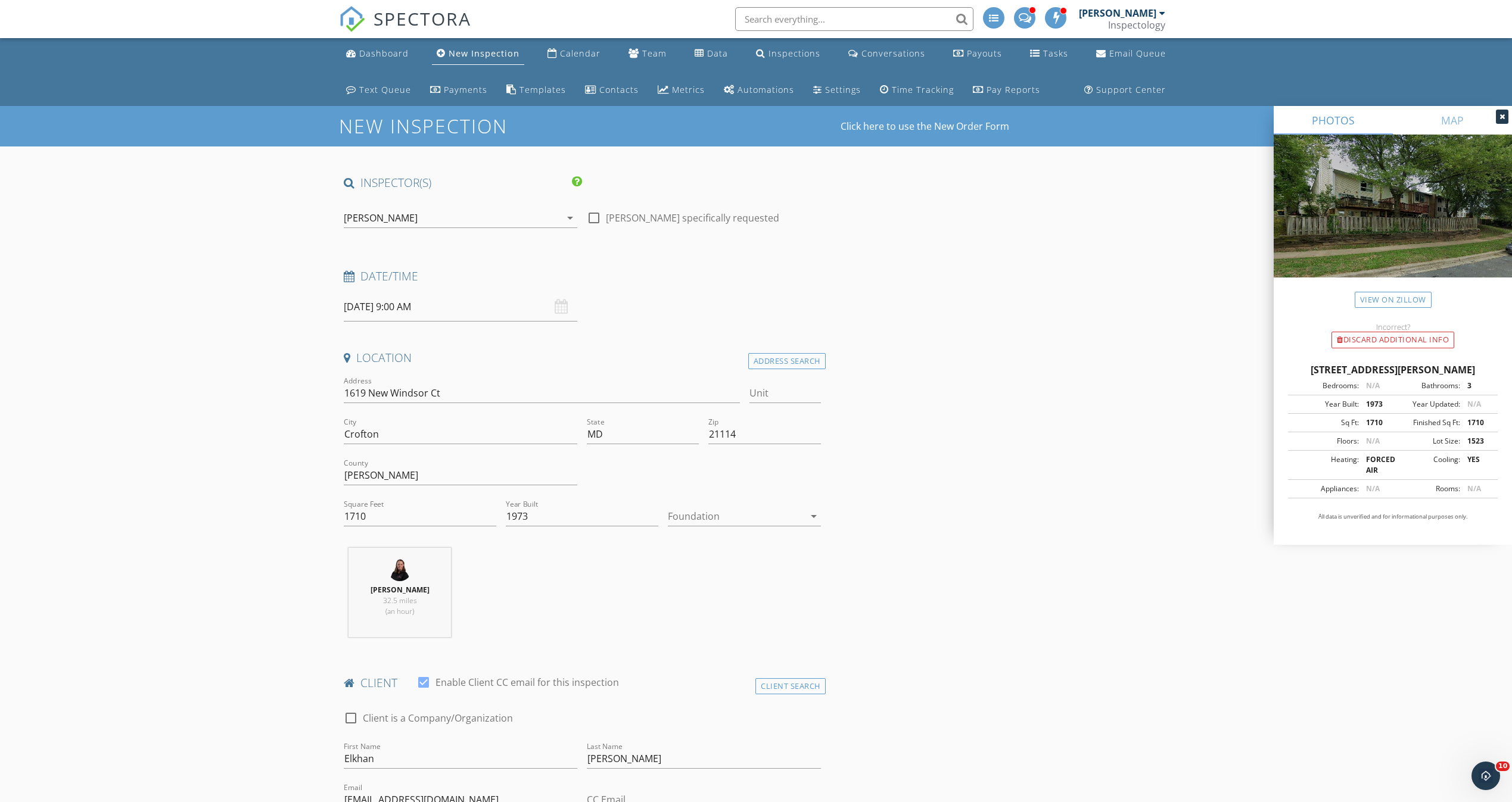
click at [541, 217] on div "[PERSON_NAME]" at bounding box center [451, 218] width 217 height 19
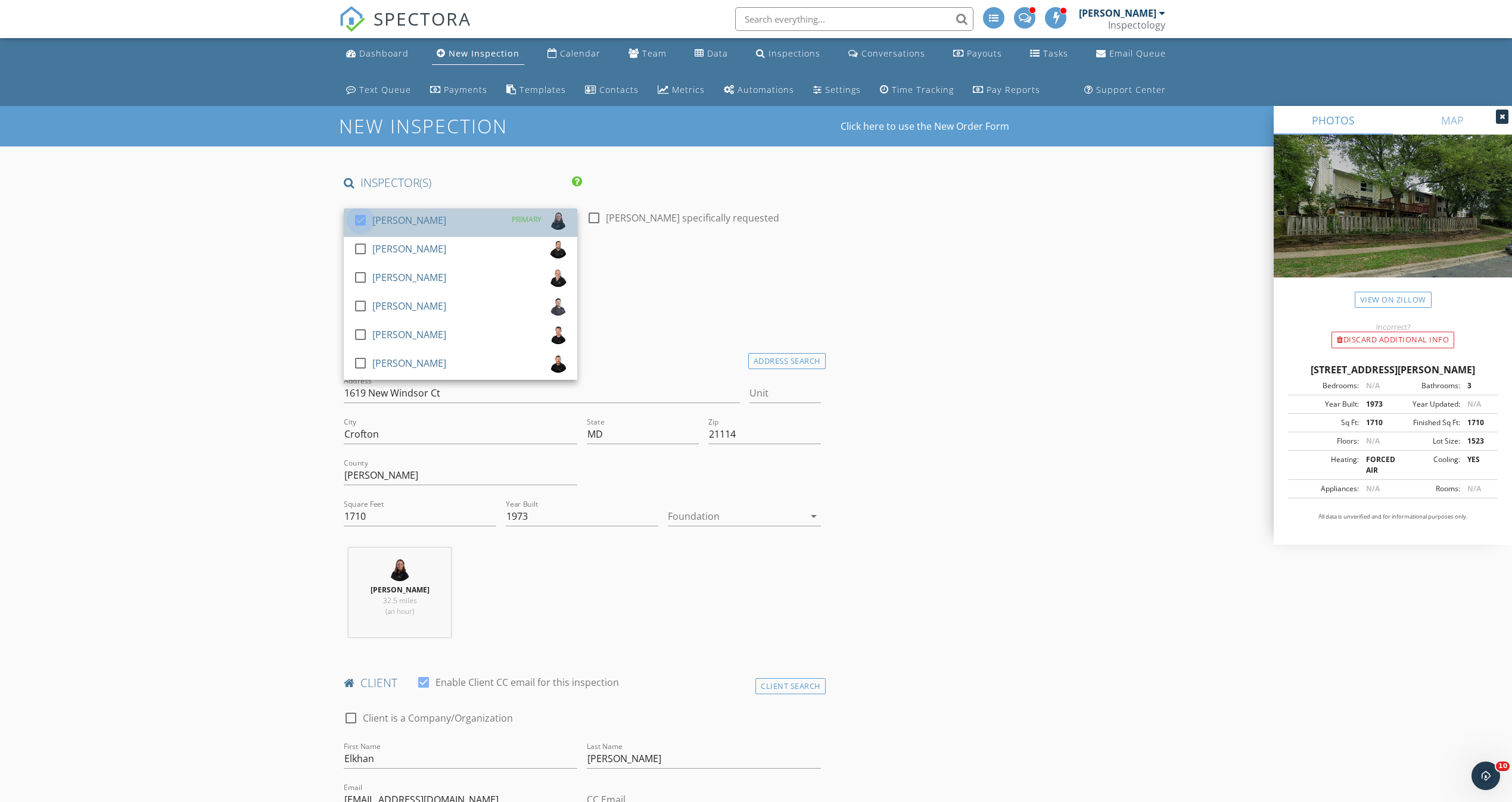
click at [364, 219] on div at bounding box center [360, 221] width 20 height 20
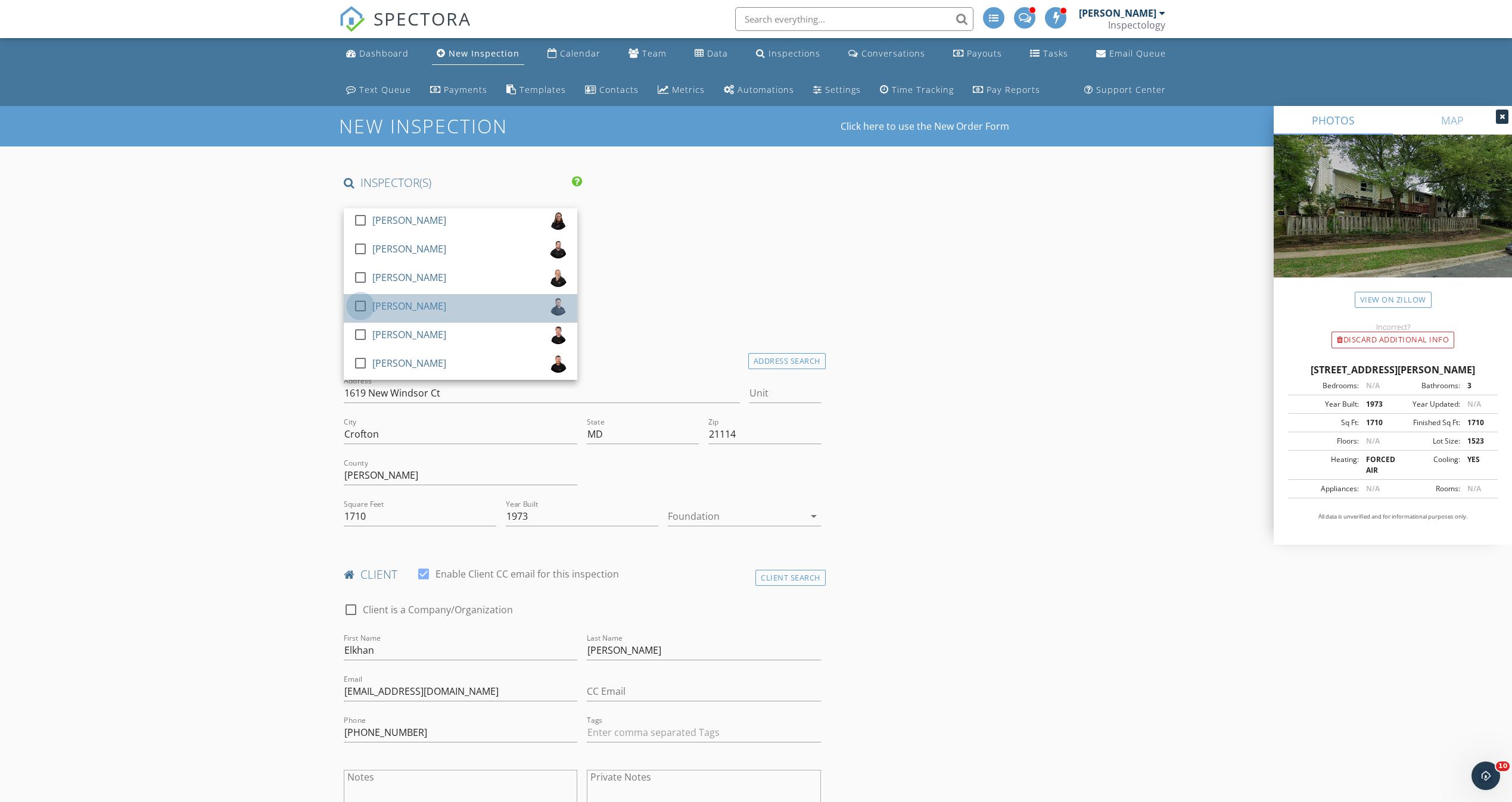
click at [364, 306] on div at bounding box center [360, 306] width 20 height 20
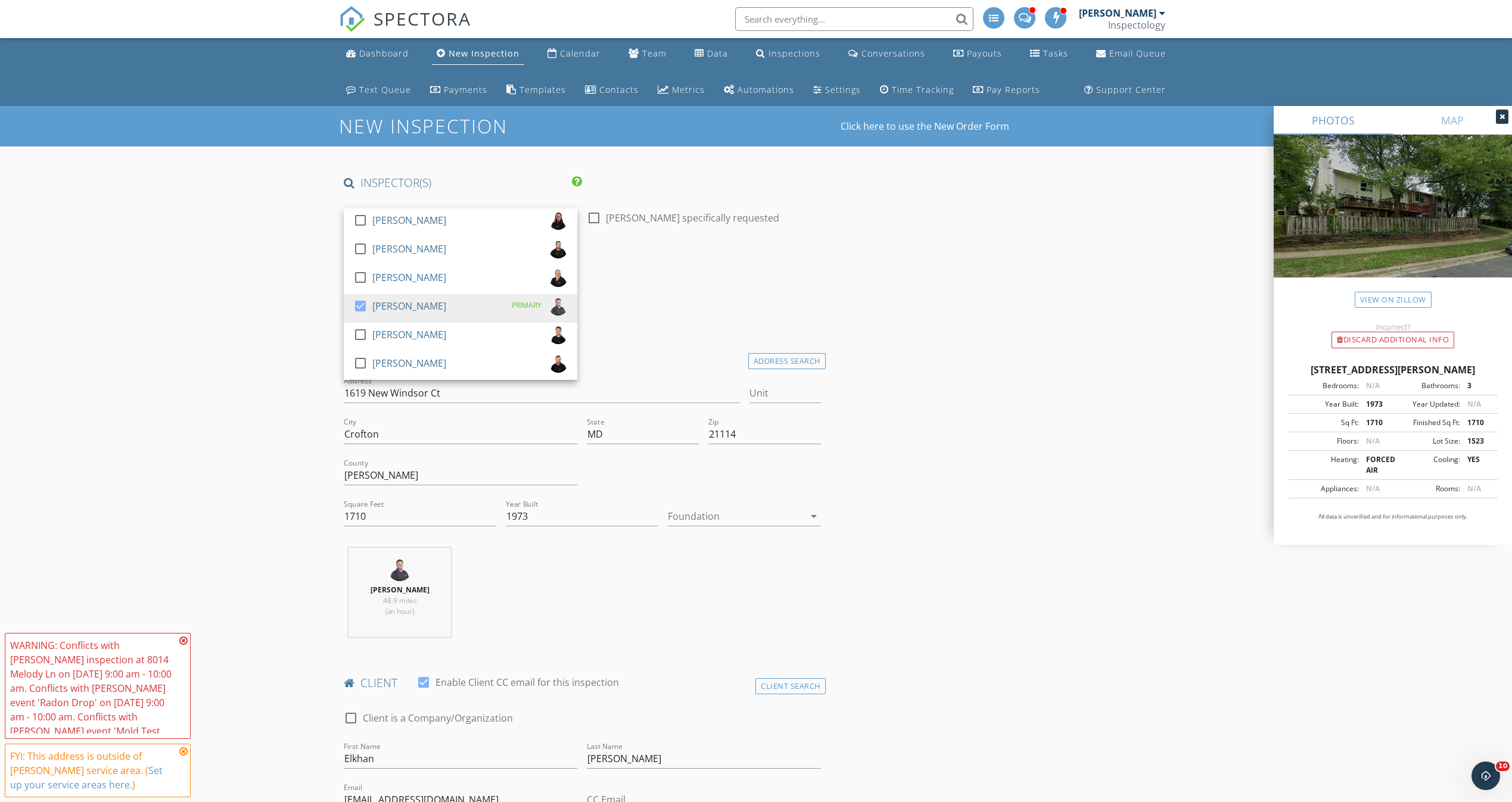
click at [550, 214] on div "[PERSON_NAME]" at bounding box center [451, 218] width 217 height 19
drag, startPoint x: 359, startPoint y: 220, endPoint x: 364, endPoint y: 243, distance: 23.5
click at [359, 220] on div at bounding box center [360, 221] width 20 height 20
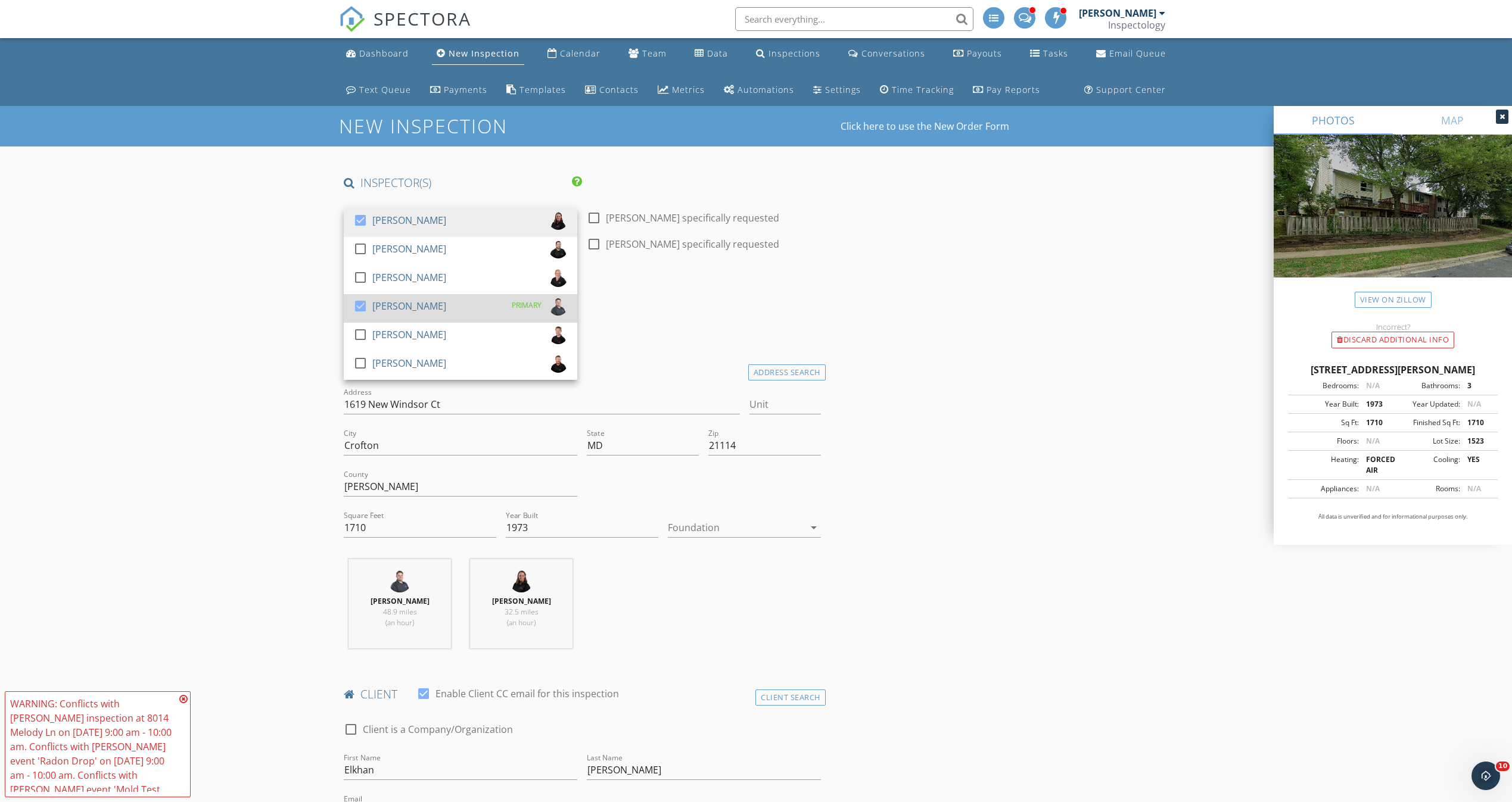
click at [359, 304] on div at bounding box center [360, 306] width 20 height 20
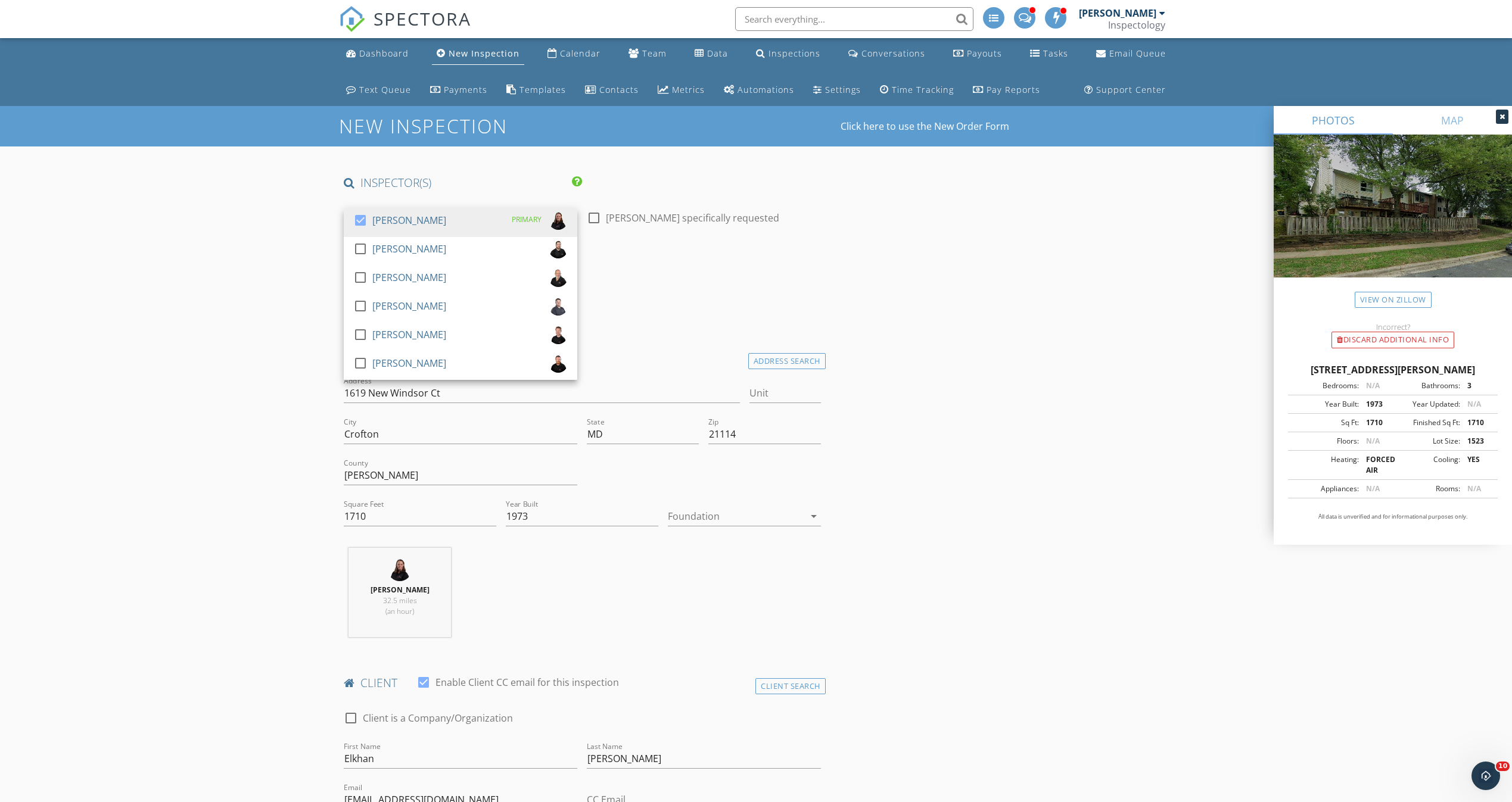
click at [760, 274] on h4 "Date/Time" at bounding box center [582, 276] width 477 height 16
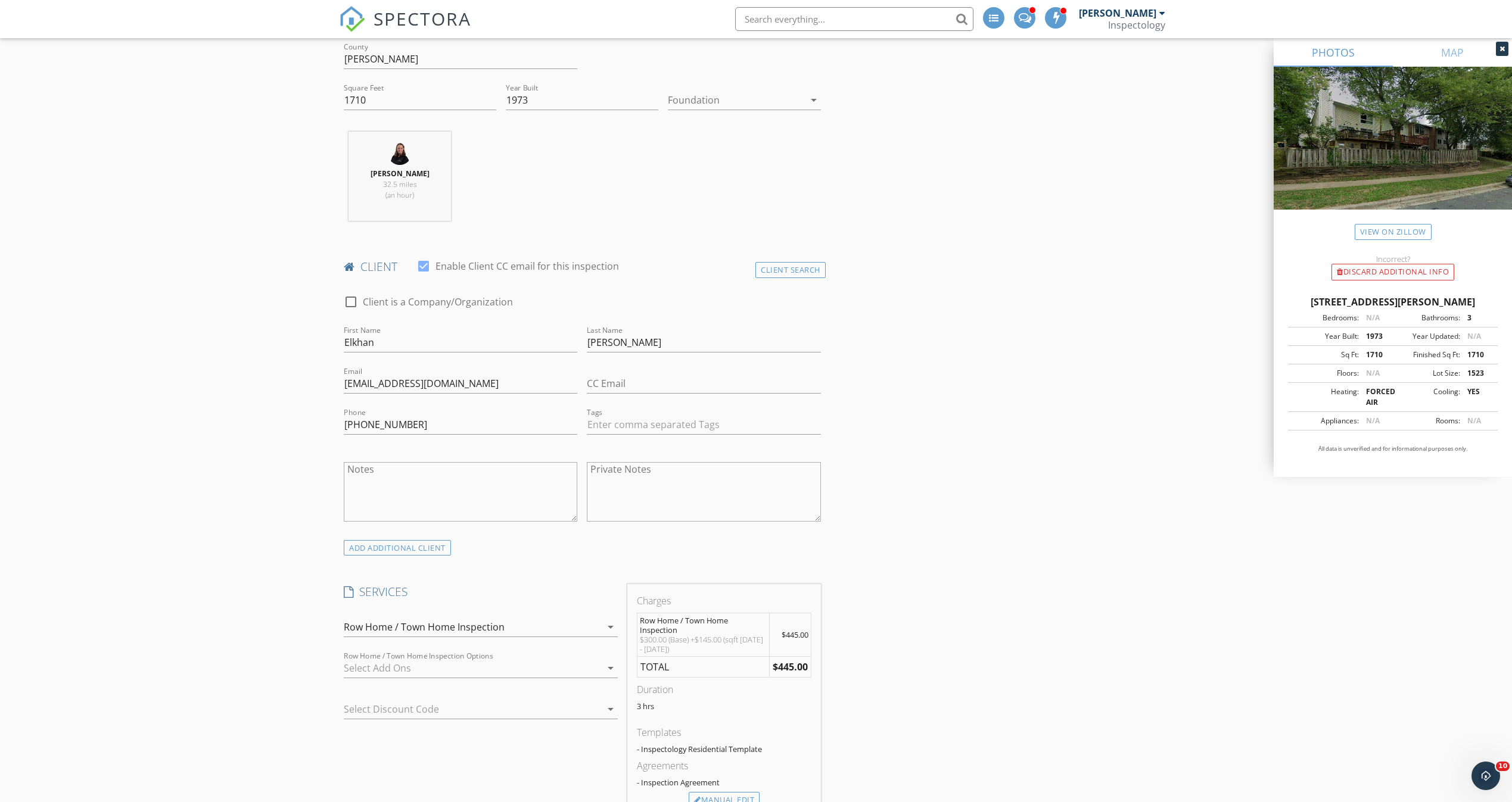
scroll to position [536, 0]
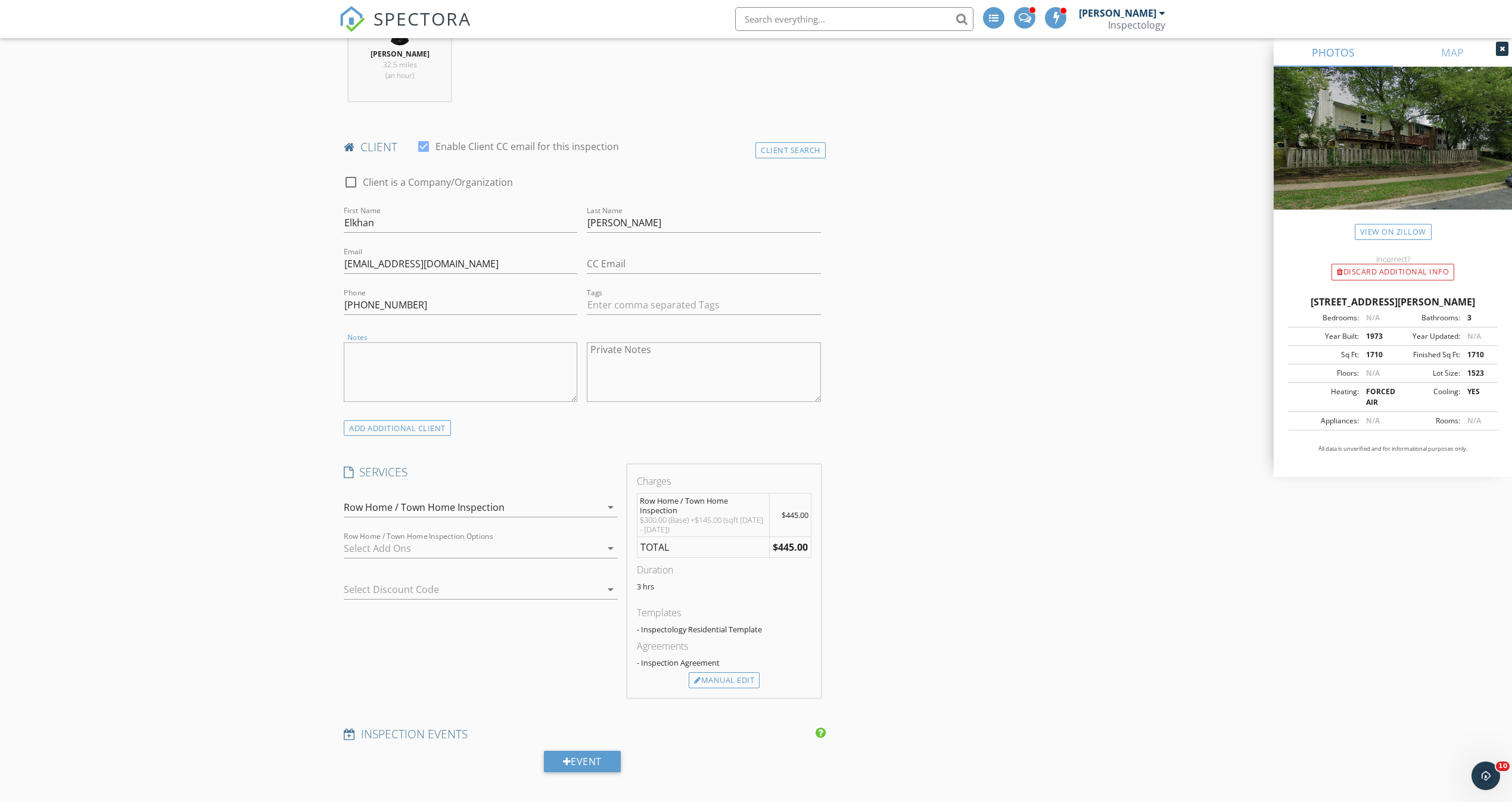
click at [442, 375] on textarea "Notes" at bounding box center [460, 372] width 234 height 60
click at [466, 381] on textarea "Please make sure you birng a ladder" at bounding box center [460, 372] width 234 height 60
click at [507, 364] on textarea "Please make sure you bring a ladder" at bounding box center [460, 372] width 234 height 60
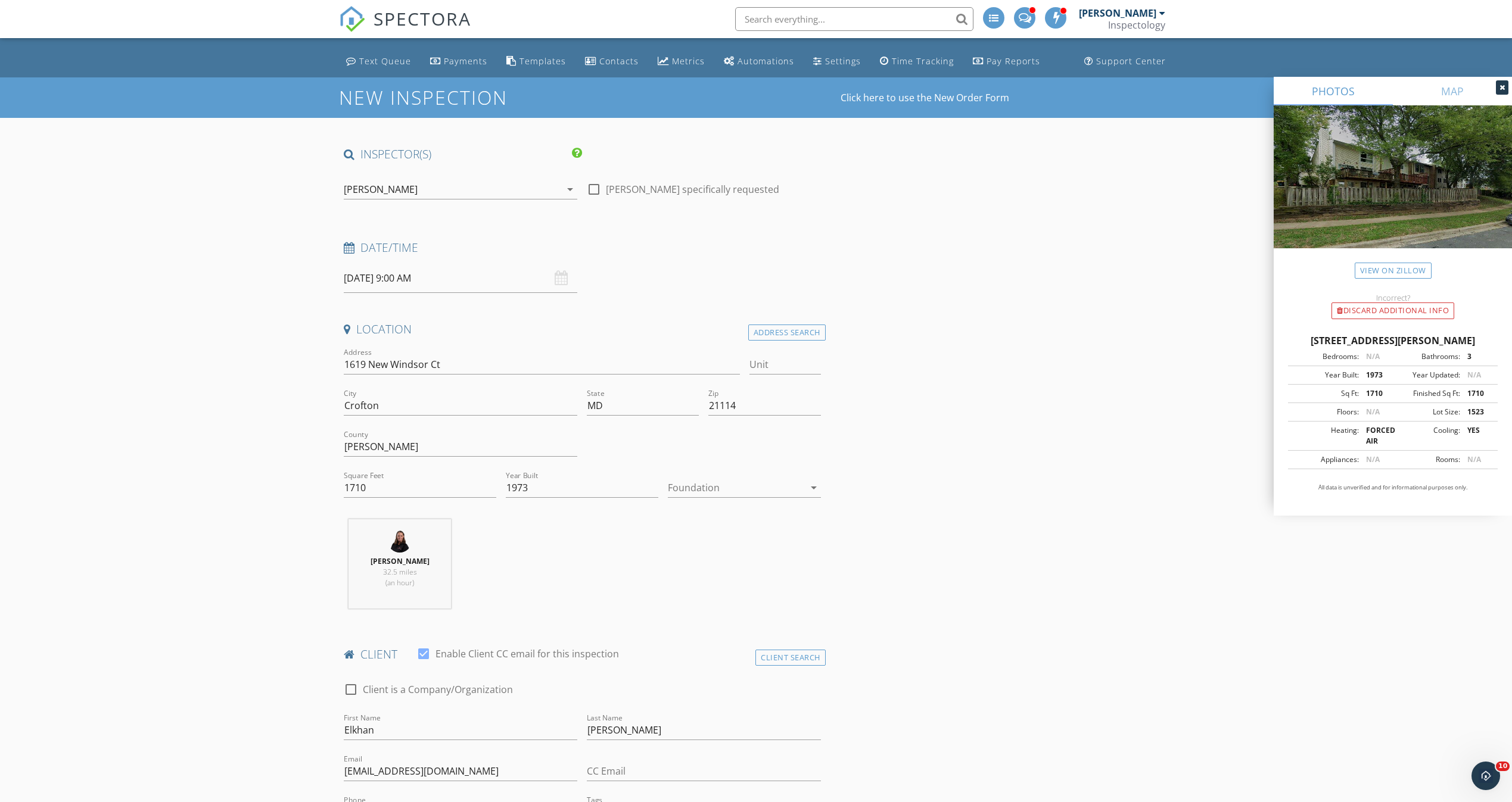
scroll to position [0, 0]
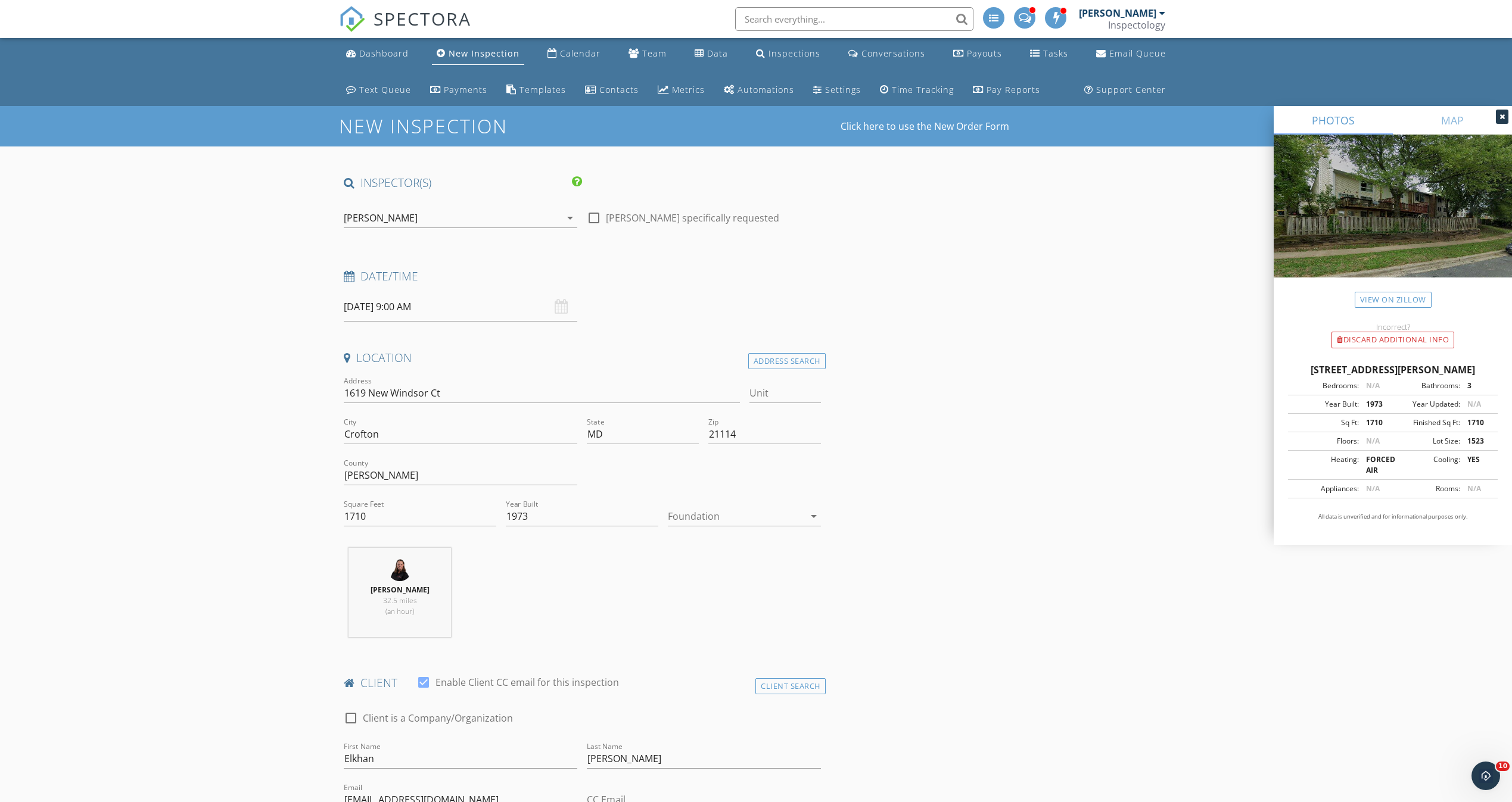
type textarea "Please make sure you bring a ladder to inspect the roof."
click at [430, 391] on input "1619 New Windsor Ct" at bounding box center [541, 393] width 397 height 19
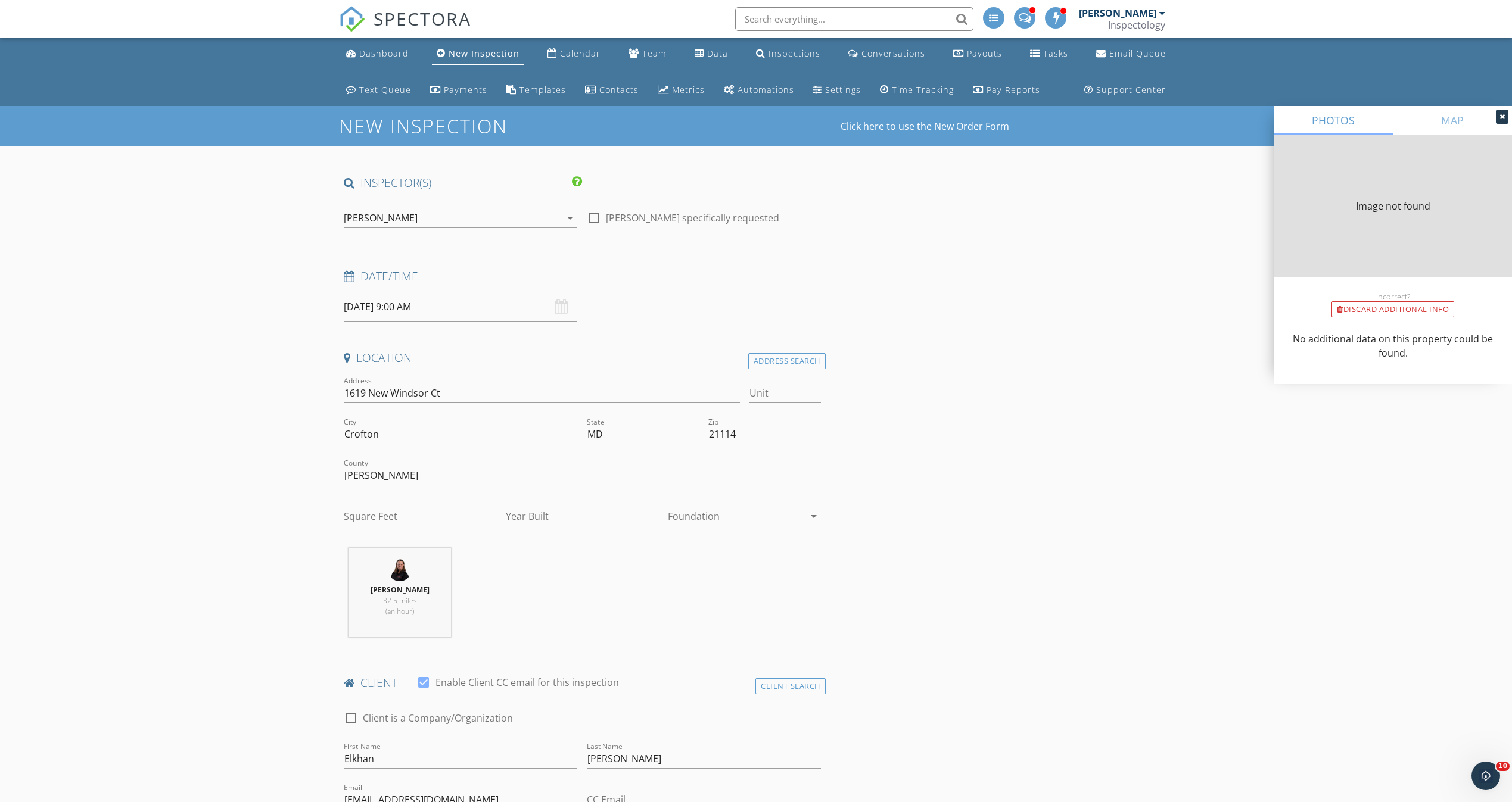
type input "1710"
type input "1973"
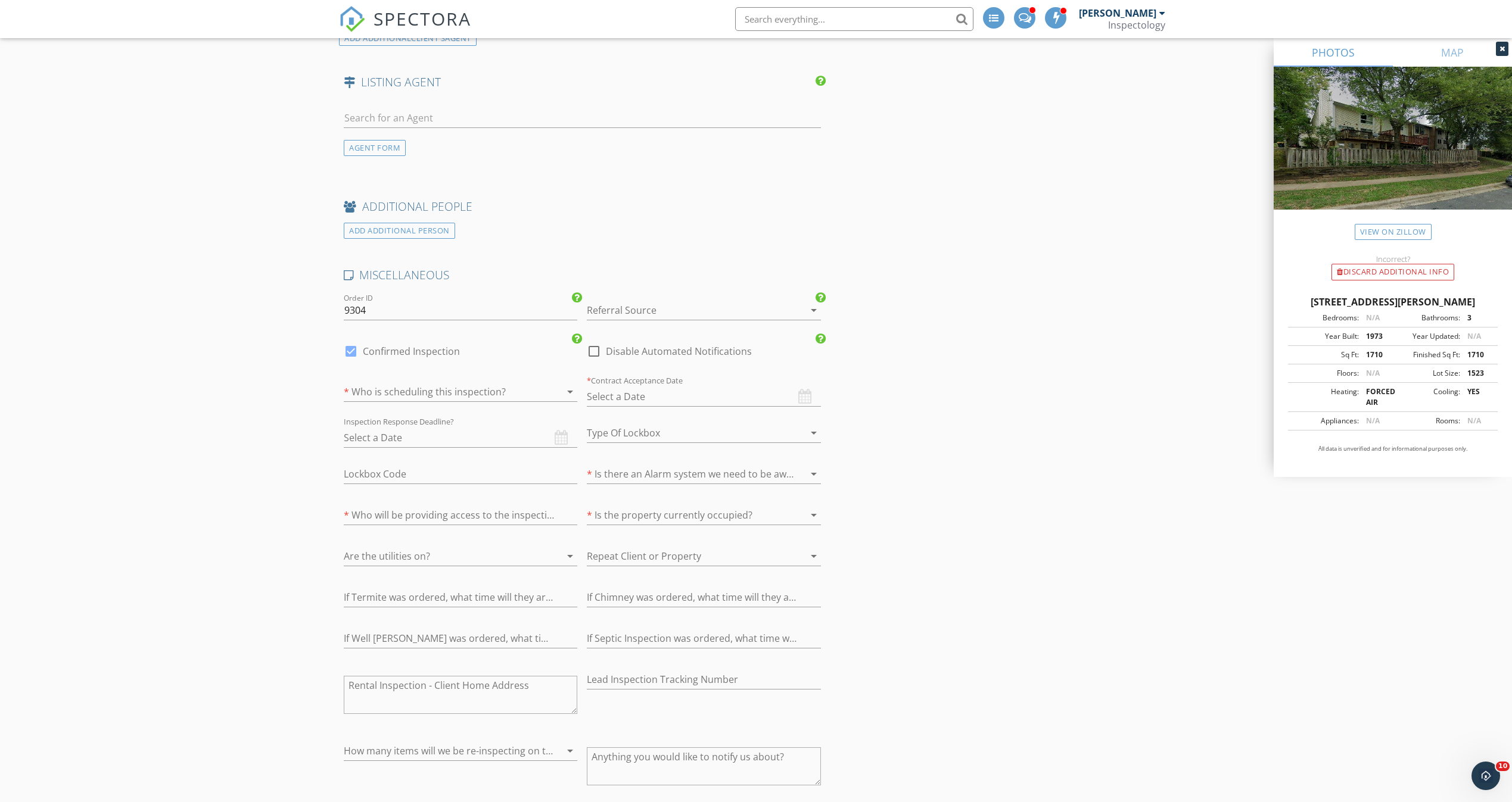
scroll to position [1876, 0]
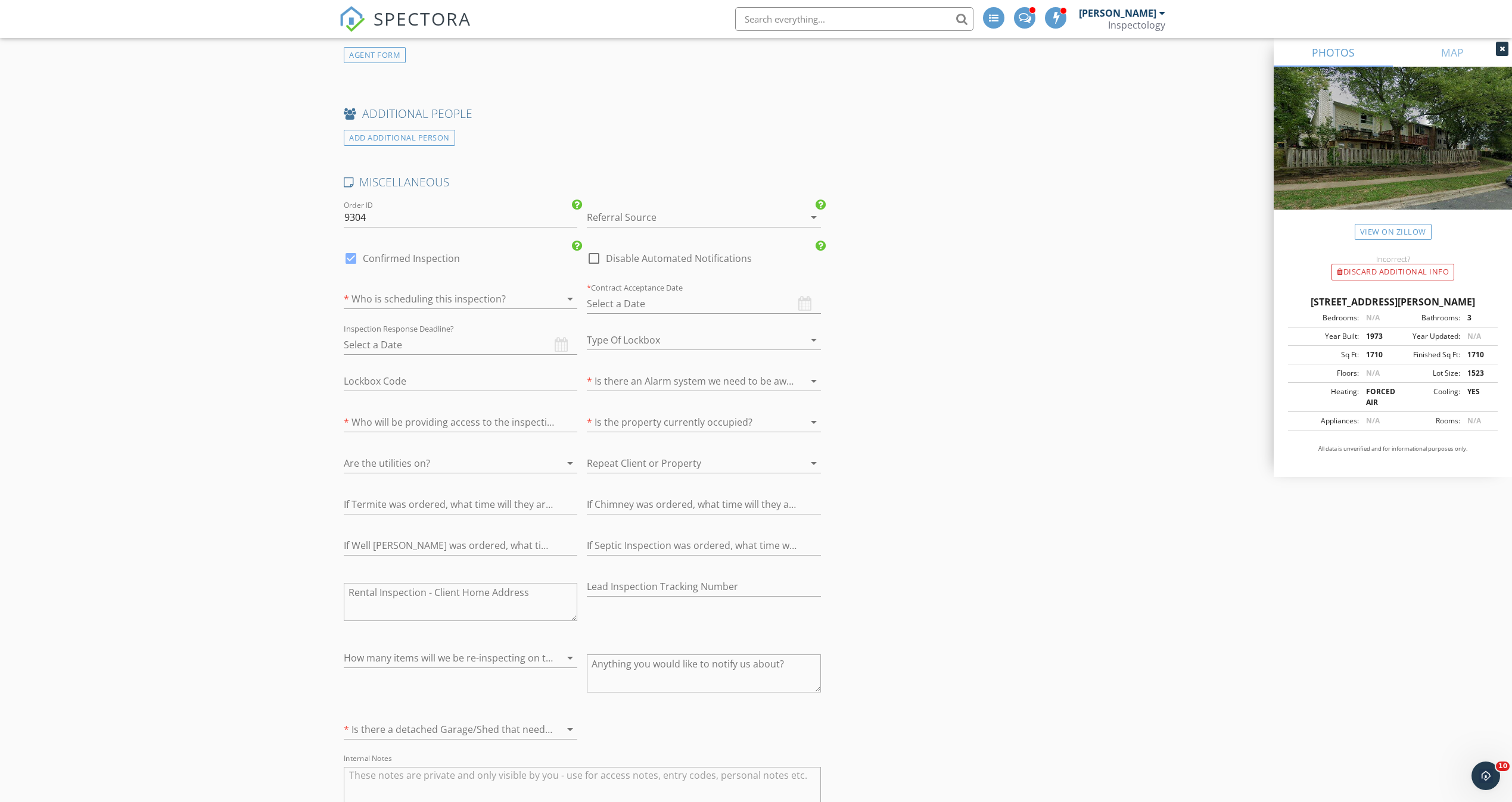
click at [549, 295] on div at bounding box center [554, 299] width 15 height 15
click at [528, 328] on div "Buyer" at bounding box center [461, 327] width 214 height 15
click at [461, 420] on input "text" at bounding box center [460, 422] width 234 height 19
type input "Buyers Agent"
click at [736, 413] on div at bounding box center [687, 422] width 201 height 19
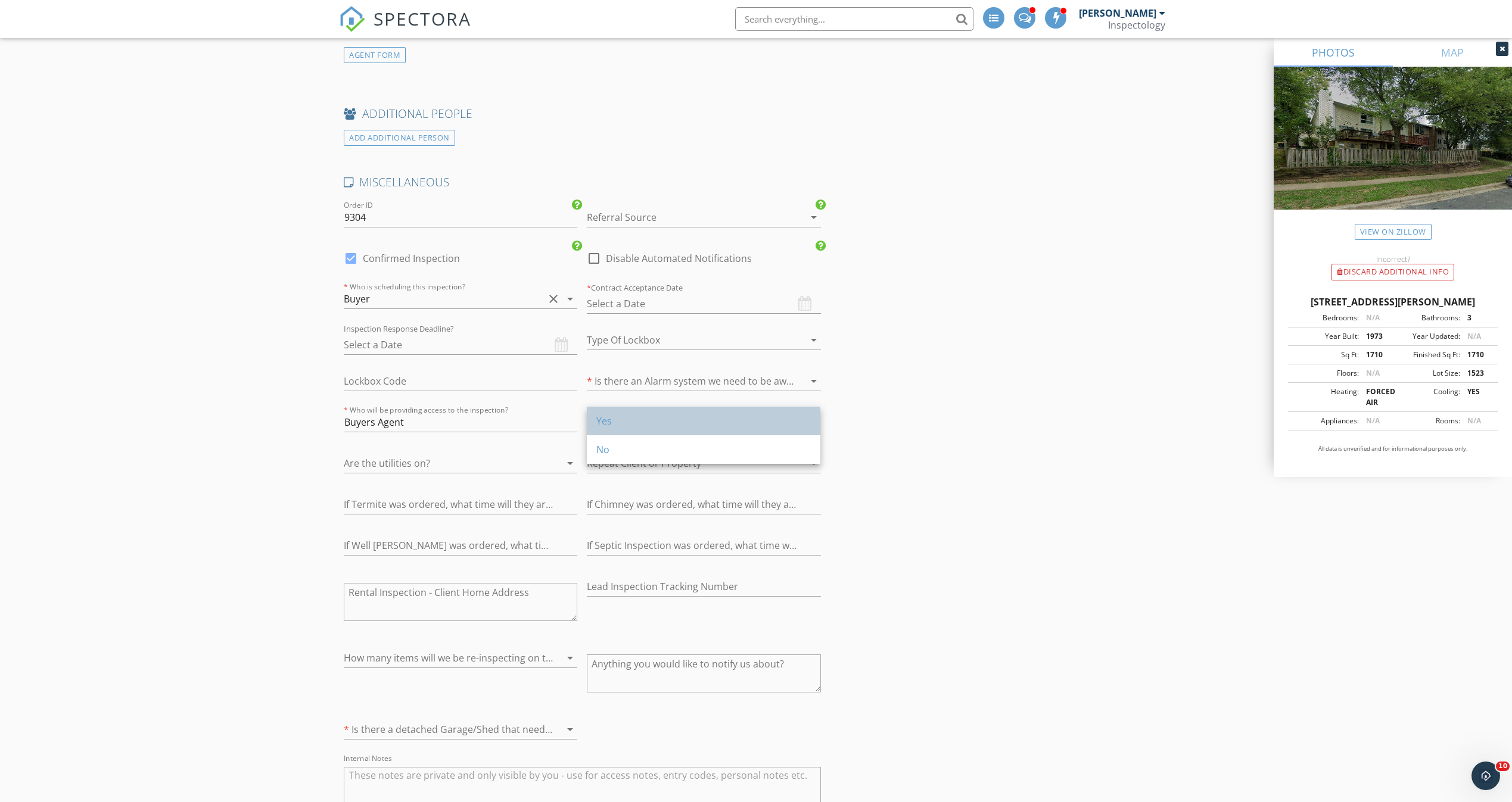
click at [732, 428] on div "Yes" at bounding box center [703, 421] width 214 height 15
click at [521, 465] on div at bounding box center [443, 463] width 201 height 19
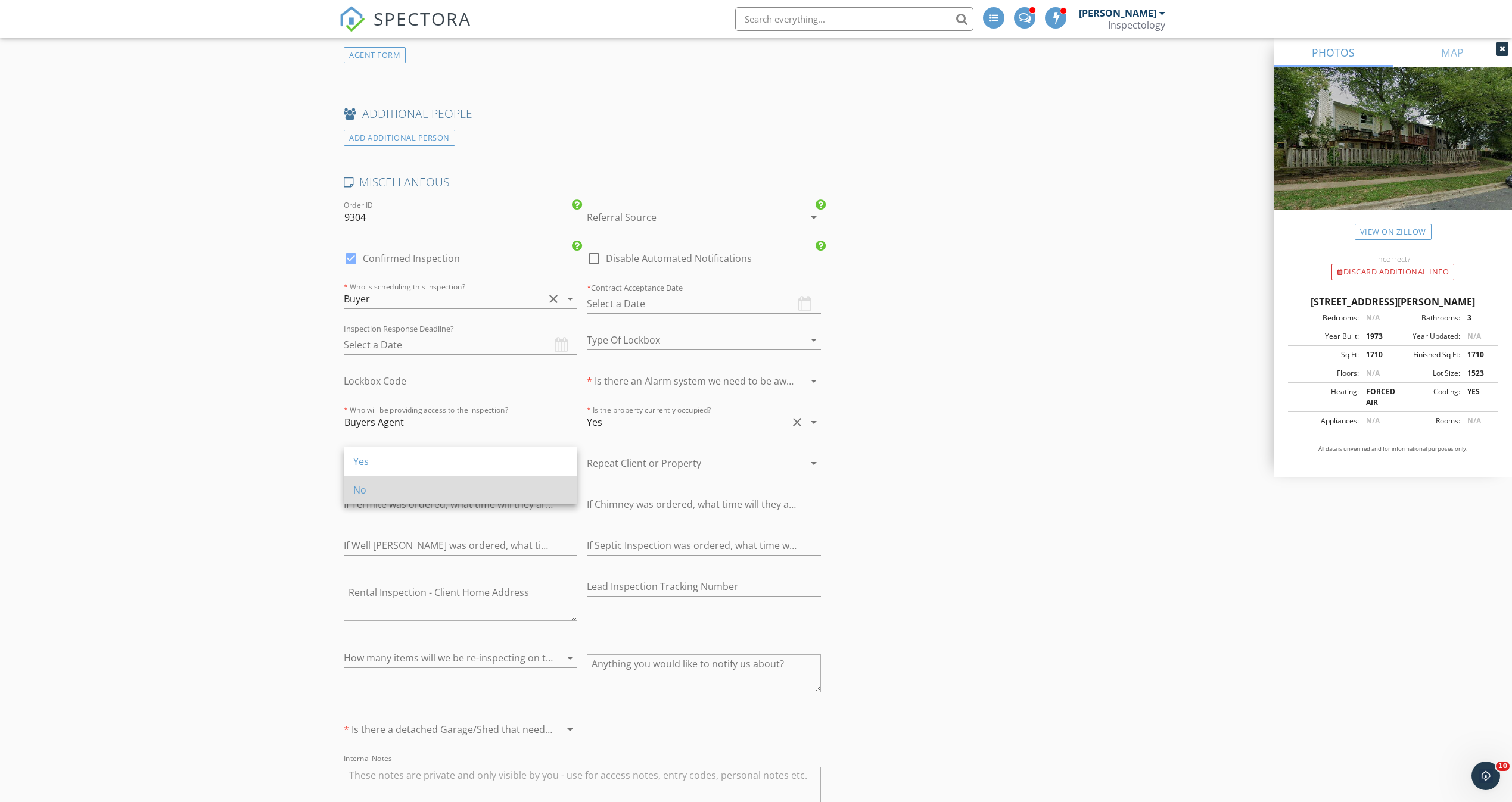
click at [514, 479] on div "No" at bounding box center [461, 490] width 214 height 28
click at [517, 462] on div "No" at bounding box center [443, 463] width 201 height 19
click at [502, 469] on div "Yes" at bounding box center [461, 461] width 214 height 28
click at [671, 286] on label "* Contract Acceptance Date" at bounding box center [635, 287] width 96 height 11
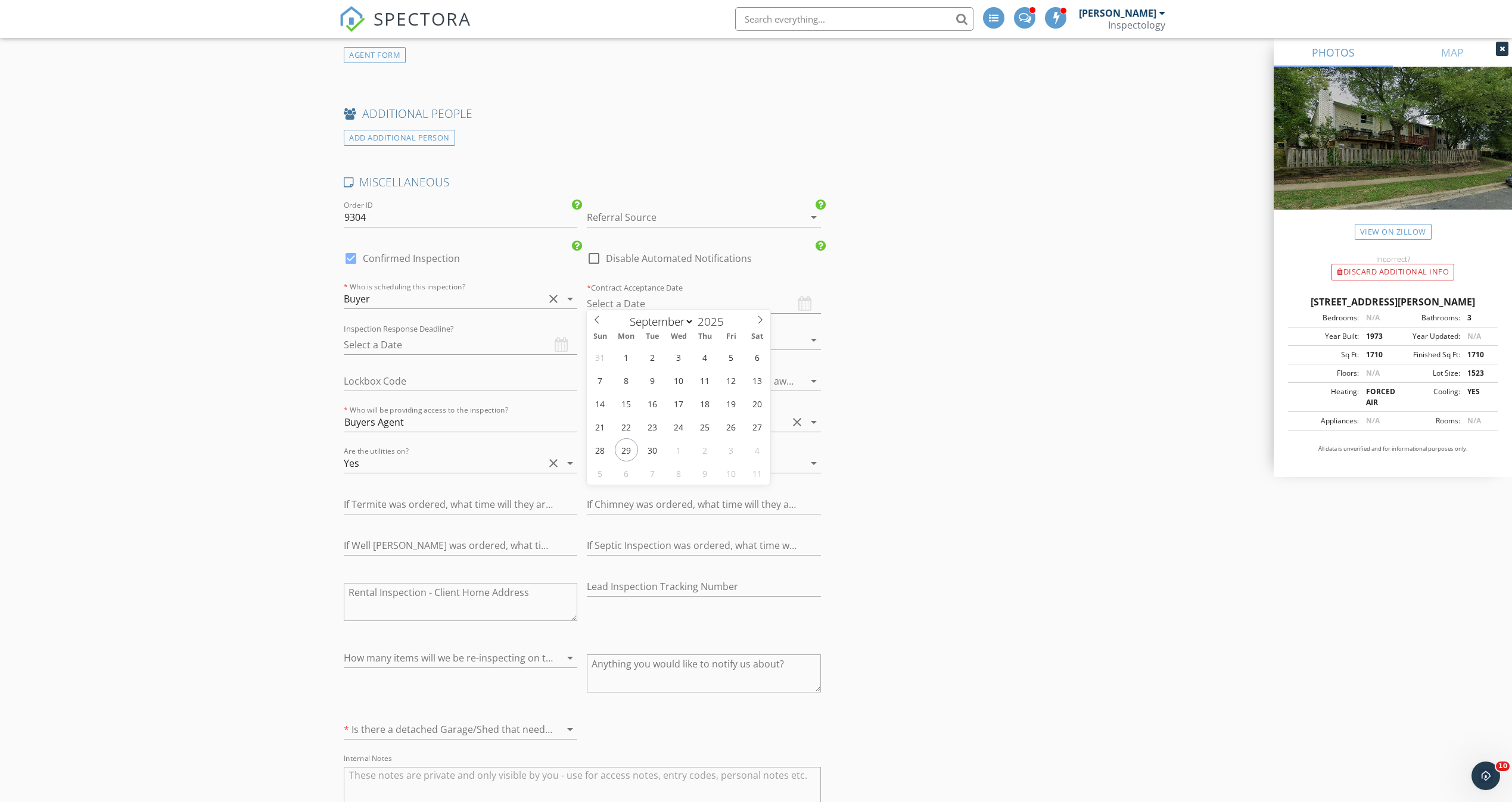
click at [672, 295] on input "text" at bounding box center [703, 303] width 234 height 19
type input "[DATE]"
click at [740, 377] on div at bounding box center [687, 381] width 201 height 19
click at [740, 406] on div "No" at bounding box center [703, 408] width 214 height 15
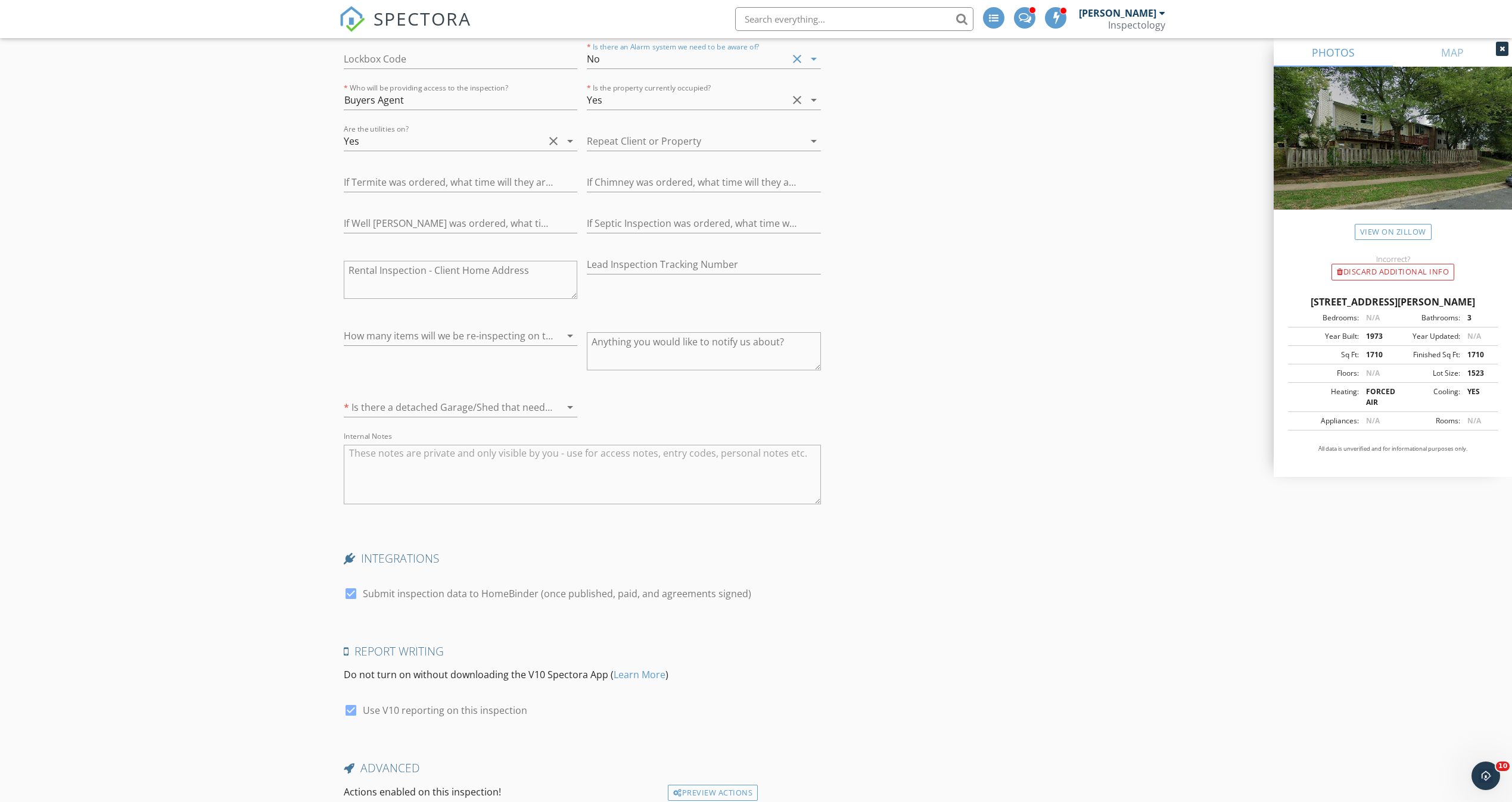
scroll to position [2288, 0]
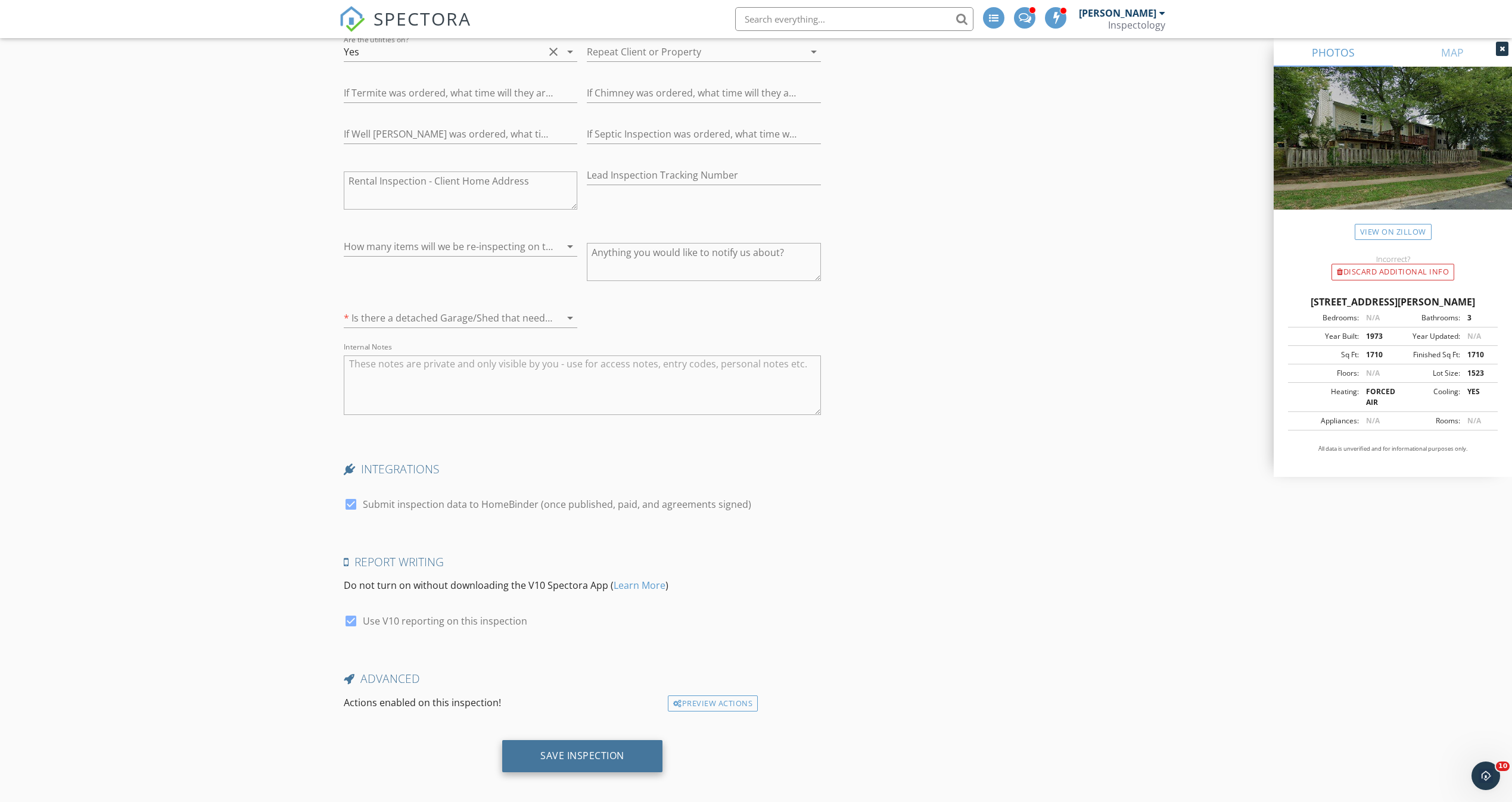
click at [631, 763] on div "Save Inspection" at bounding box center [582, 756] width 160 height 32
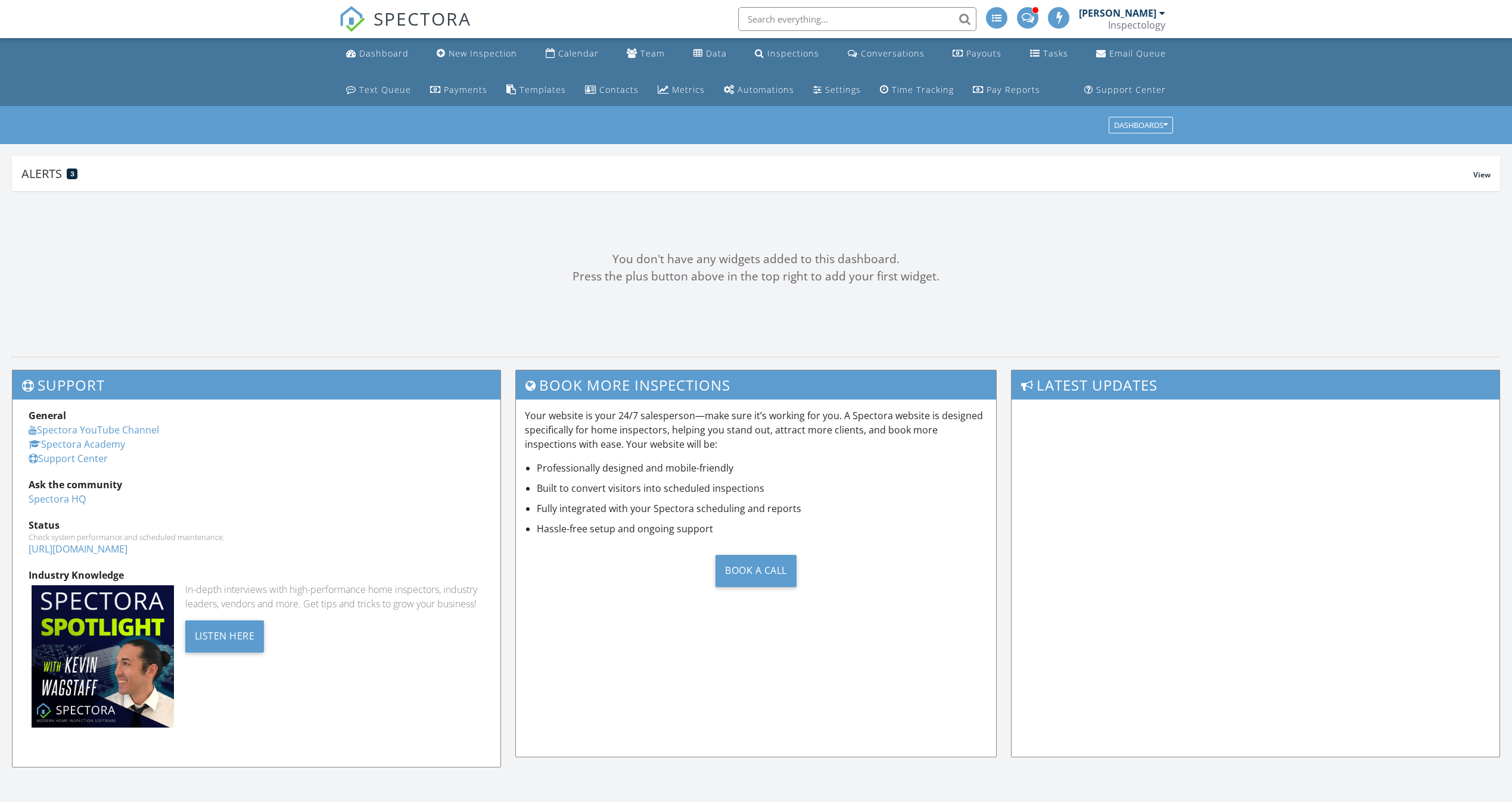
click at [885, 14] on input "text" at bounding box center [857, 19] width 238 height 24
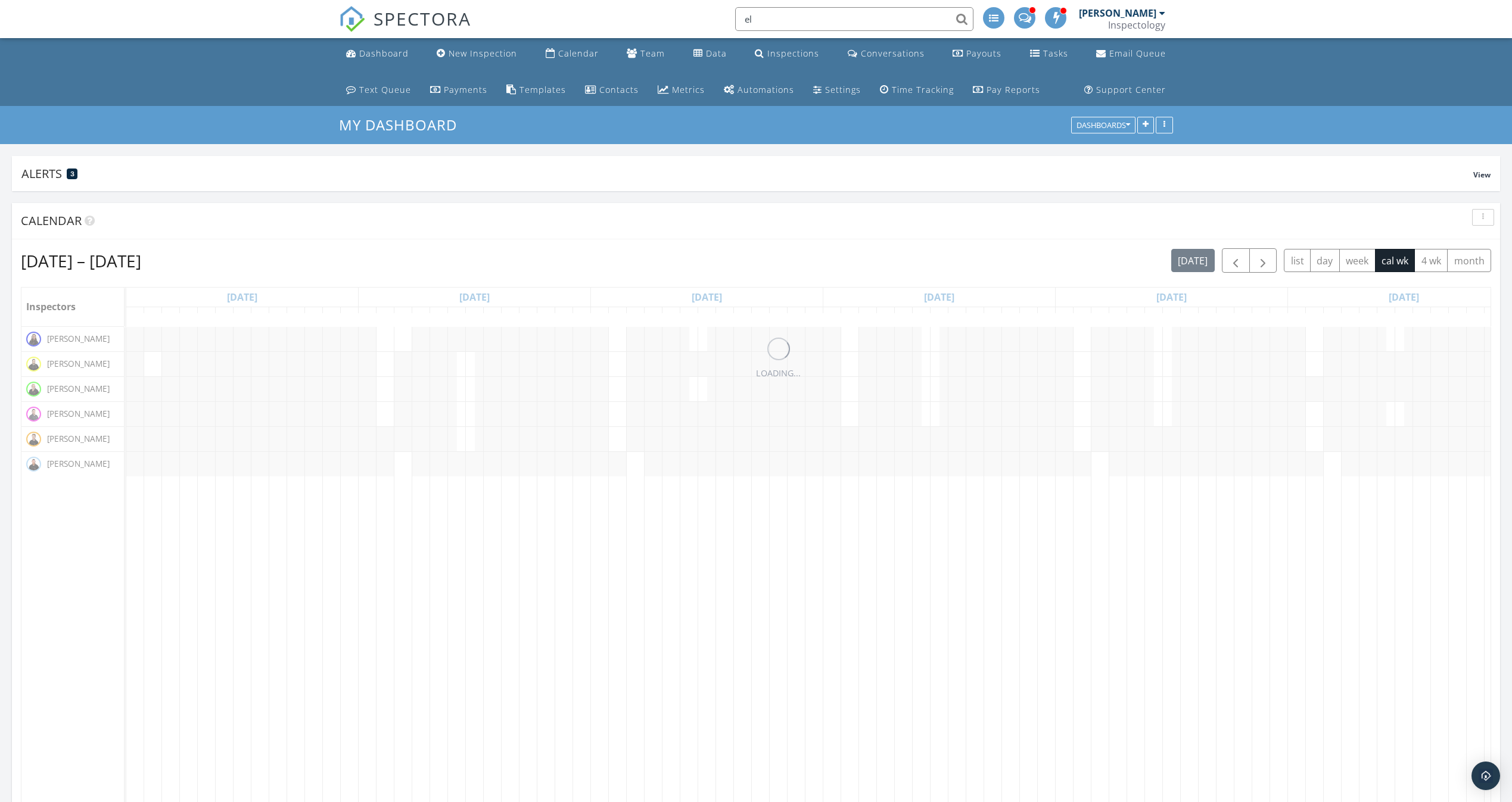
scroll to position [226, 988]
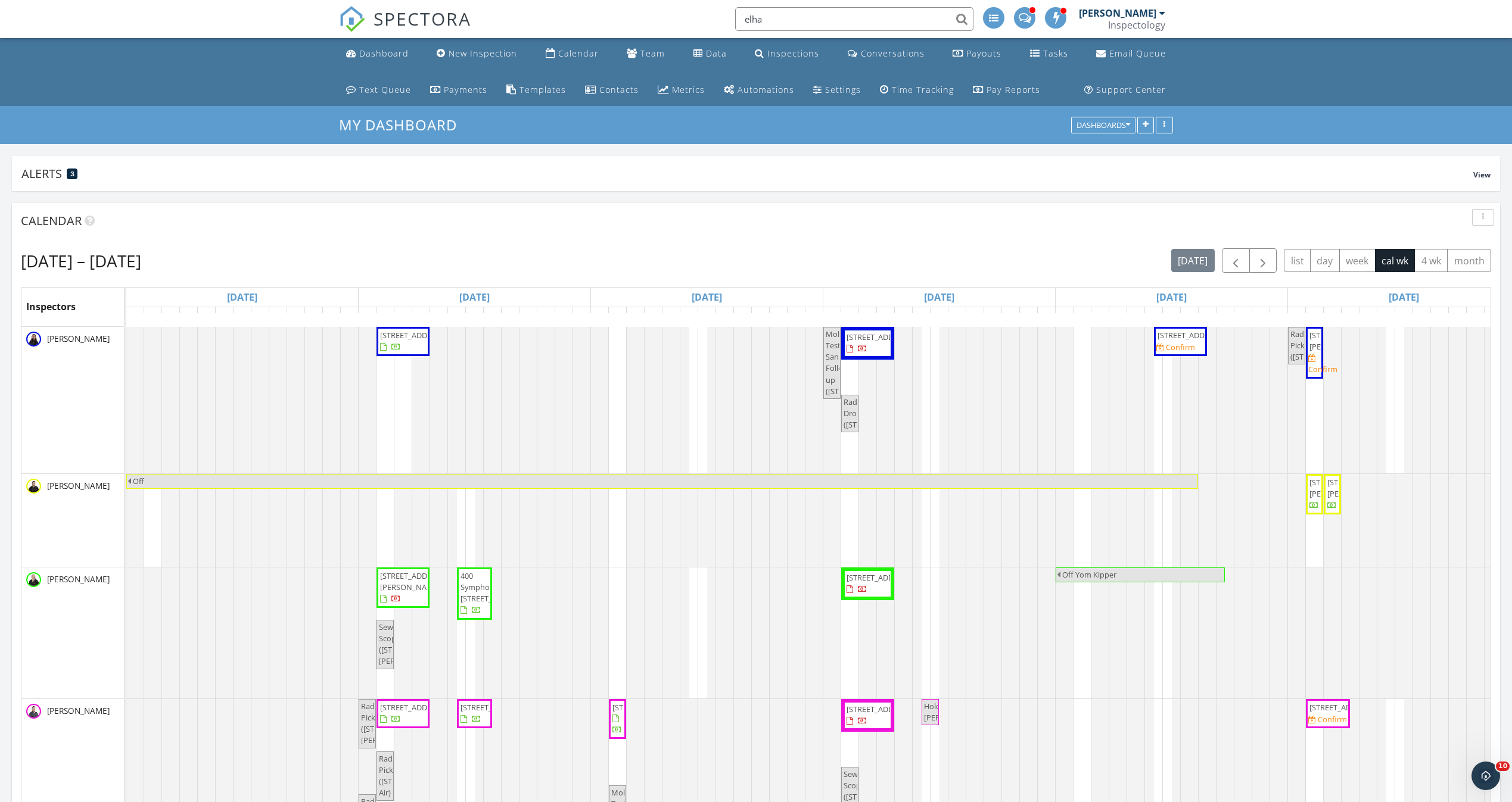
type input "elhan"
drag, startPoint x: 838, startPoint y: 18, endPoint x: 705, endPoint y: 6, distance: 133.5
click at [706, 7] on div "SPECTORA elhan No results found matching that criteria. Jordan Bird Inspectolog…" at bounding box center [756, 19] width 834 height 38
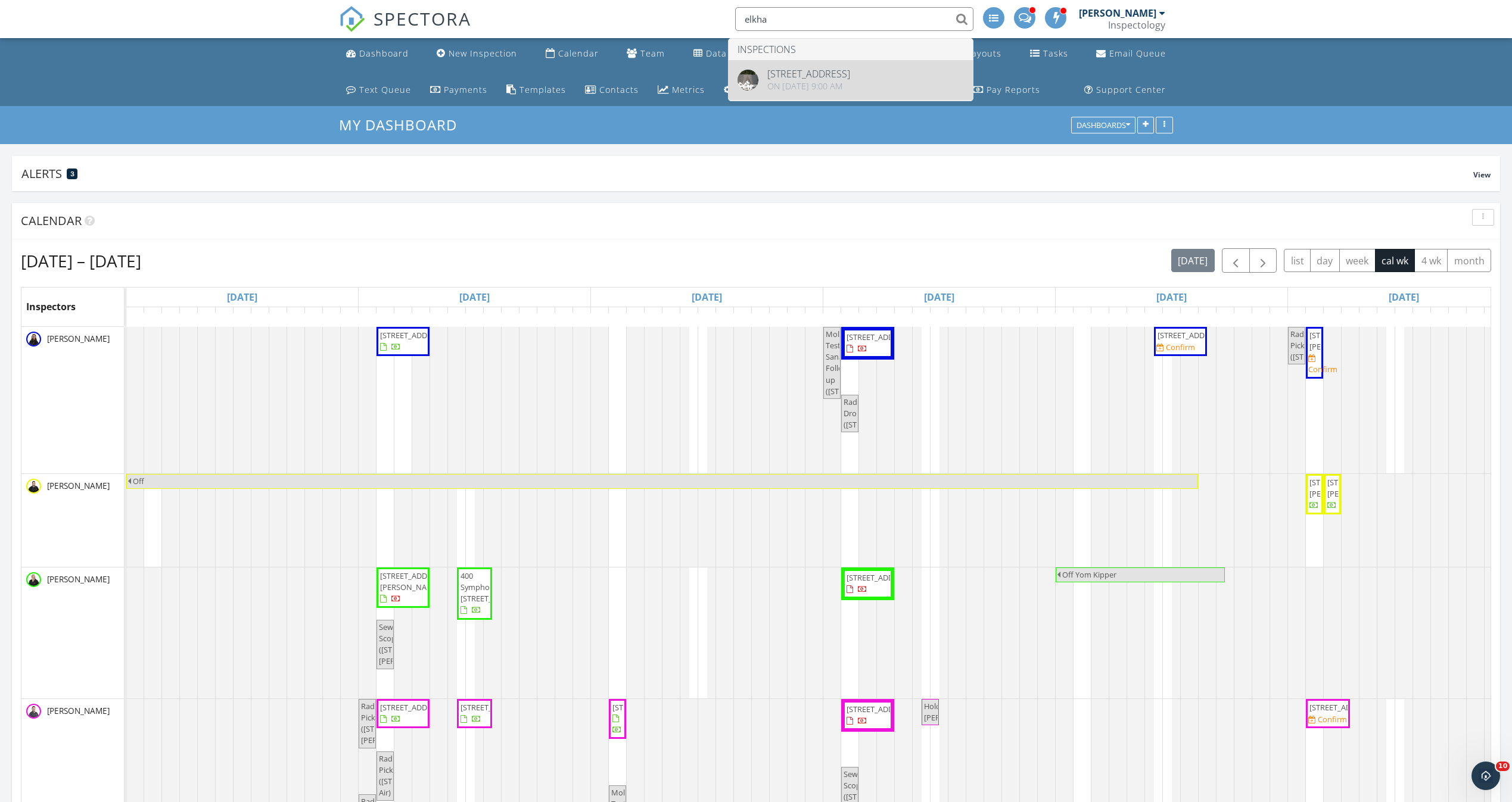
type input "elkha"
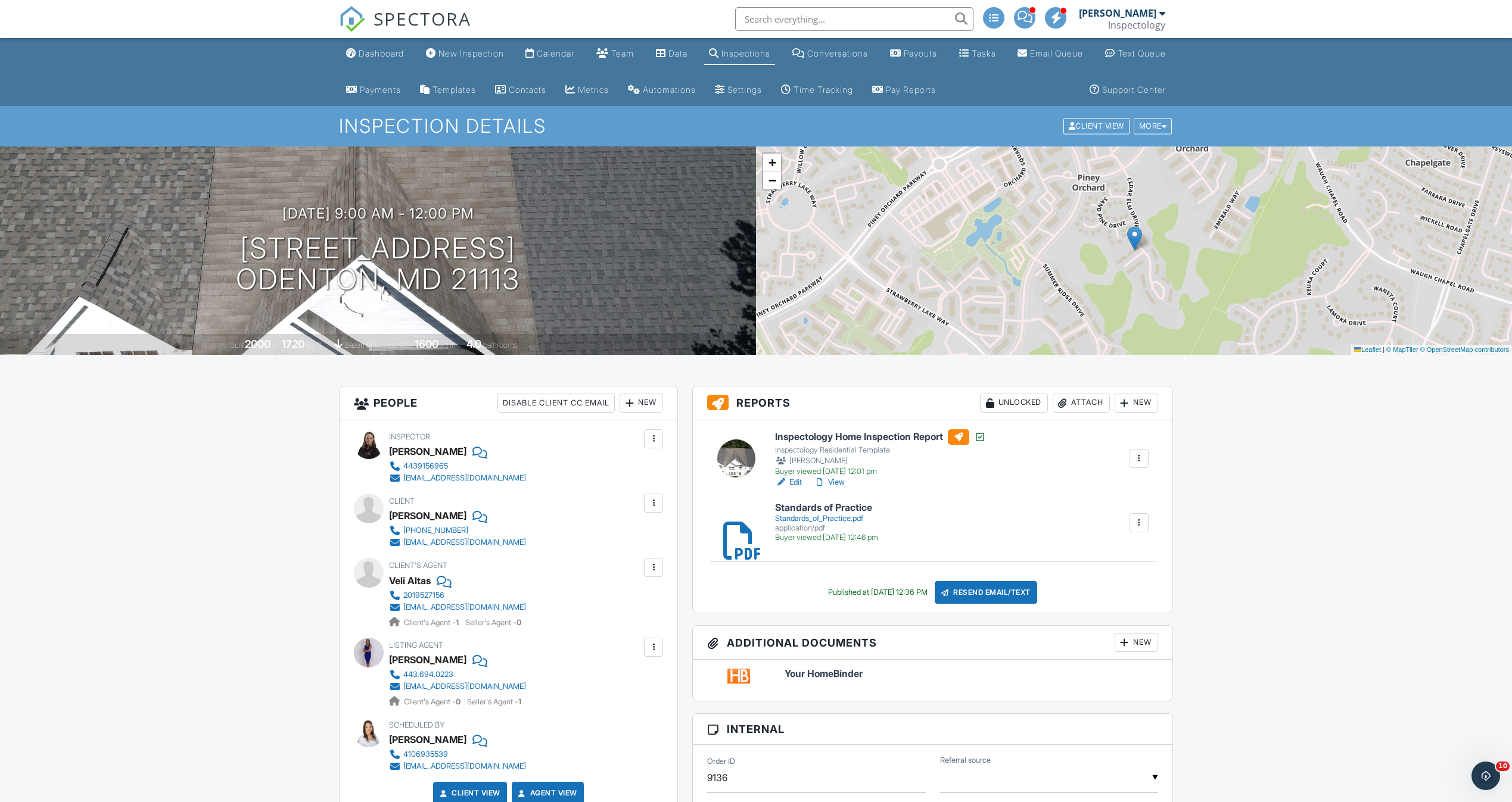
click at [788, 21] on input "text" at bounding box center [854, 19] width 238 height 24
type input "elkhan"
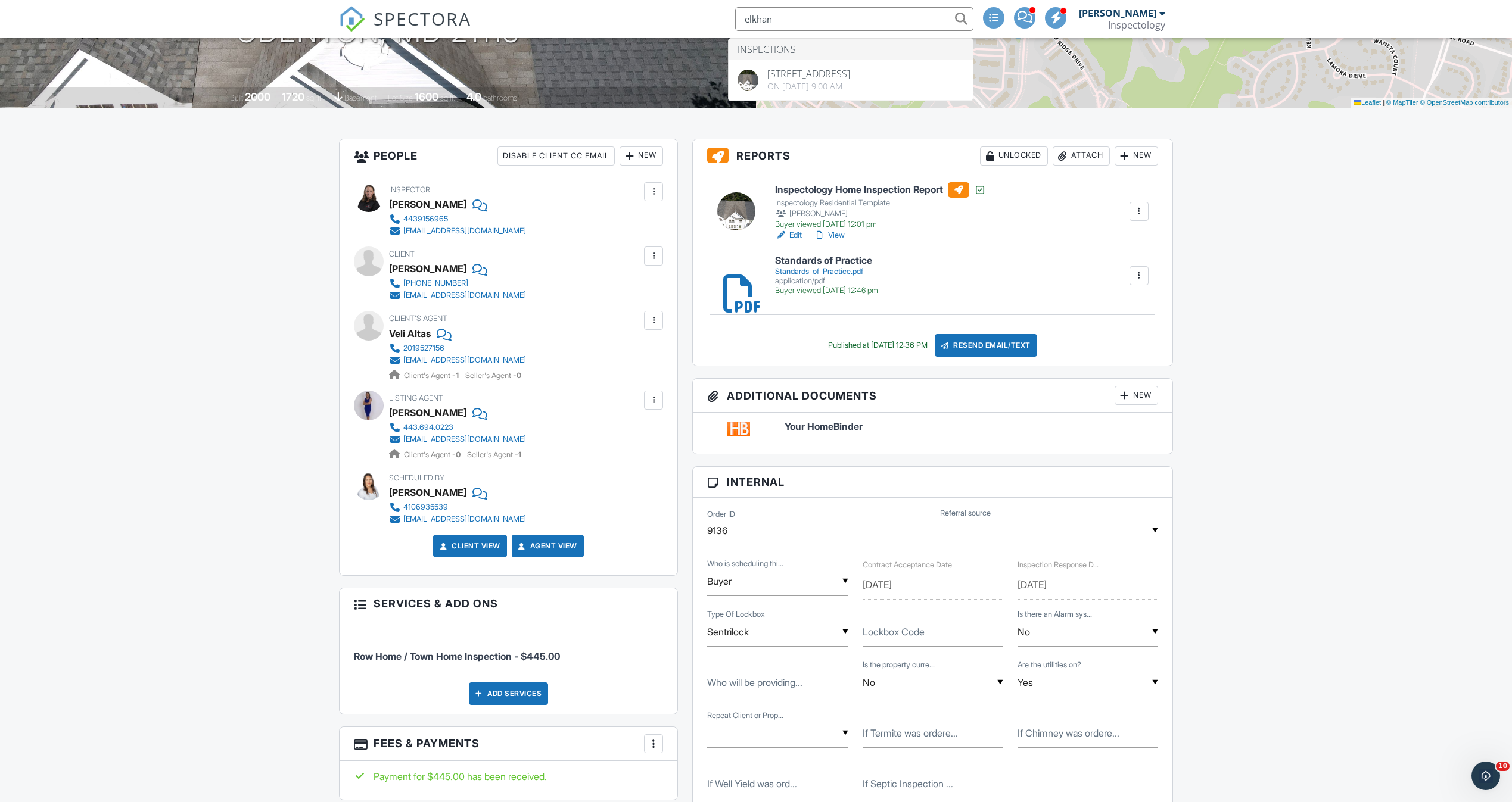
scroll to position [179, 0]
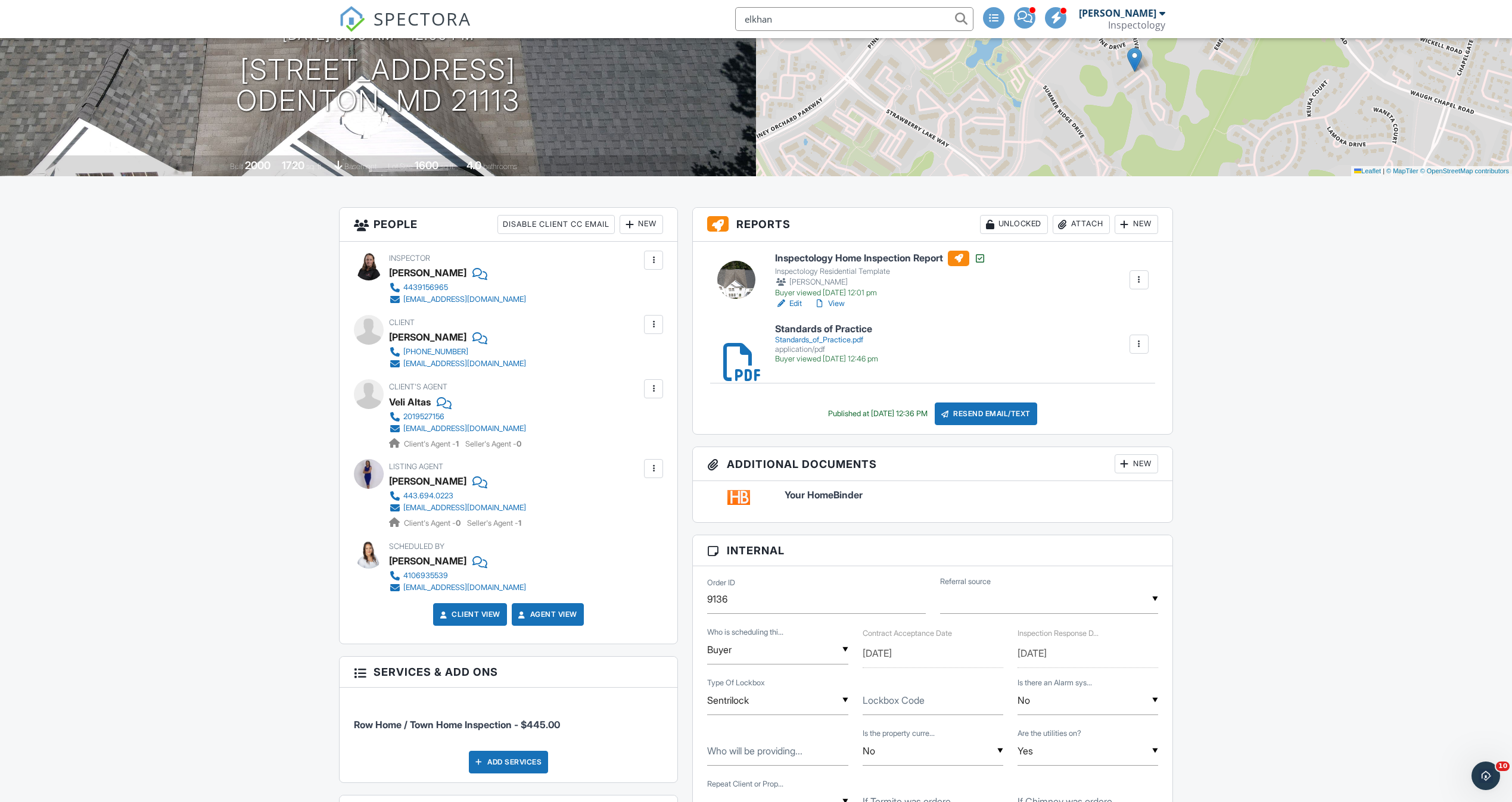
click at [819, 19] on input "elkhan" at bounding box center [854, 19] width 238 height 24
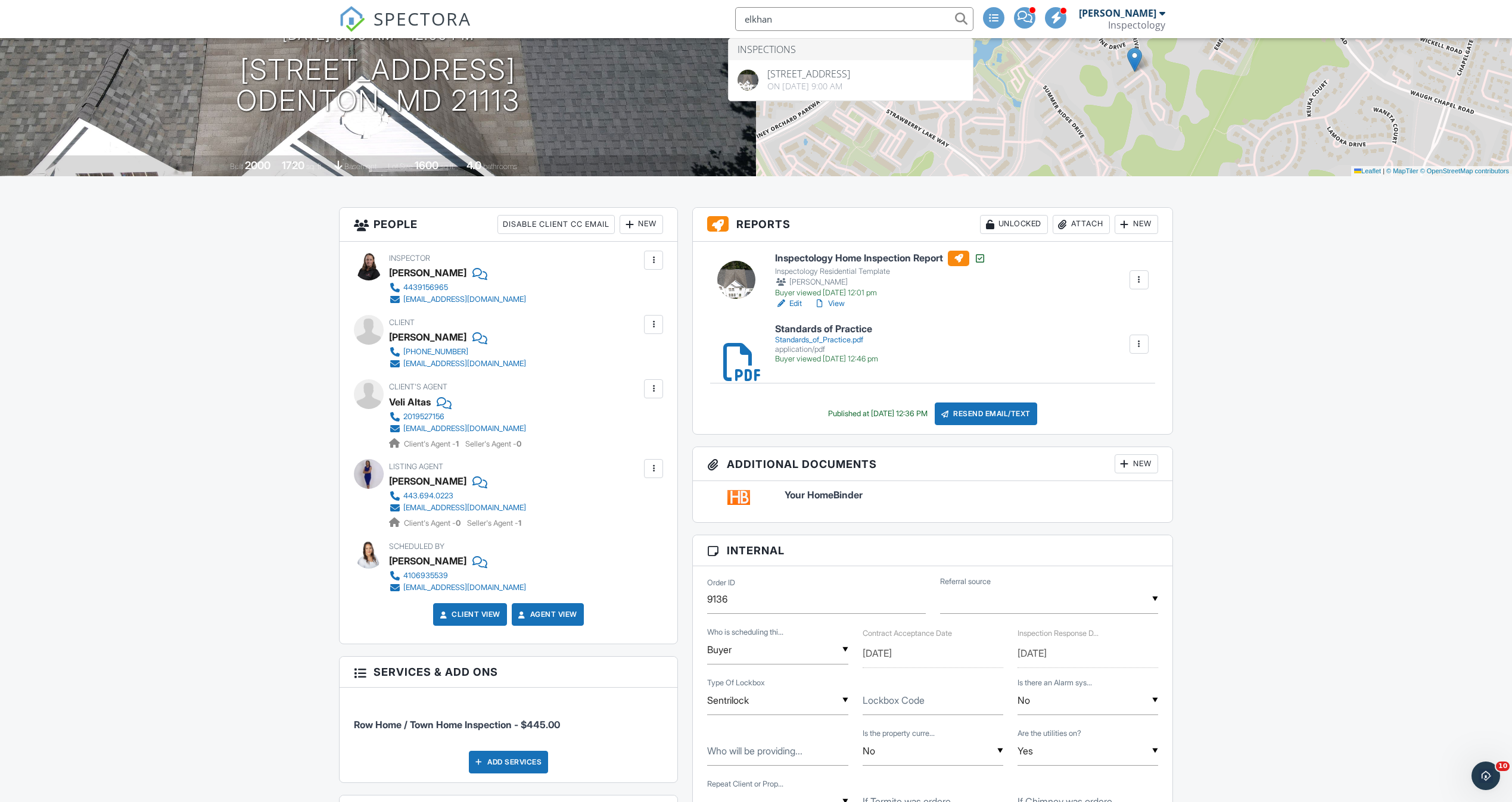
click at [817, 25] on input "elkhan" at bounding box center [854, 19] width 238 height 24
drag, startPoint x: 827, startPoint y: 16, endPoint x: 731, endPoint y: 17, distance: 96.0
click at [731, 17] on div "SPECTORA elkhan Inspections 702 Horse Chestnut Ct, Odenton, MD 21113 On 08/26/2…" at bounding box center [756, 19] width 834 height 38
click at [781, 18] on input "1344 hall" at bounding box center [854, 19] width 238 height 24
type input "1314 hall"
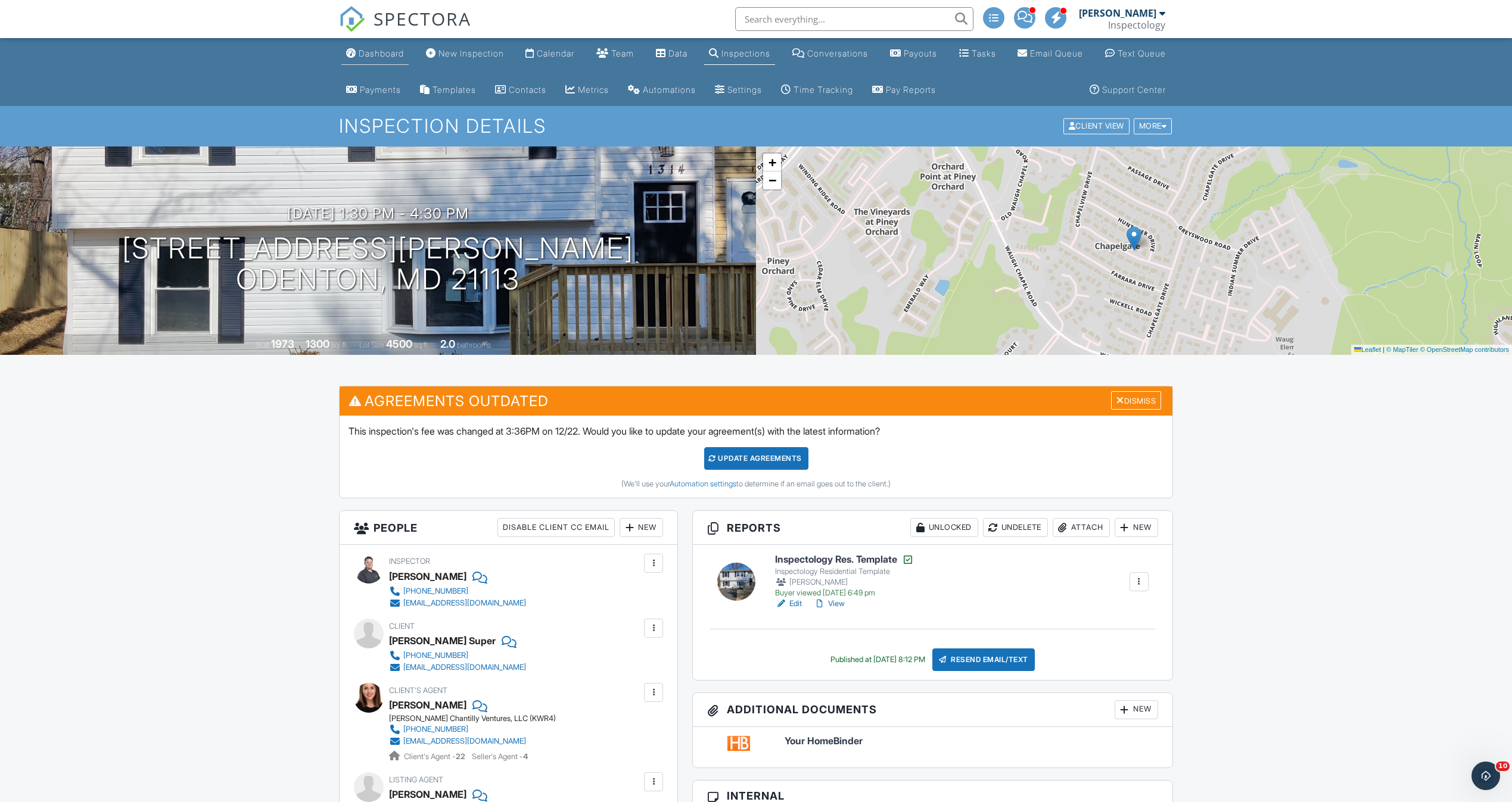
click at [394, 60] on link "Dashboard" at bounding box center [375, 54] width 68 height 22
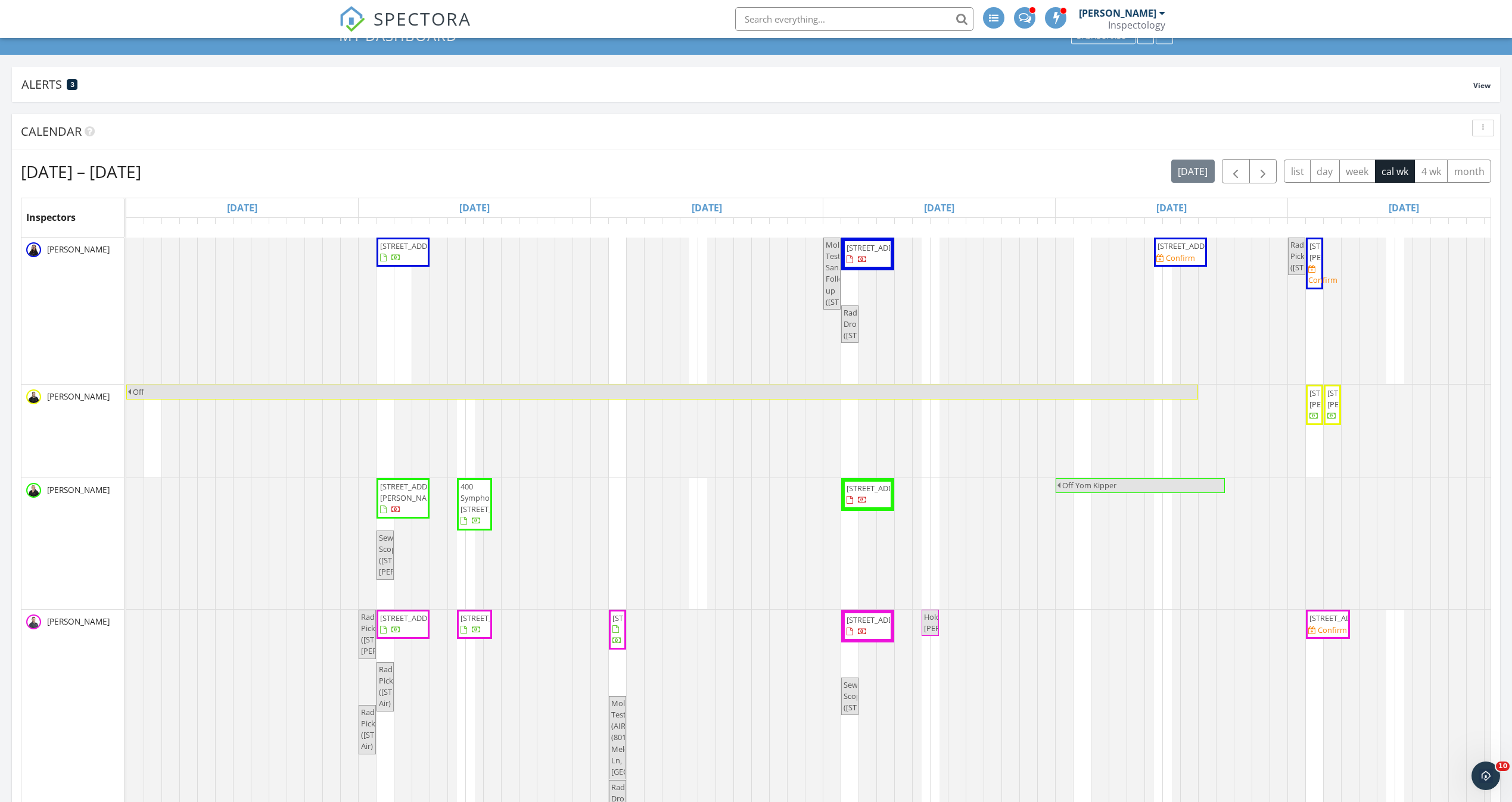
click at [1031, 22] on span at bounding box center [1025, 16] width 13 height 11
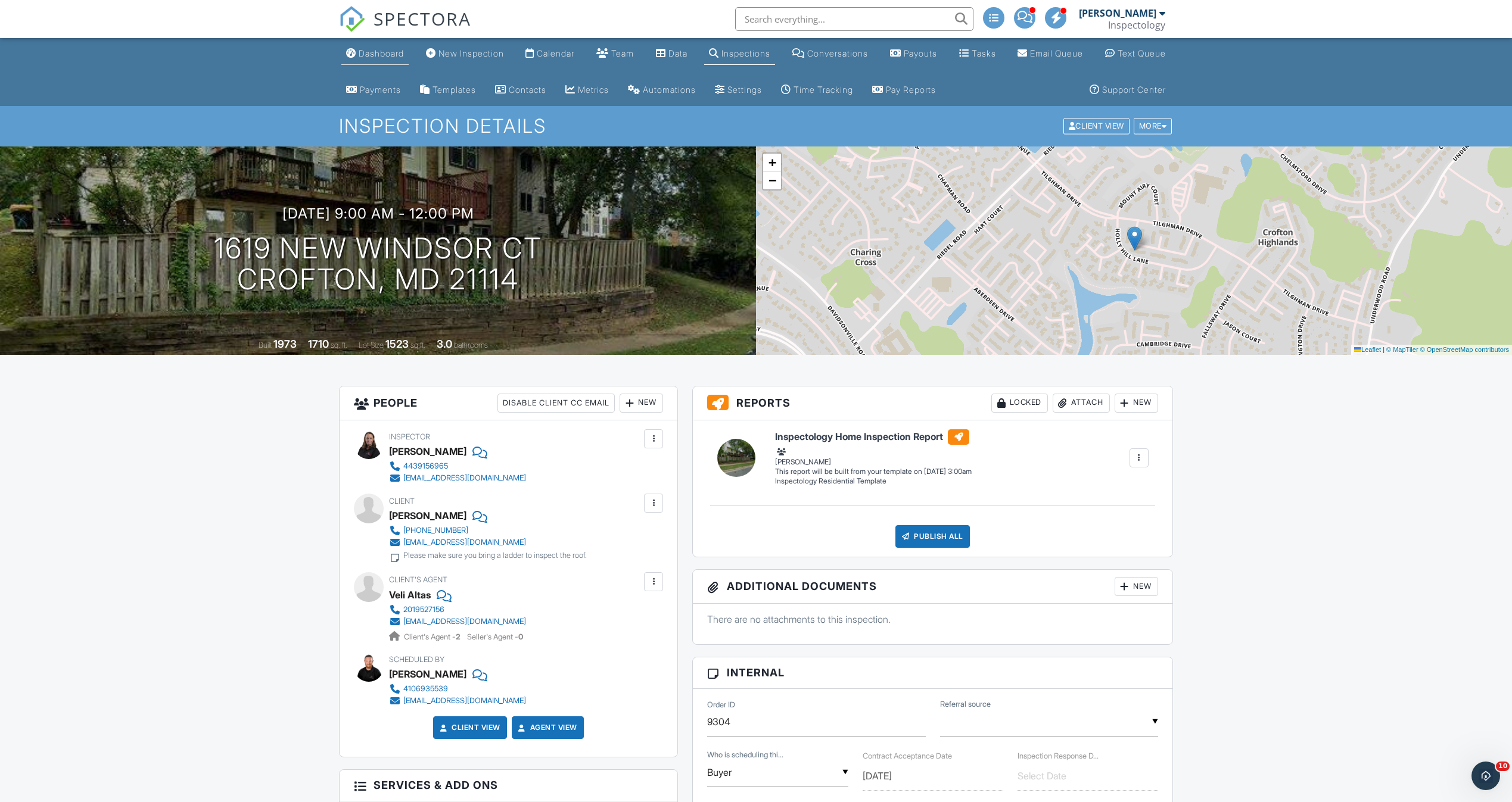
click at [401, 54] on div "Dashboard" at bounding box center [381, 53] width 45 height 10
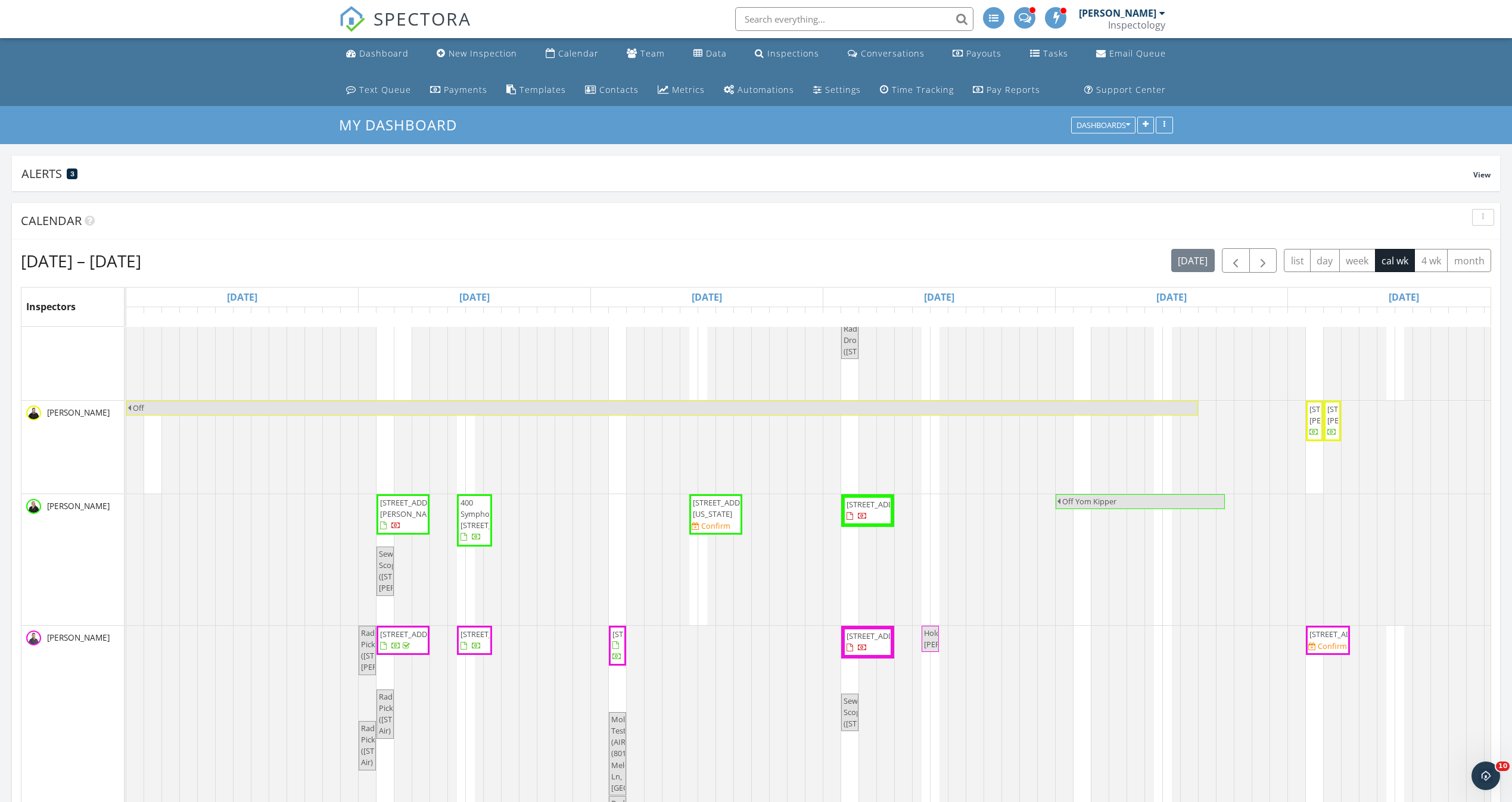
scroll to position [268, 0]
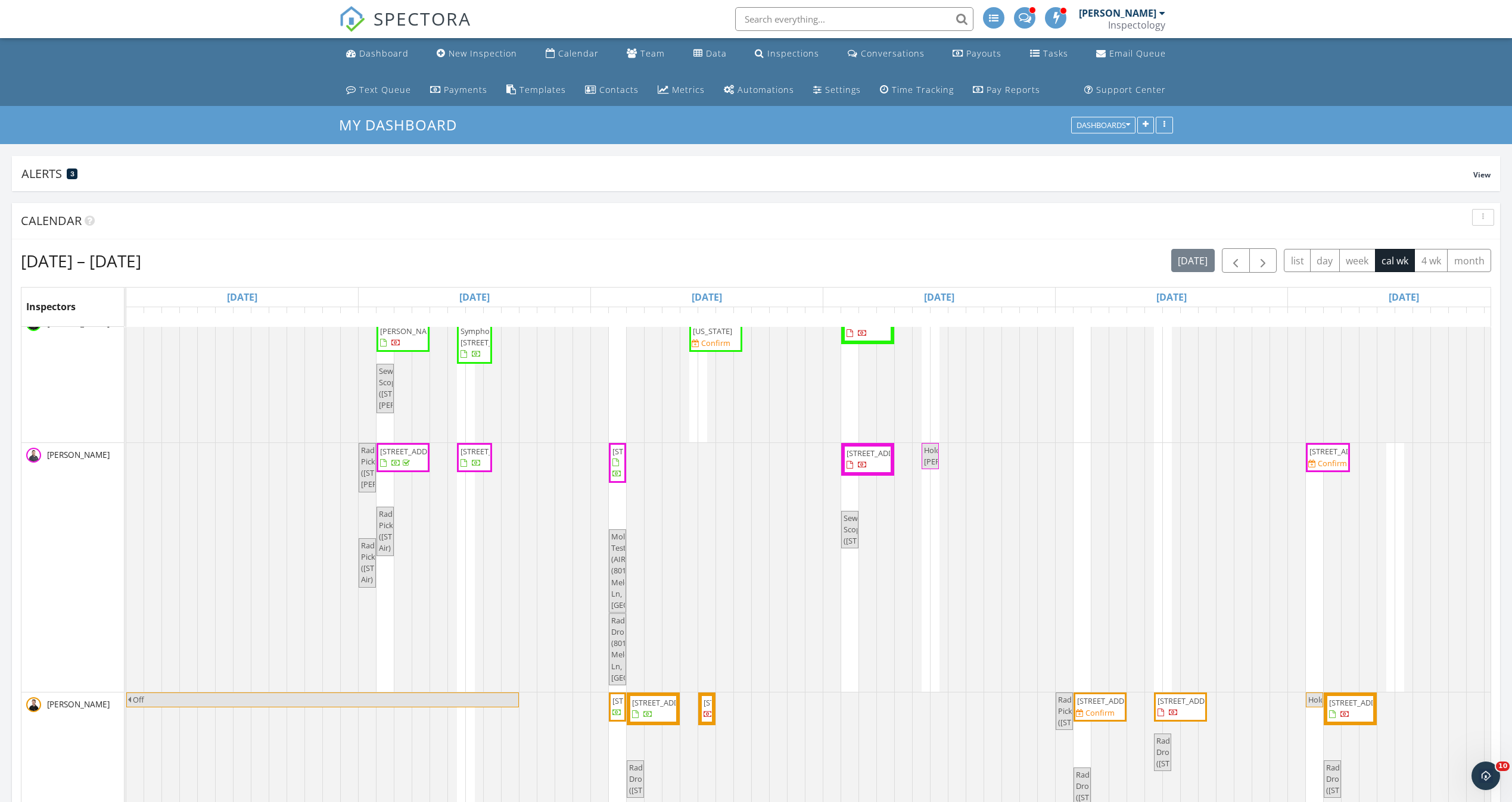
click at [1191, 696] on span "8027 Strauff Rd , Towson 21204" at bounding box center [1191, 701] width 67 height 11
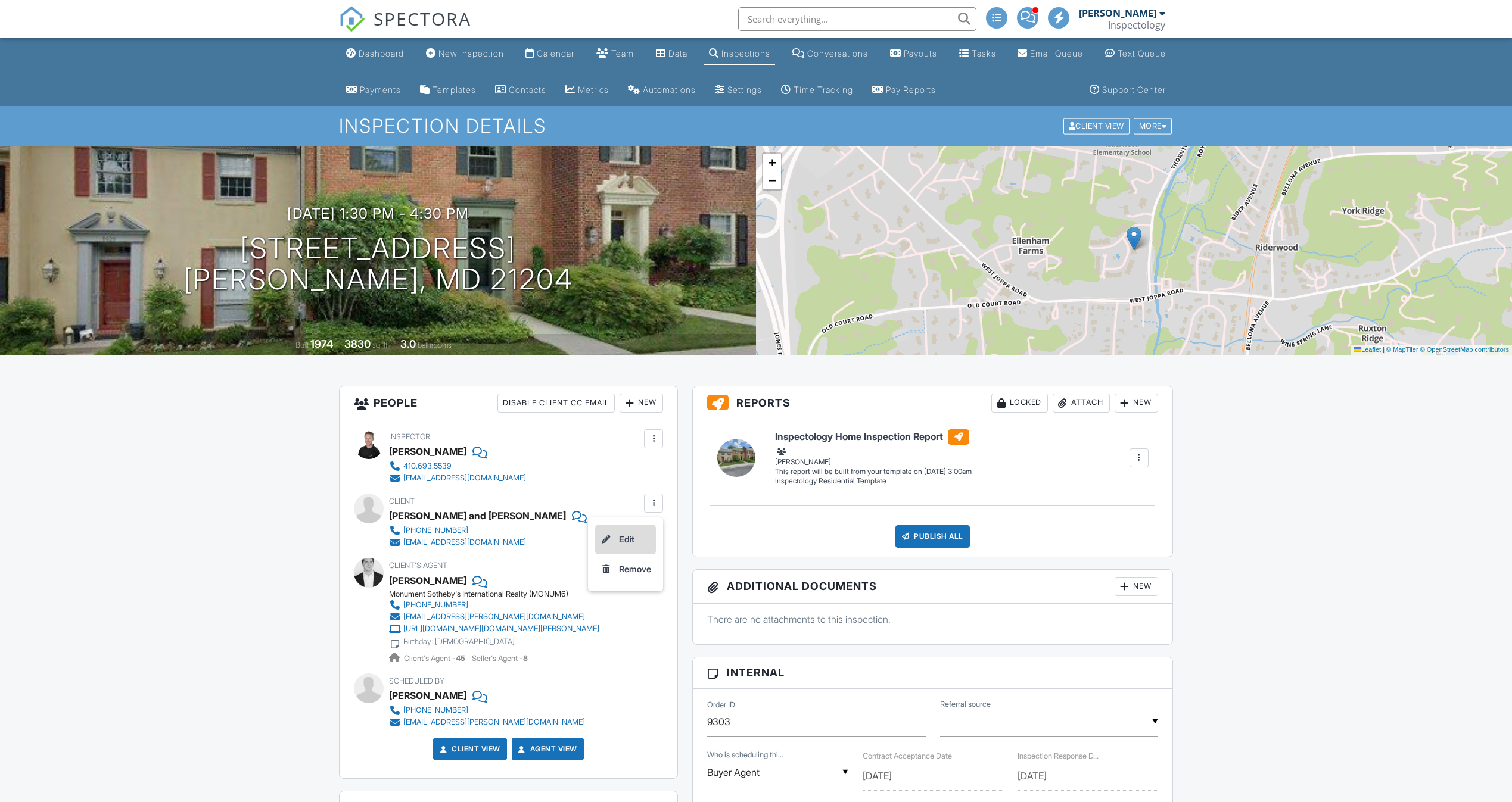
click at [634, 534] on li "Edit" at bounding box center [625, 539] width 60 height 30
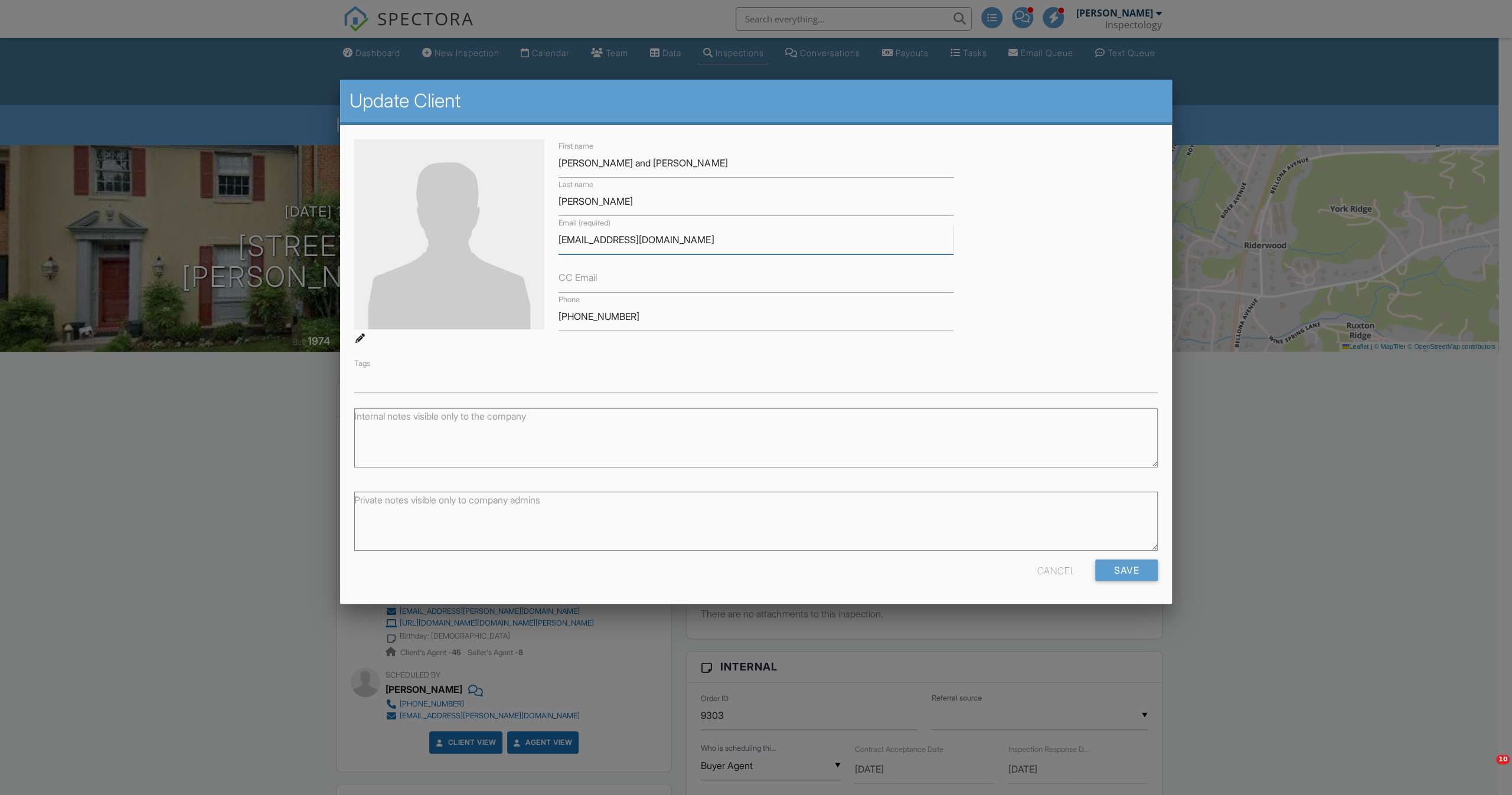
click at [584, 232] on input "[EMAIL_ADDRESS][DOMAIN_NAME]" at bounding box center [755, 240] width 395 height 29
type input "[EMAIL_ADDRESS][DOMAIN_NAME]"
click at [1115, 559] on div "Private notes visible only to company admins" at bounding box center [755, 522] width 803 height 74
click at [1113, 568] on input "Save" at bounding box center [1126, 570] width 63 height 21
